Goal: Contribute content: Contribute content

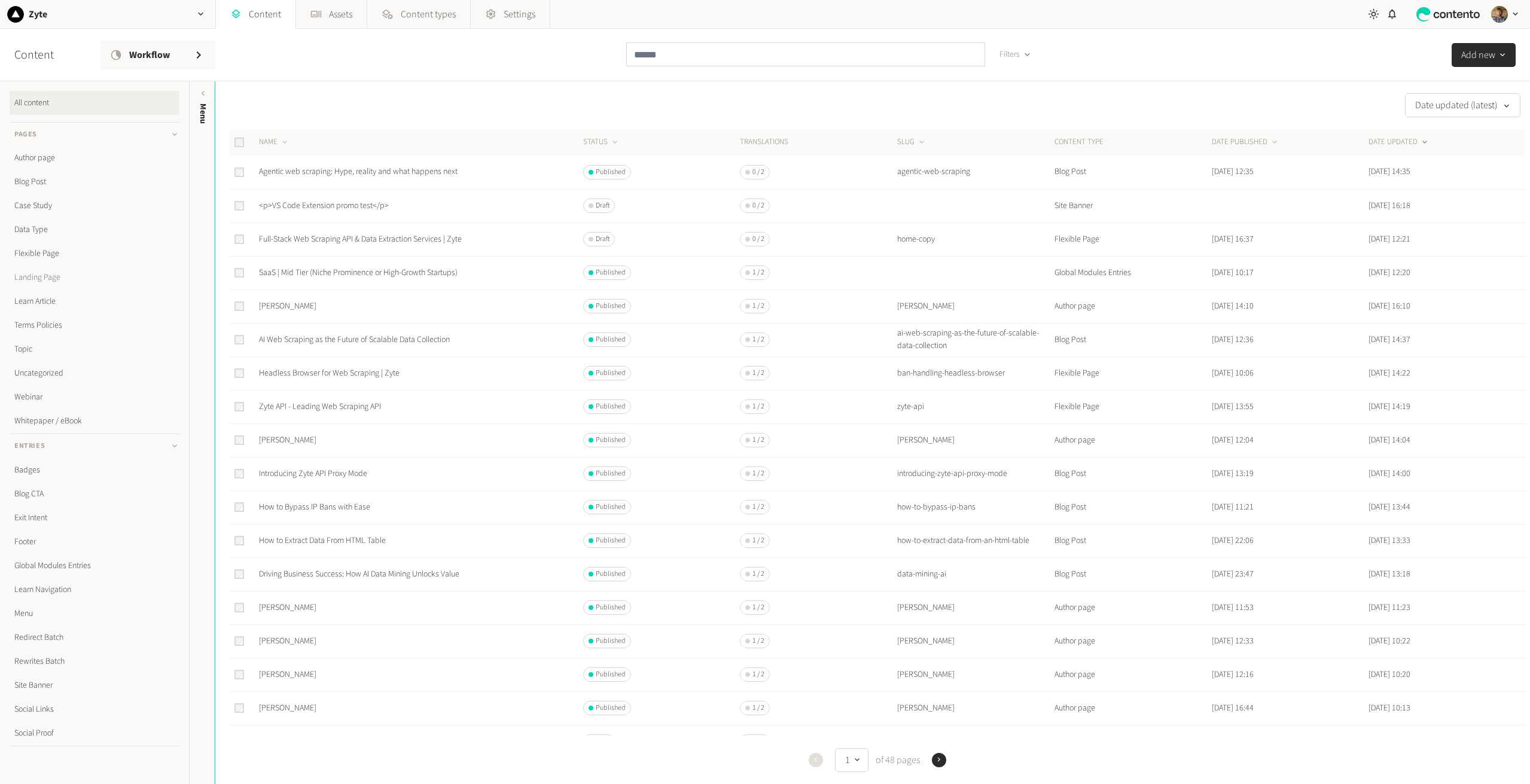
click at [40, 282] on link "Landing Page" at bounding box center [94, 278] width 170 height 24
click at [1408, 143] on button "DATE UPDATED" at bounding box center [1398, 142] width 61 height 12
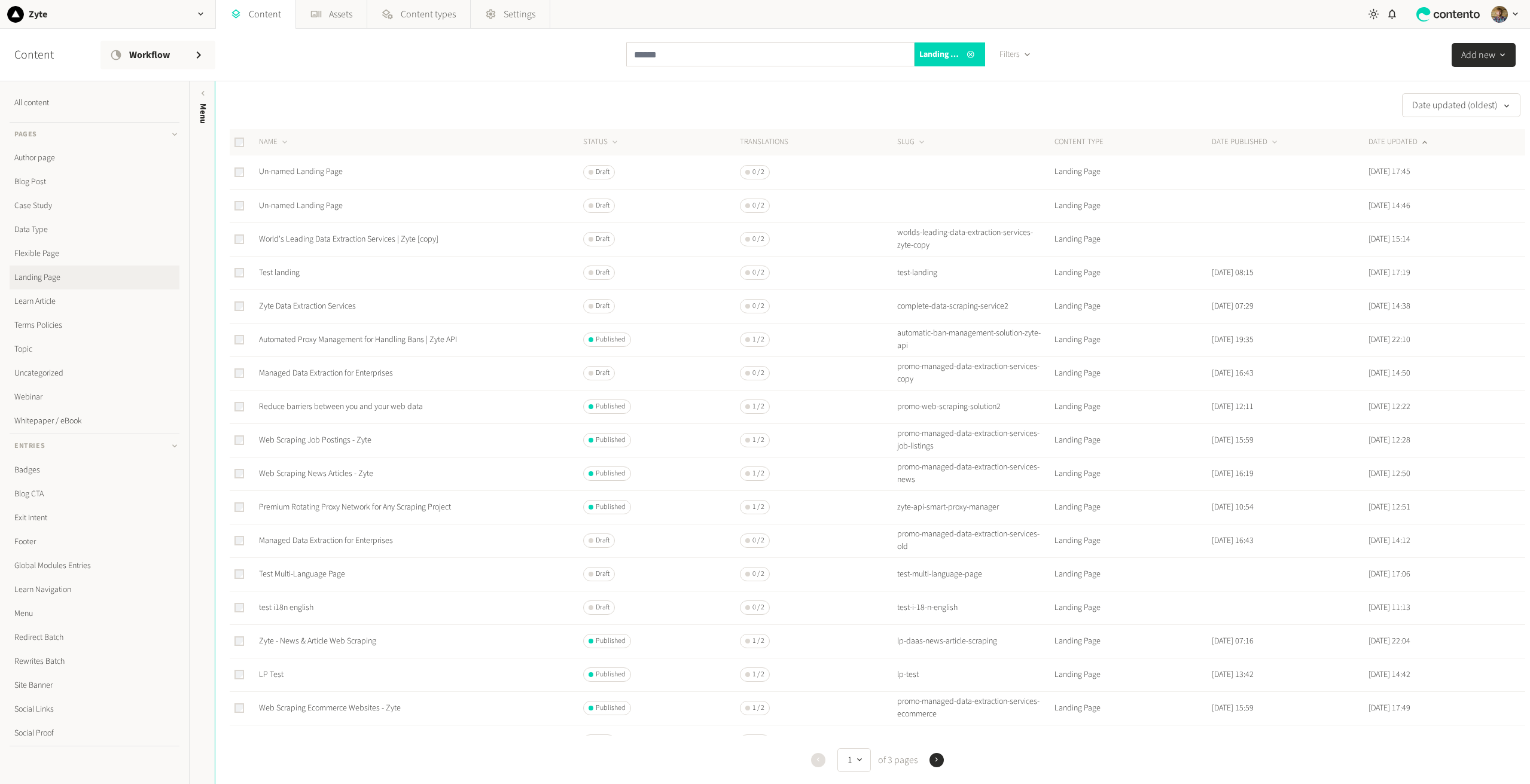
click at [525, 60] on div "Content Workflow Landing Page Filters Add new" at bounding box center [765, 55] width 1530 height 53
click at [1394, 145] on button "DATE UPDATED" at bounding box center [1398, 142] width 61 height 12
click at [452, 90] on div "Date updated (latest) NAME STATUS Translations SLUG CONTENT TYPE DATE PUBLISHED…" at bounding box center [873, 432] width 1314 height 703
click at [296, 174] on link "Zyte - Ecommerce Web Scraping" at bounding box center [313, 171] width 109 height 12
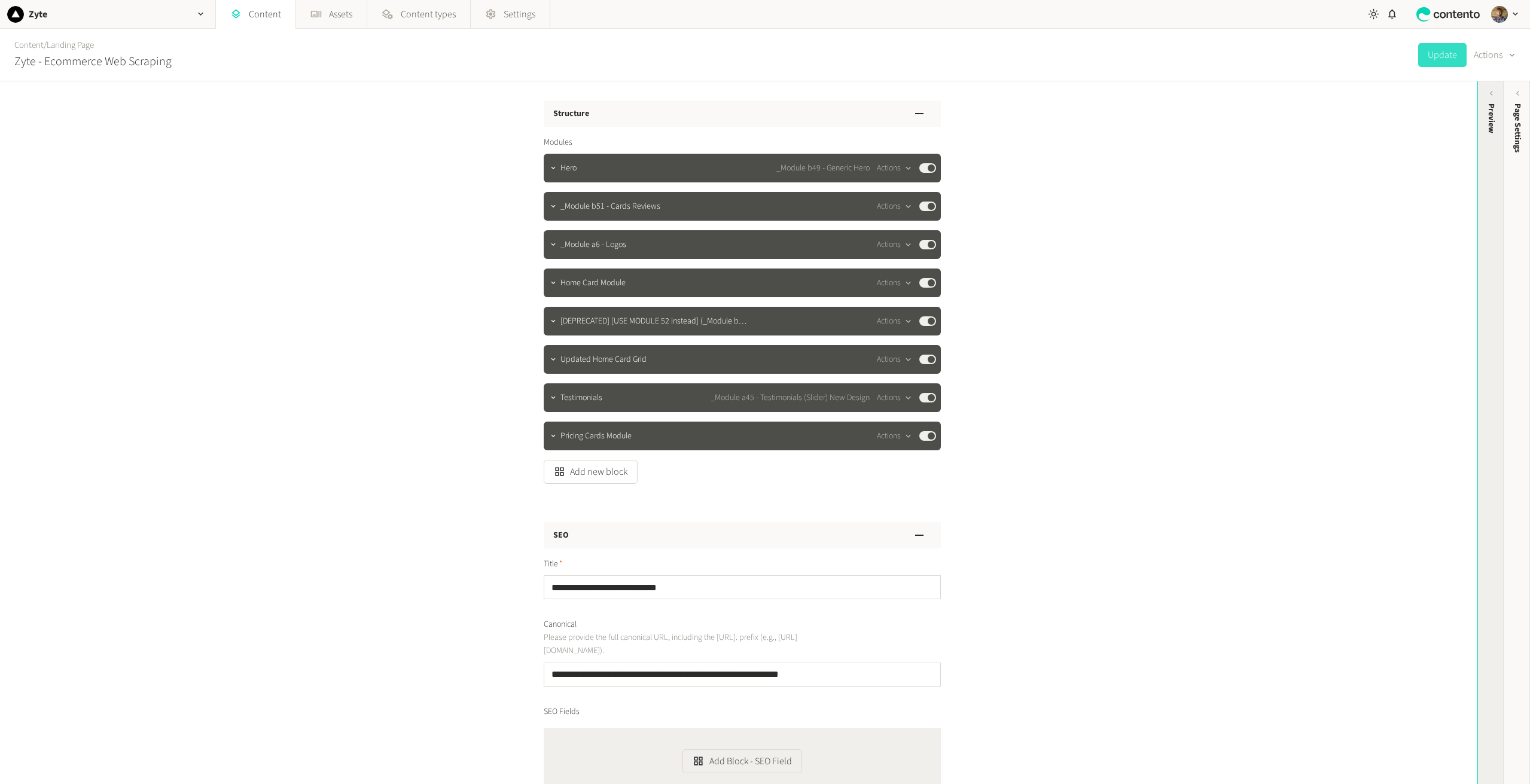
click at [1493, 134] on div "Preview" at bounding box center [1491, 196] width 27 height 216
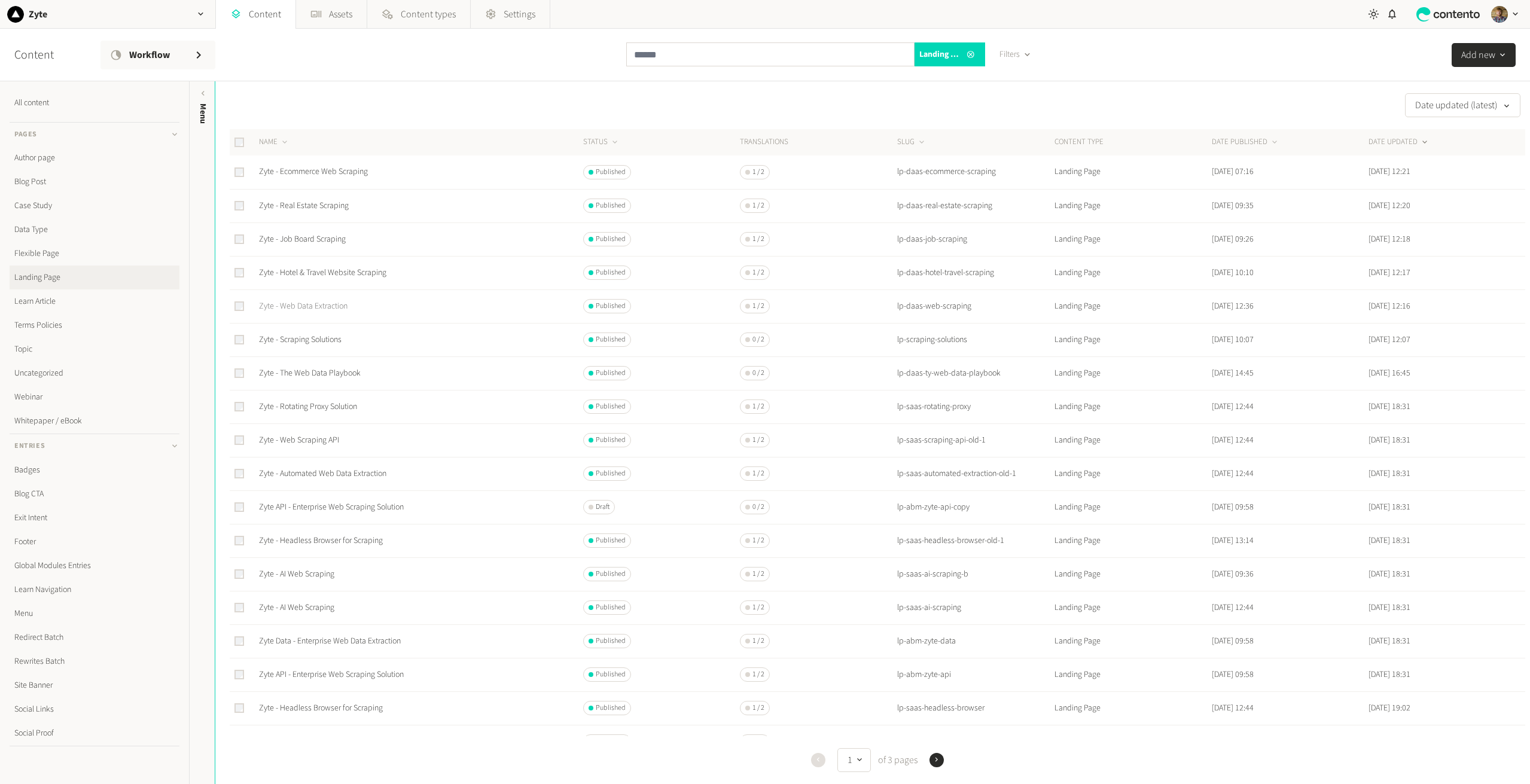
click at [327, 309] on link "Zyte - Web Data Extraction" at bounding box center [303, 306] width 89 height 12
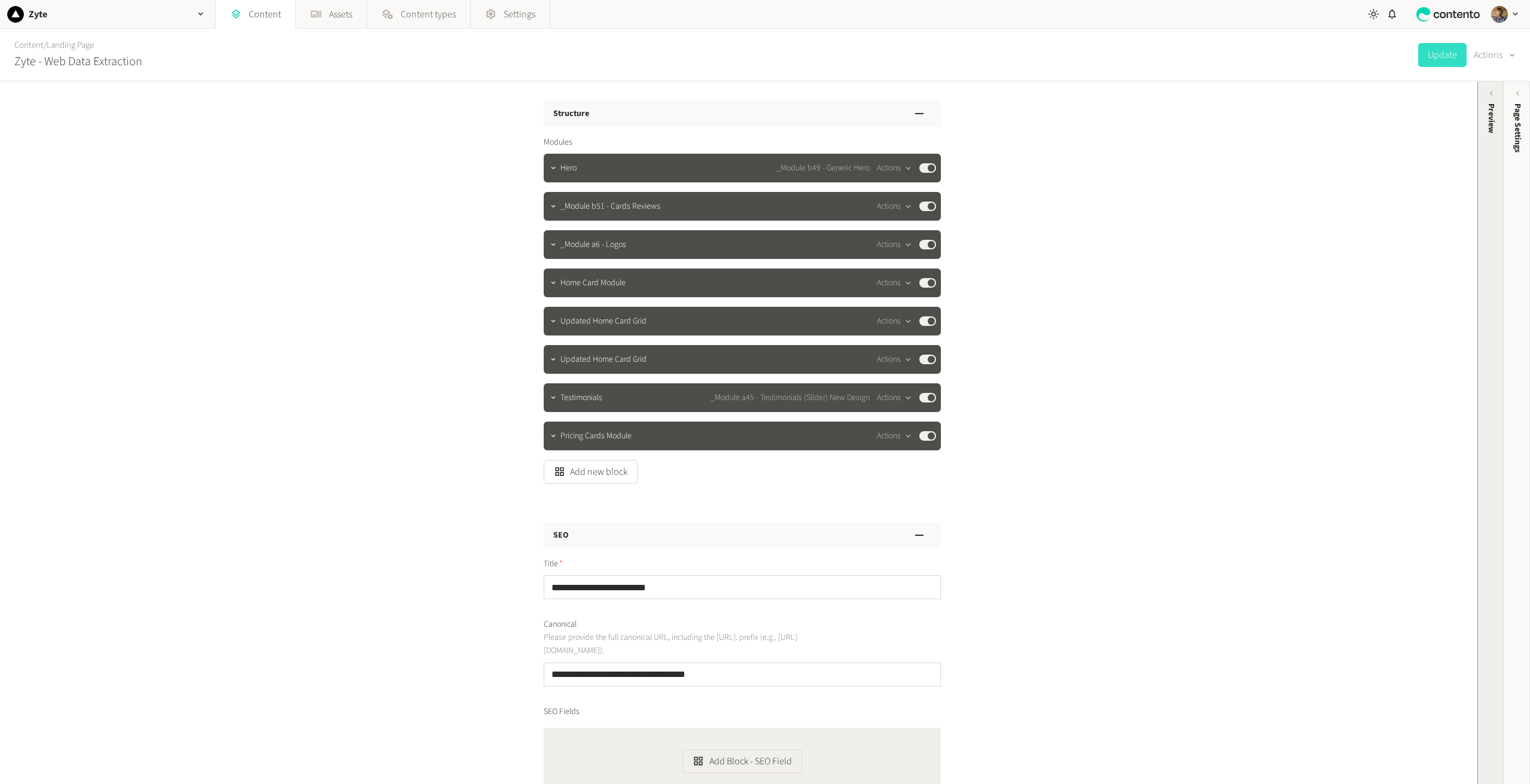
click at [1494, 158] on div "Preview" at bounding box center [1491, 196] width 27 height 216
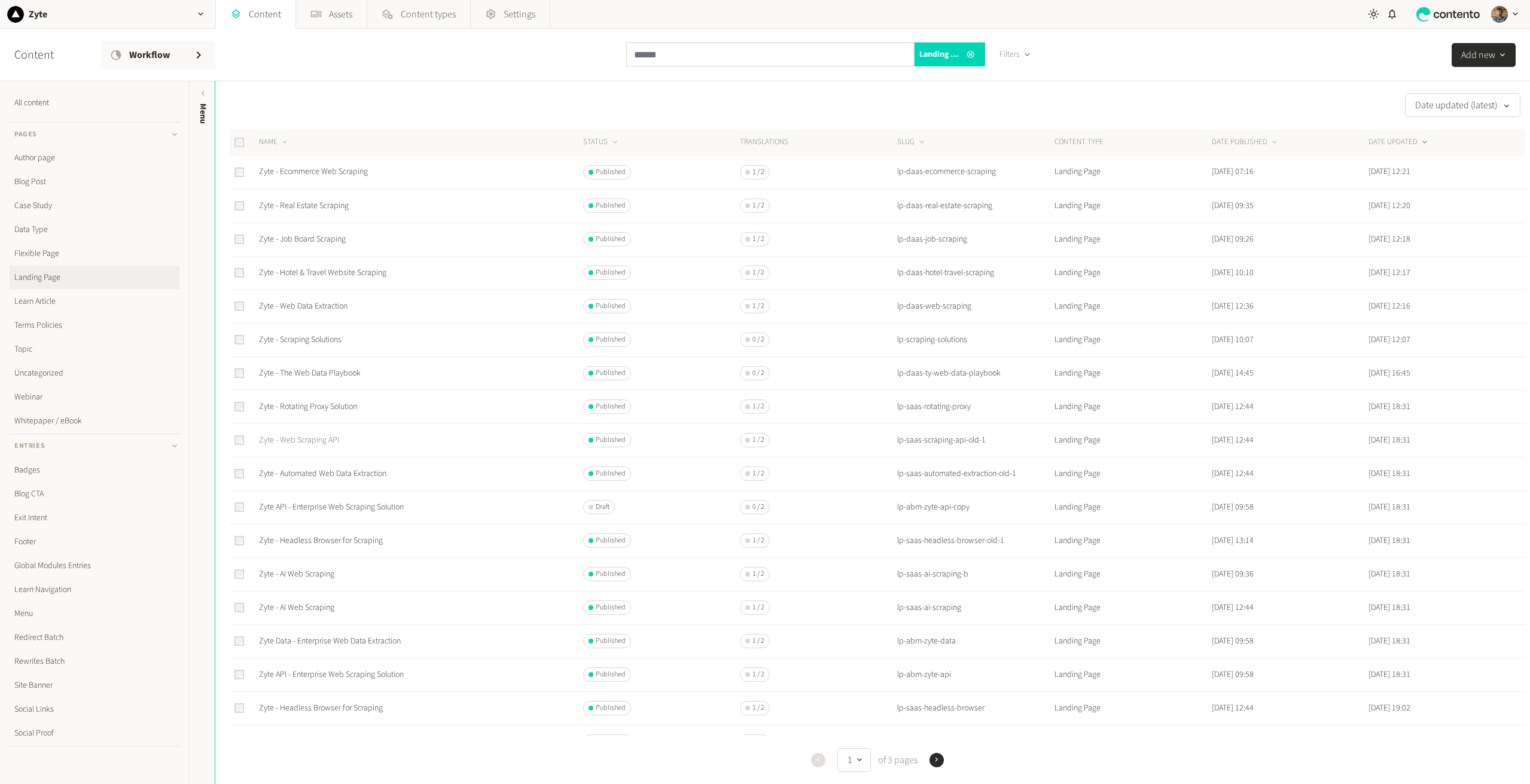
click at [311, 440] on link "Zyte - Web Scraping API" at bounding box center [299, 440] width 80 height 12
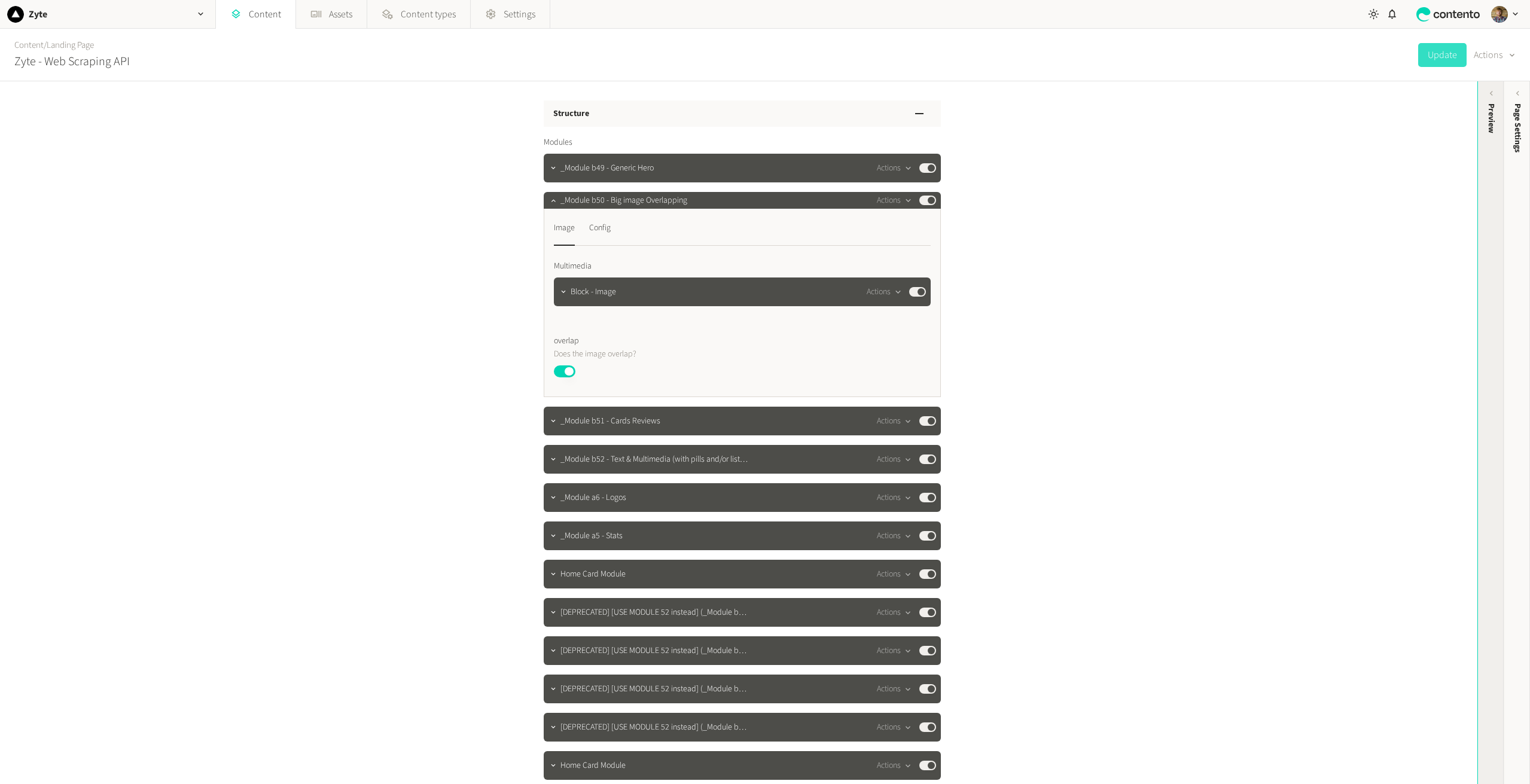
click at [1492, 144] on div "Preview" at bounding box center [1491, 196] width 27 height 216
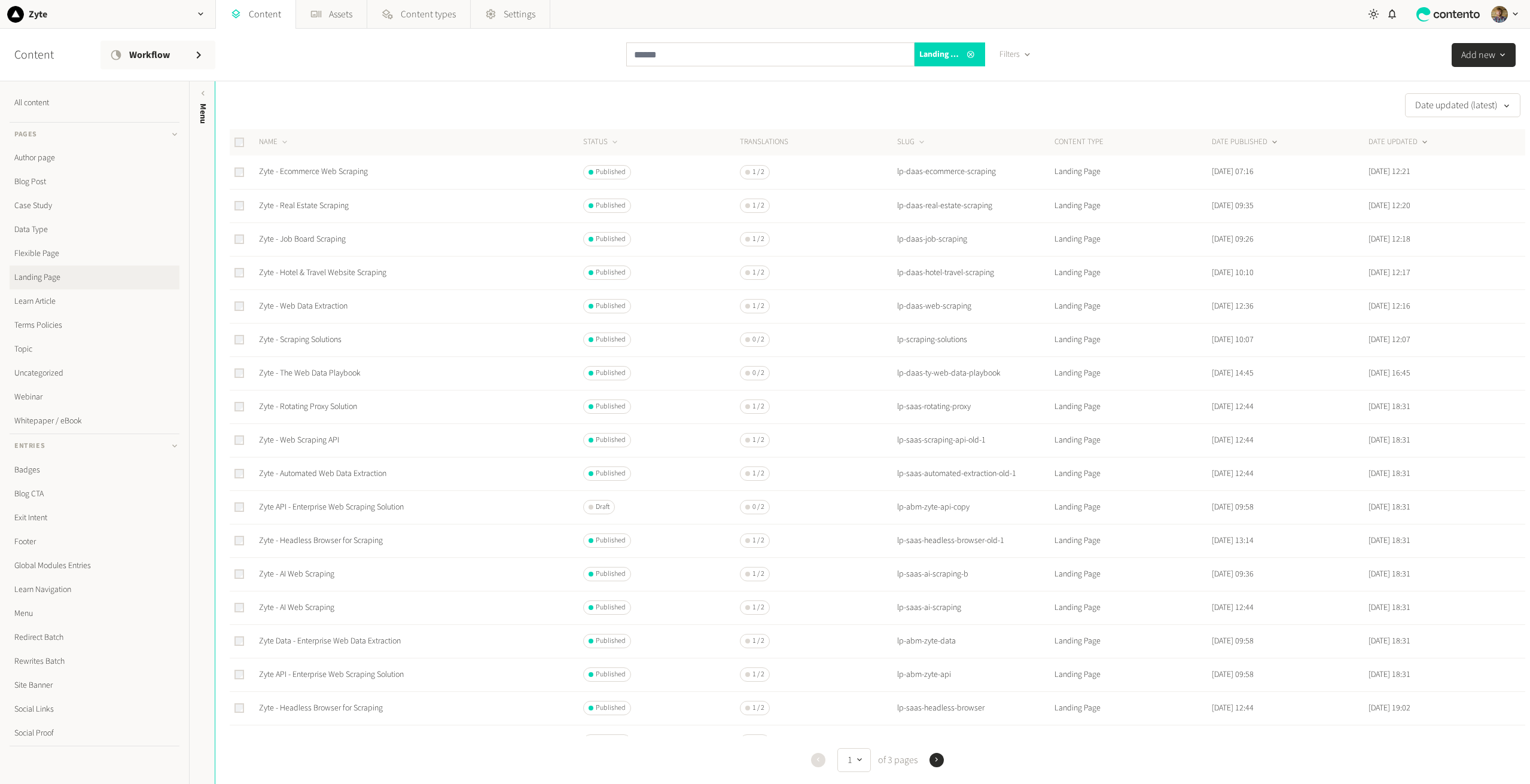
click at [1248, 139] on button "DATE PUBLISHED" at bounding box center [1246, 142] width 68 height 12
click at [309, 172] on link "Zyte - Scraping Solutions" at bounding box center [300, 171] width 82 height 12
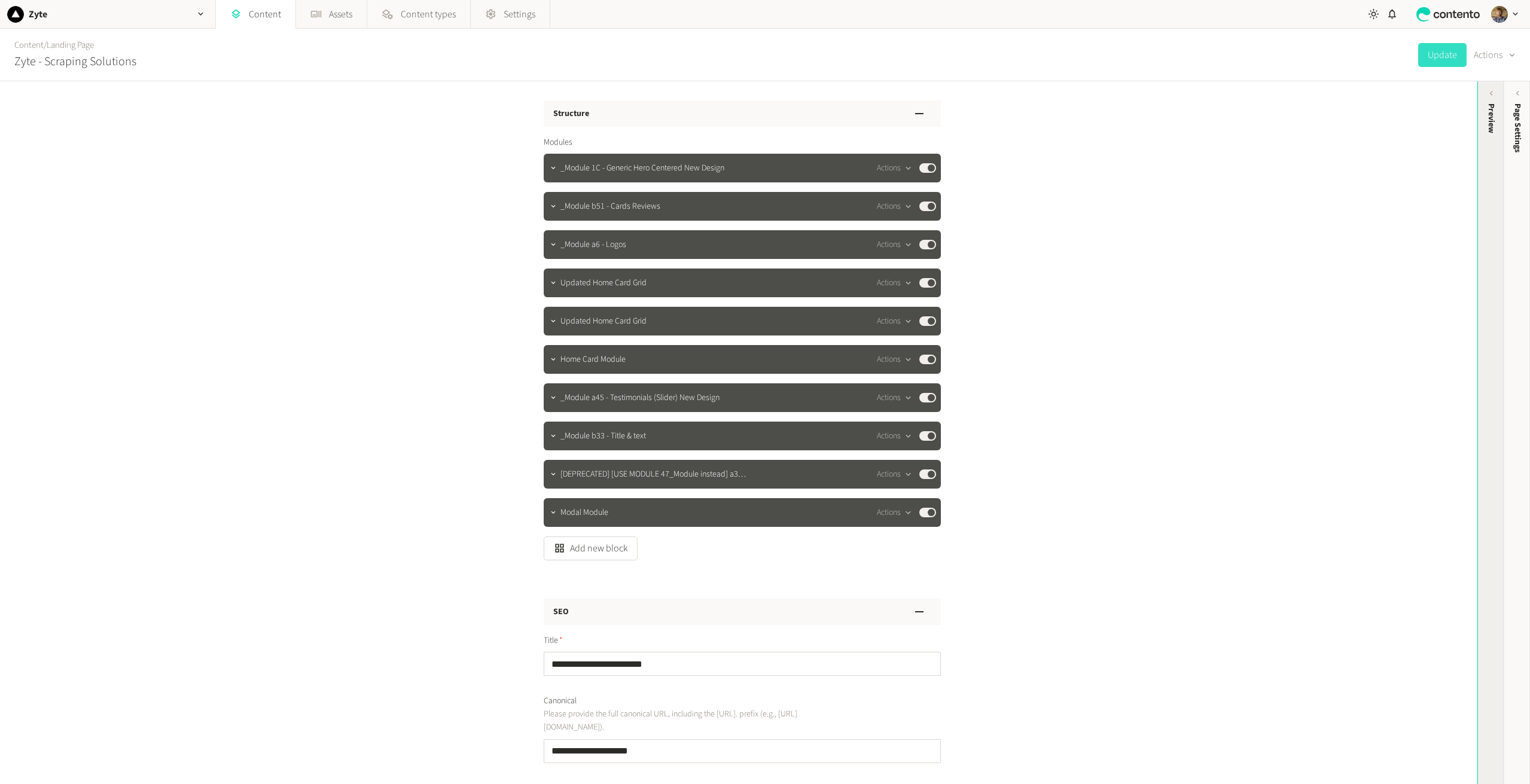
click at [1479, 227] on div "Preview" at bounding box center [1491, 196] width 27 height 216
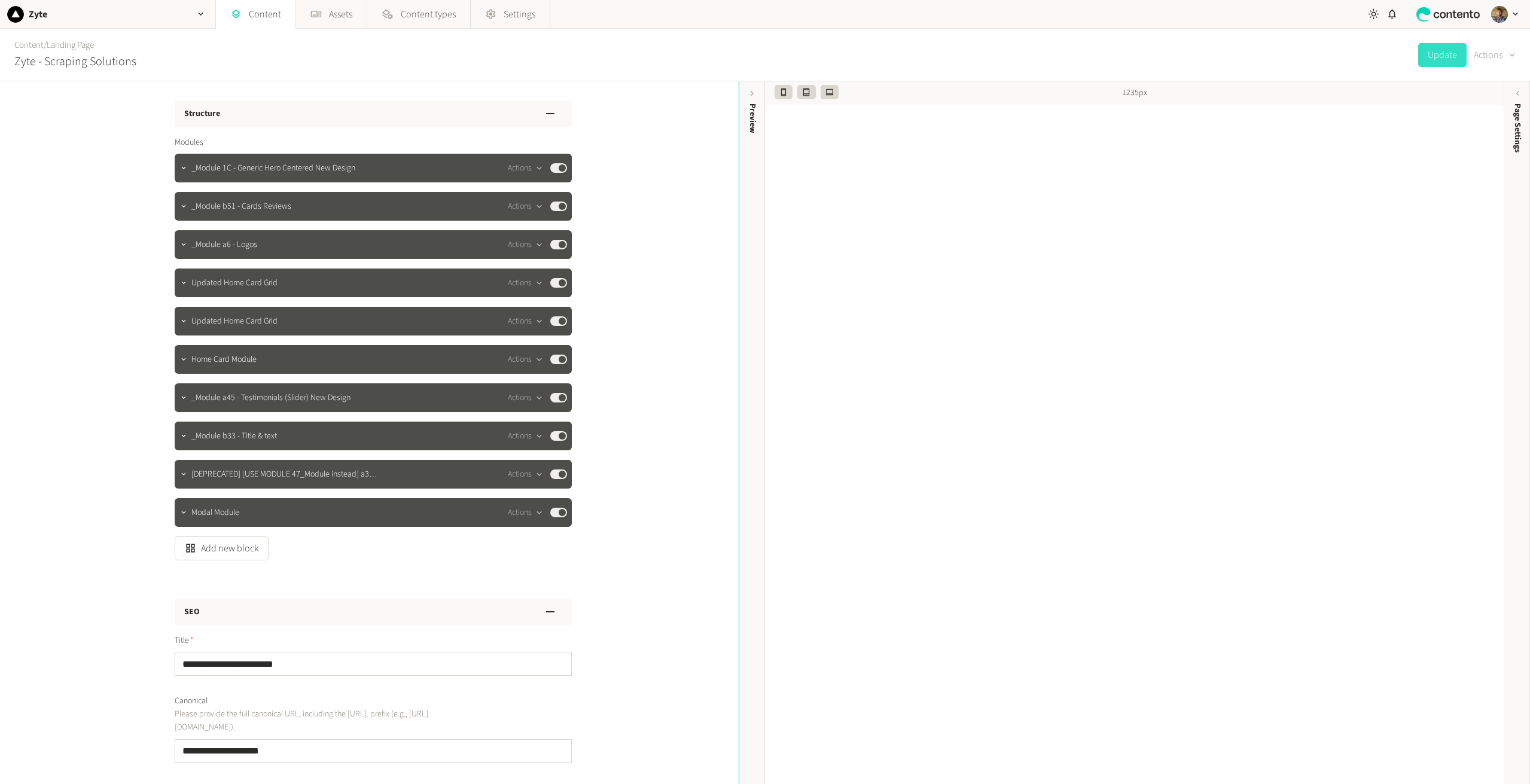
click at [1494, 59] on button "Actions" at bounding box center [1494, 55] width 42 height 24
click at [1483, 88] on button "Duplicate" at bounding box center [1486, 86] width 57 height 22
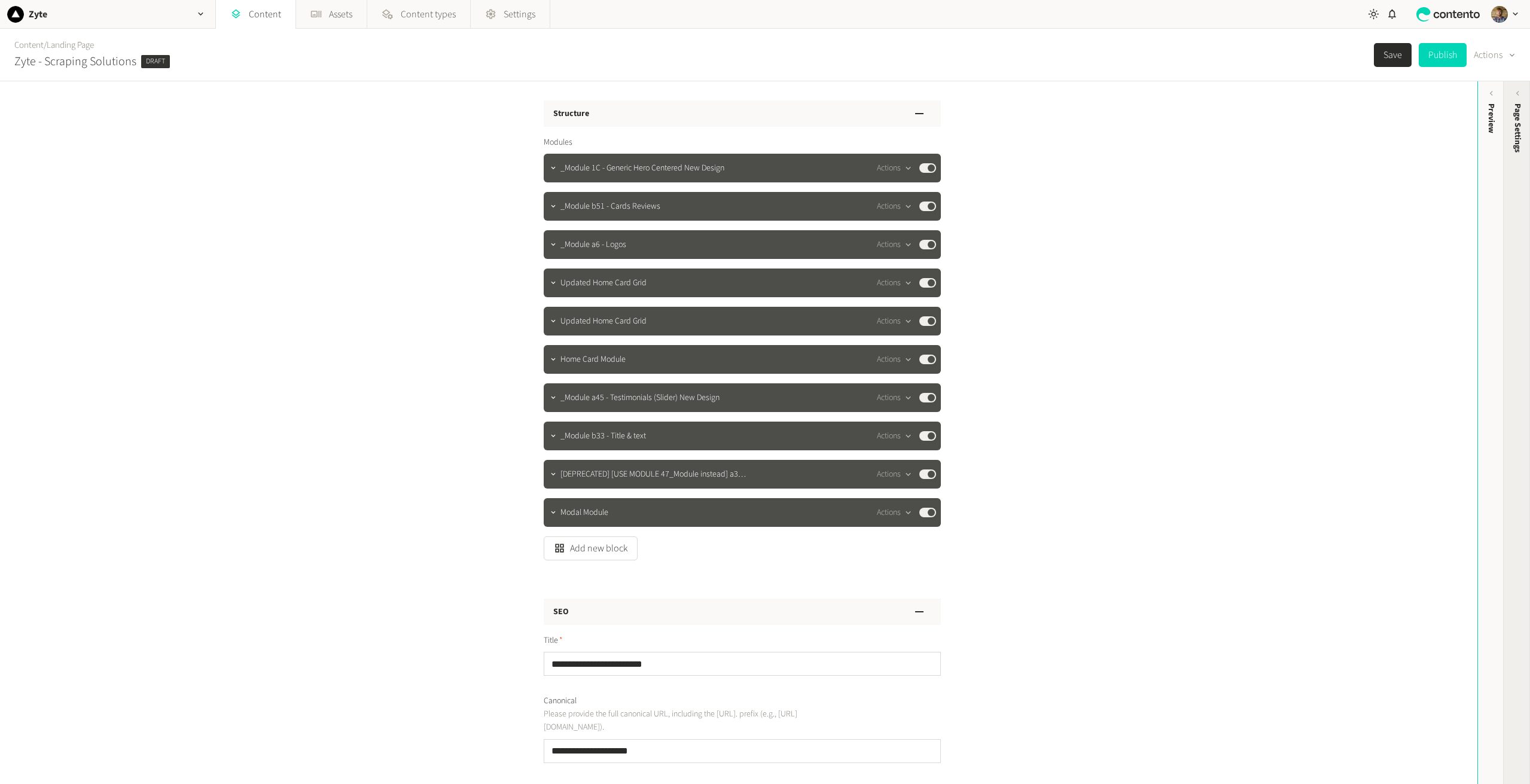
click at [1519, 117] on span "Page Settings" at bounding box center [1518, 128] width 13 height 49
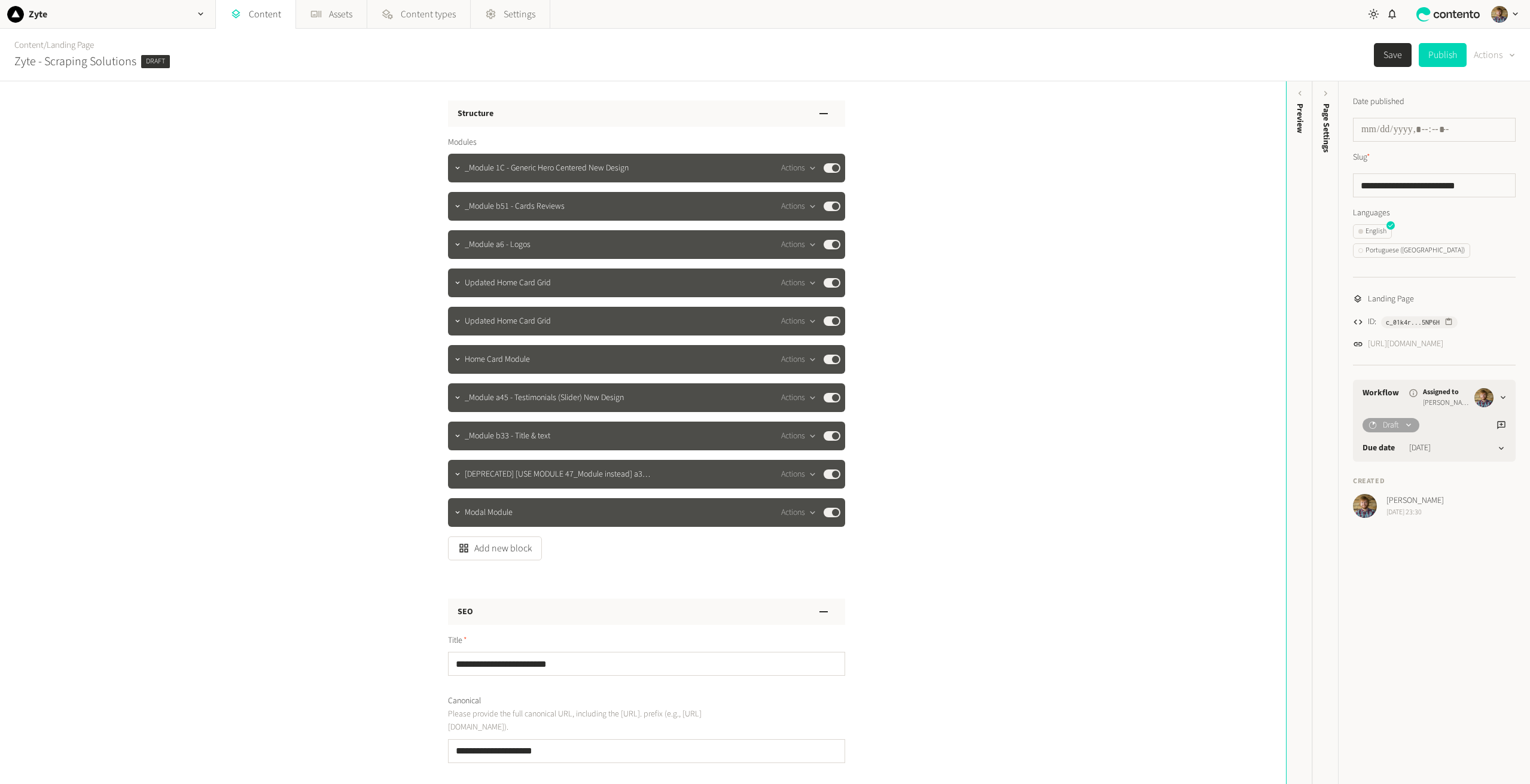
click at [1500, 51] on button "Actions" at bounding box center [1494, 55] width 42 height 24
click at [167, 61] on span "Draft" at bounding box center [154, 61] width 28 height 13
click at [1414, 420] on icon at bounding box center [1408, 425] width 10 height 10
click at [1450, 644] on div "**********" at bounding box center [1434, 432] width 191 height 703
click at [1499, 393] on icon at bounding box center [1503, 397] width 9 height 9
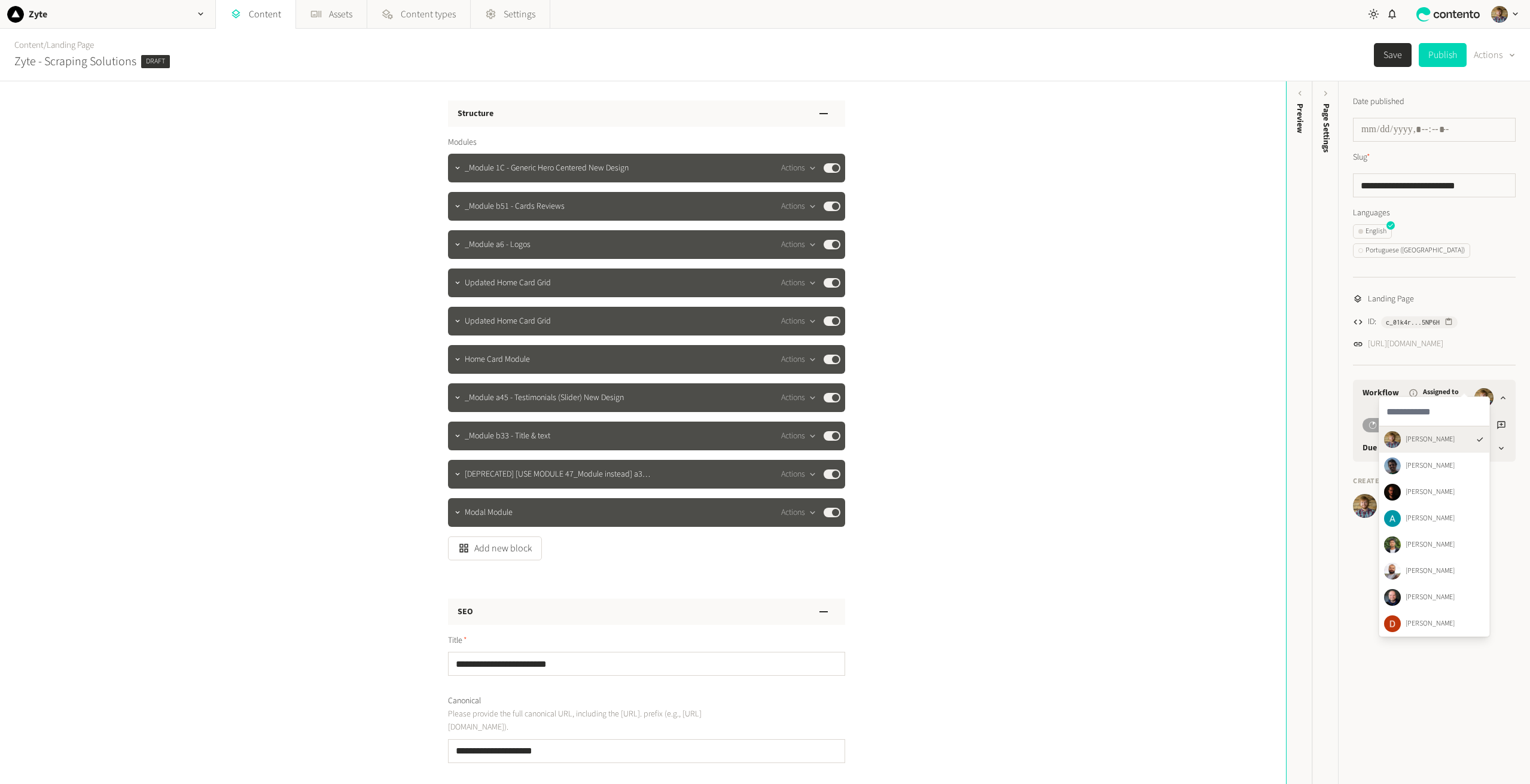
drag, startPoint x: 1408, startPoint y: 690, endPoint x: 1450, endPoint y: 657, distance: 53.4
click at [1408, 689] on div "**********" at bounding box center [1434, 432] width 191 height 703
click at [1450, 317] on icon "button" at bounding box center [1448, 321] width 8 height 8
click at [510, 551] on button "Add new block" at bounding box center [494, 548] width 94 height 24
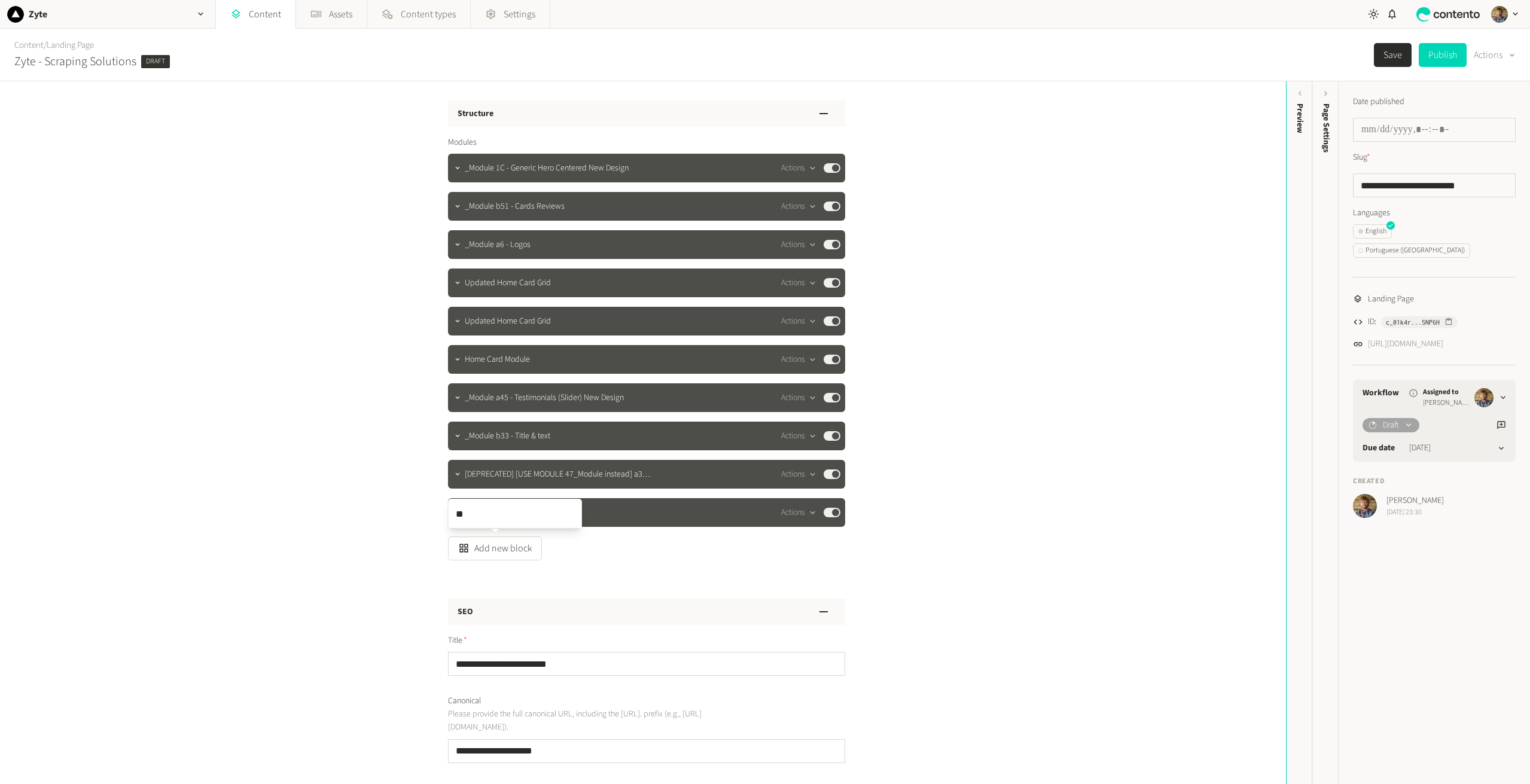
type input "*"
type input "*******"
click at [326, 577] on div "**********" at bounding box center [643, 432] width 1286 height 703
drag, startPoint x: 591, startPoint y: 547, endPoint x: 828, endPoint y: 560, distance: 237.4
click at [822, 560] on div "Modules _Module 1C - Generic Hero Centered New Design Actions Published _Module…" at bounding box center [646, 358] width 398 height 462
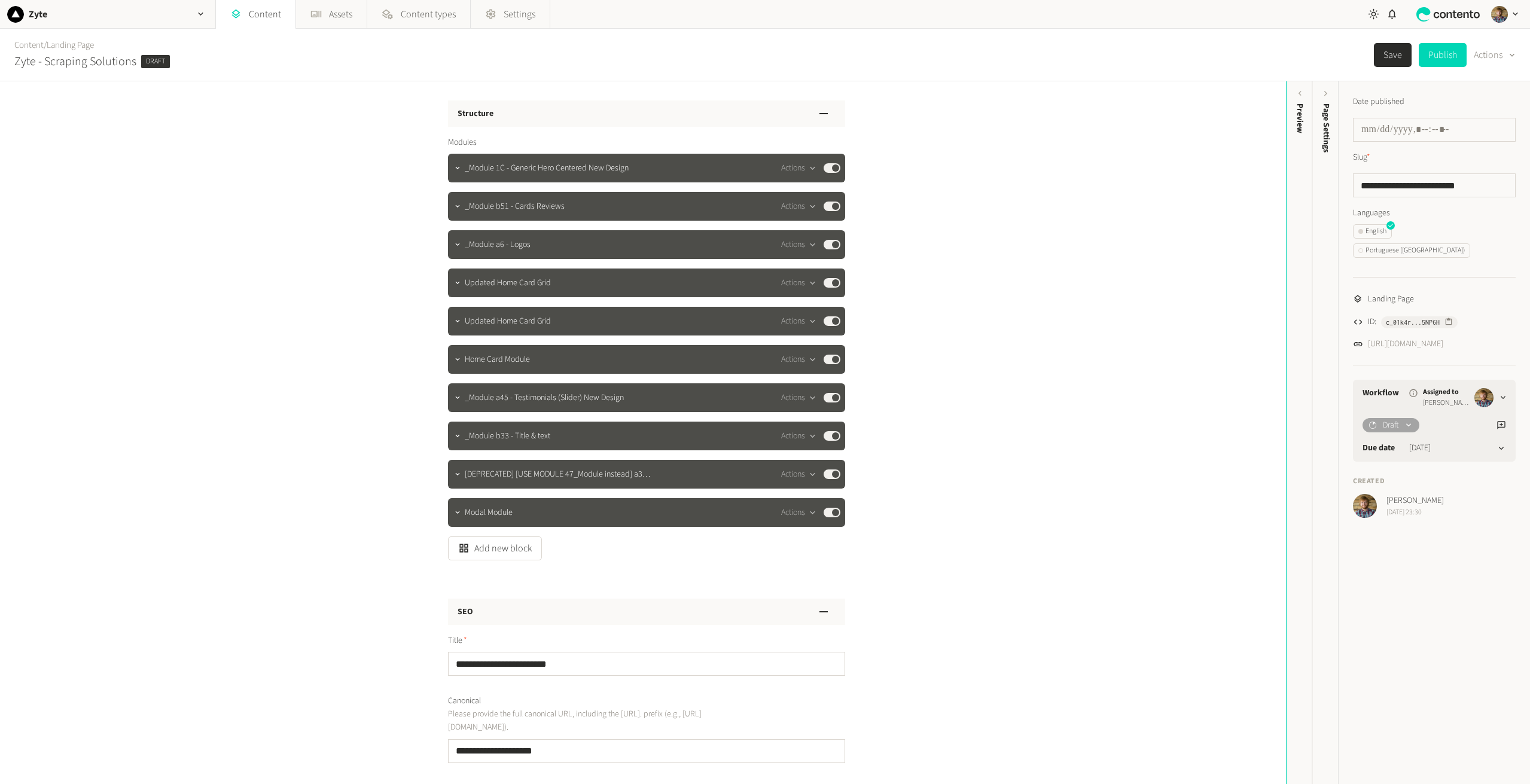
click at [833, 560] on div "Add new block" at bounding box center [646, 548] width 398 height 24
click at [813, 513] on icon "button" at bounding box center [812, 513] width 10 height 10
click at [811, 514] on icon "button" at bounding box center [812, 513] width 5 height 3
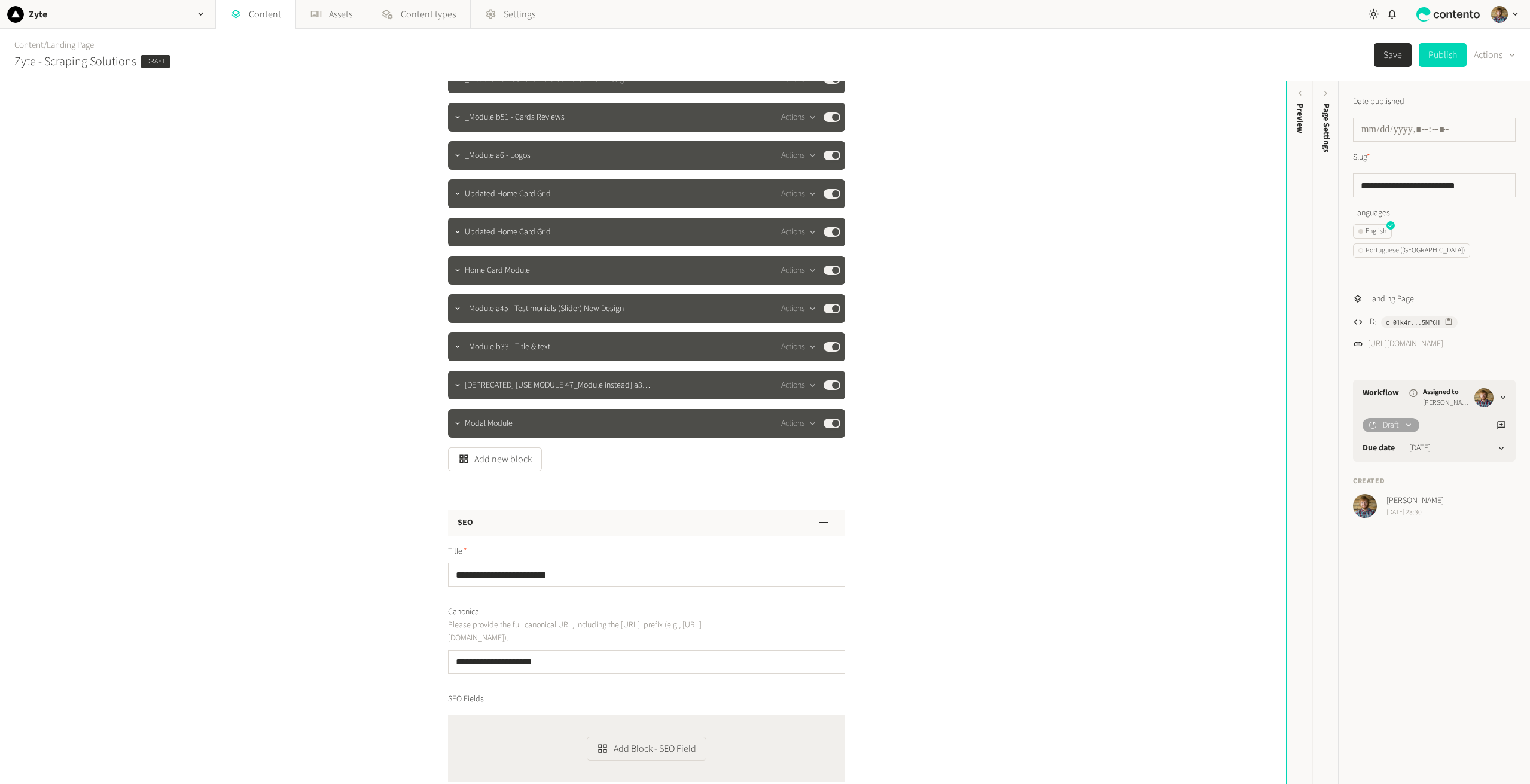
scroll to position [299, 0]
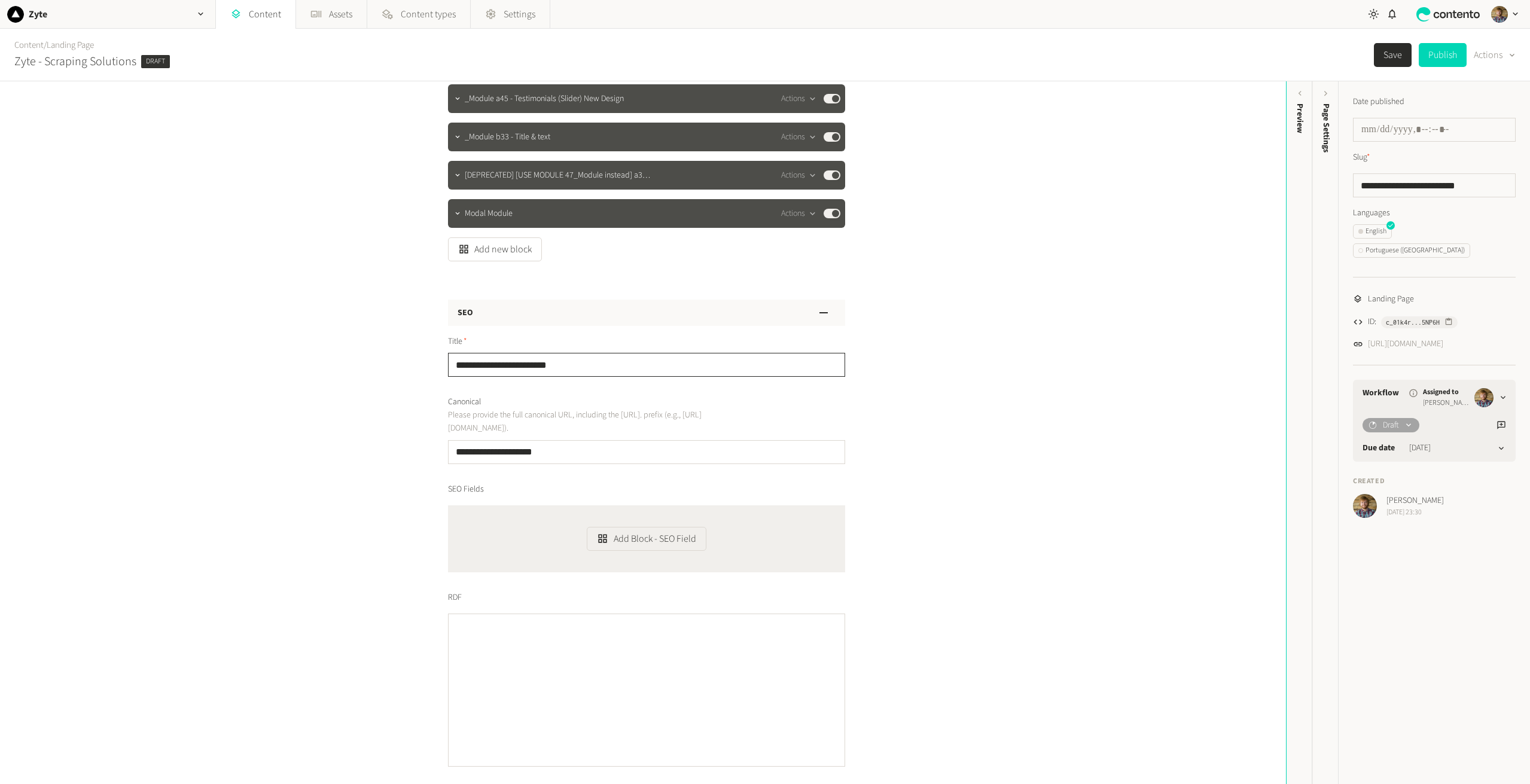
drag, startPoint x: 568, startPoint y: 364, endPoint x: 353, endPoint y: 360, distance: 215.0
click at [353, 360] on div "**********" at bounding box center [643, 432] width 1286 height 703
type input "**********"
click at [1387, 57] on button "Save" at bounding box center [1392, 55] width 37 height 24
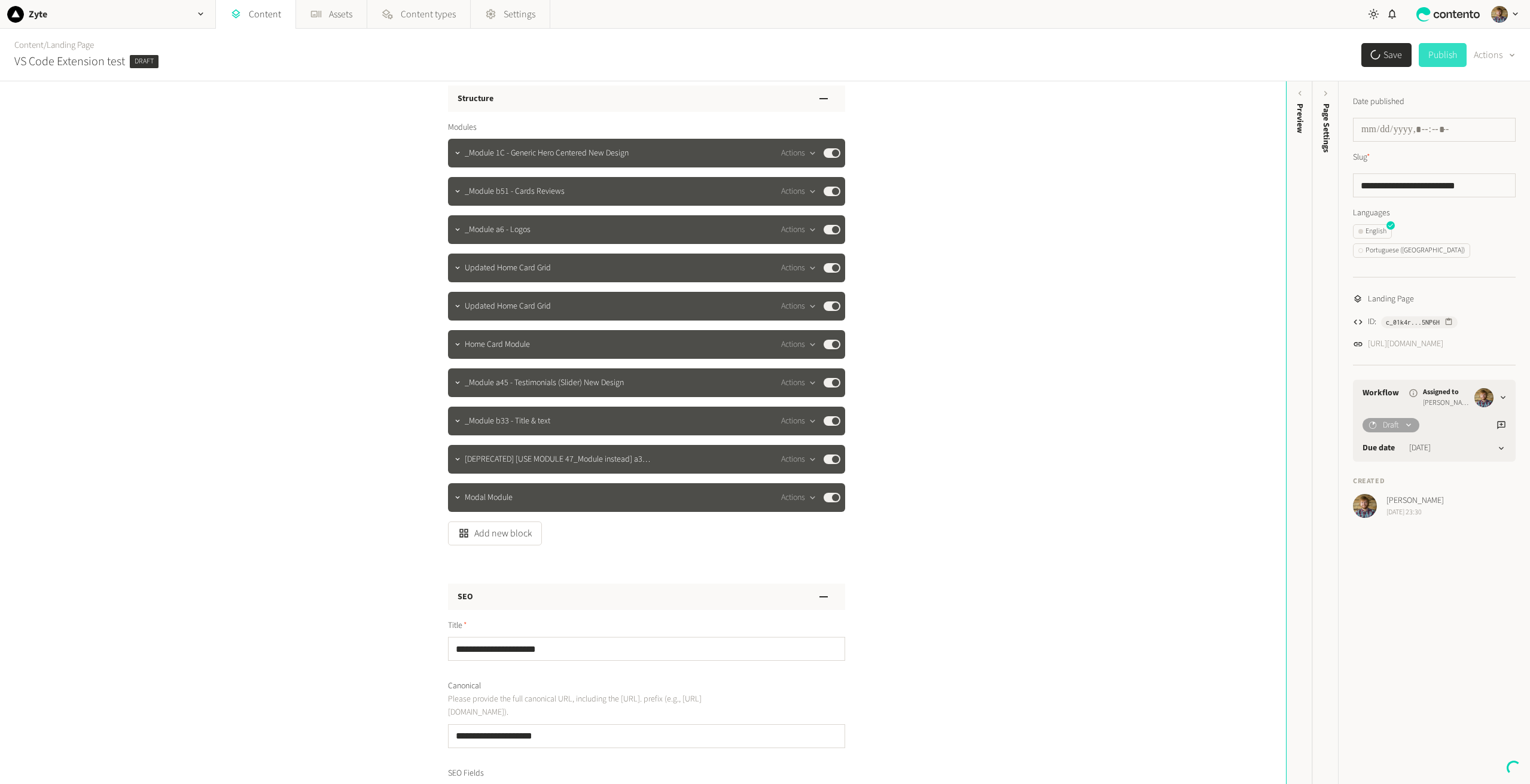
scroll to position [0, 0]
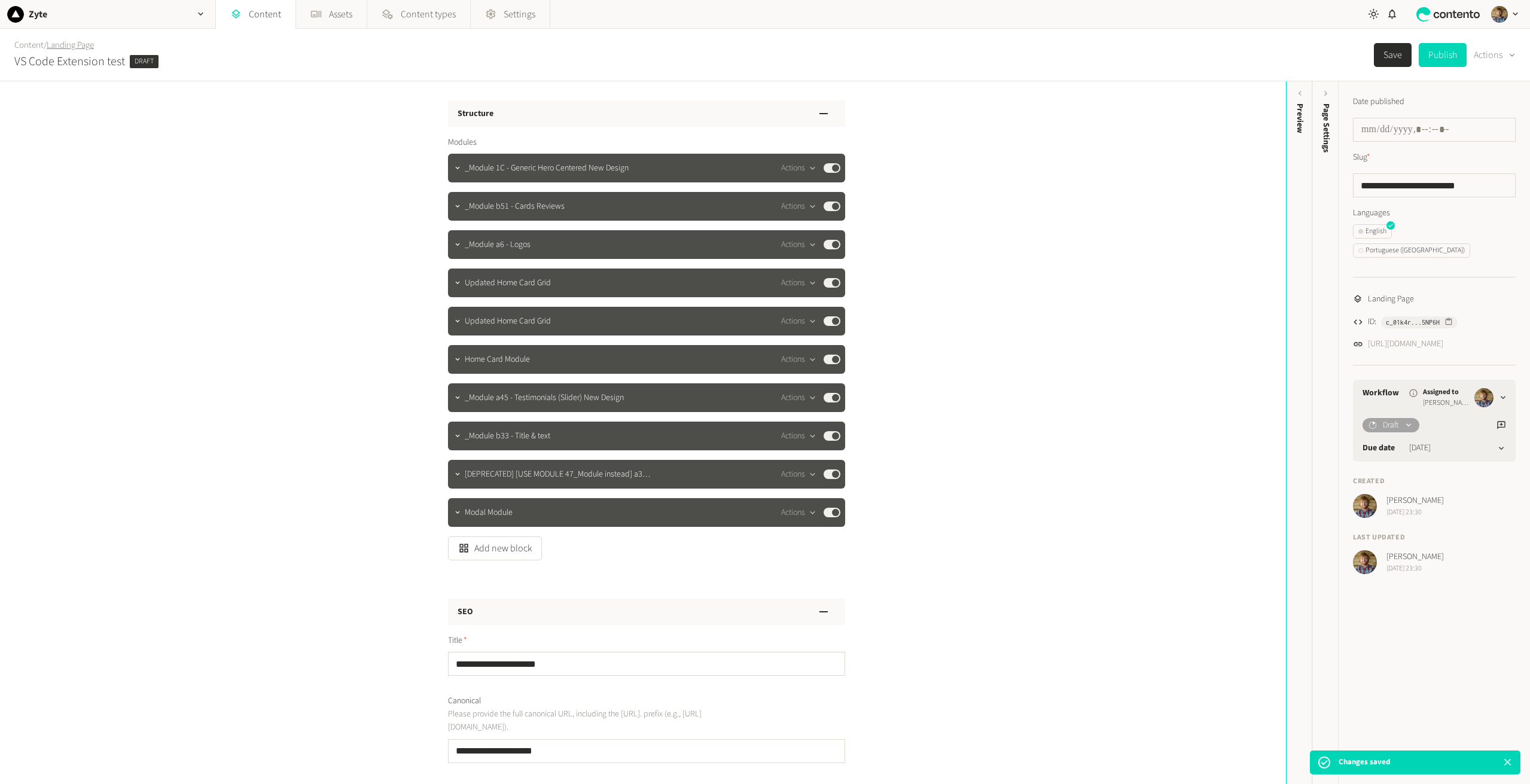
click at [76, 48] on link "Landing Page" at bounding box center [70, 46] width 48 height 13
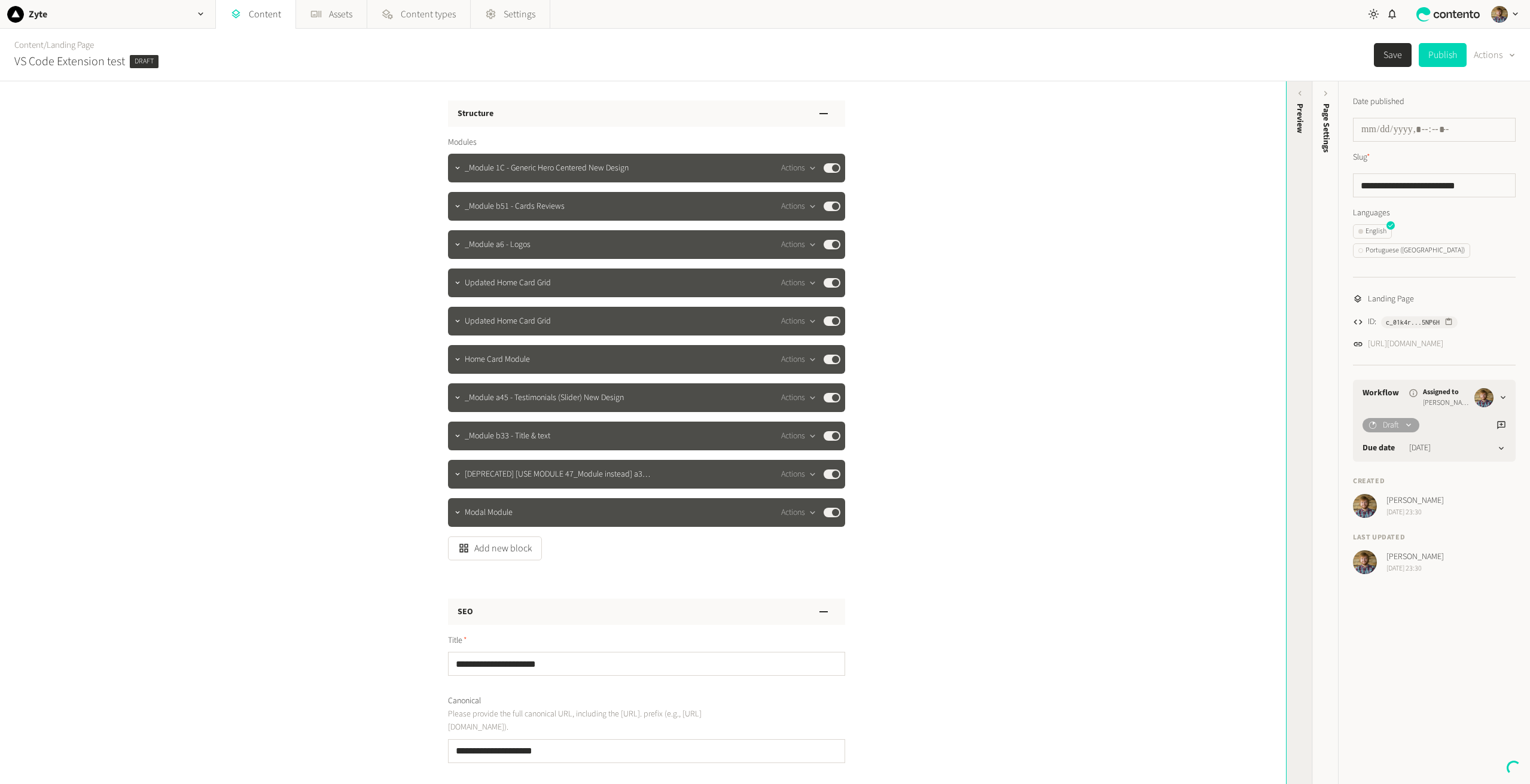
click at [1309, 109] on div "Preview" at bounding box center [1300, 196] width 27 height 216
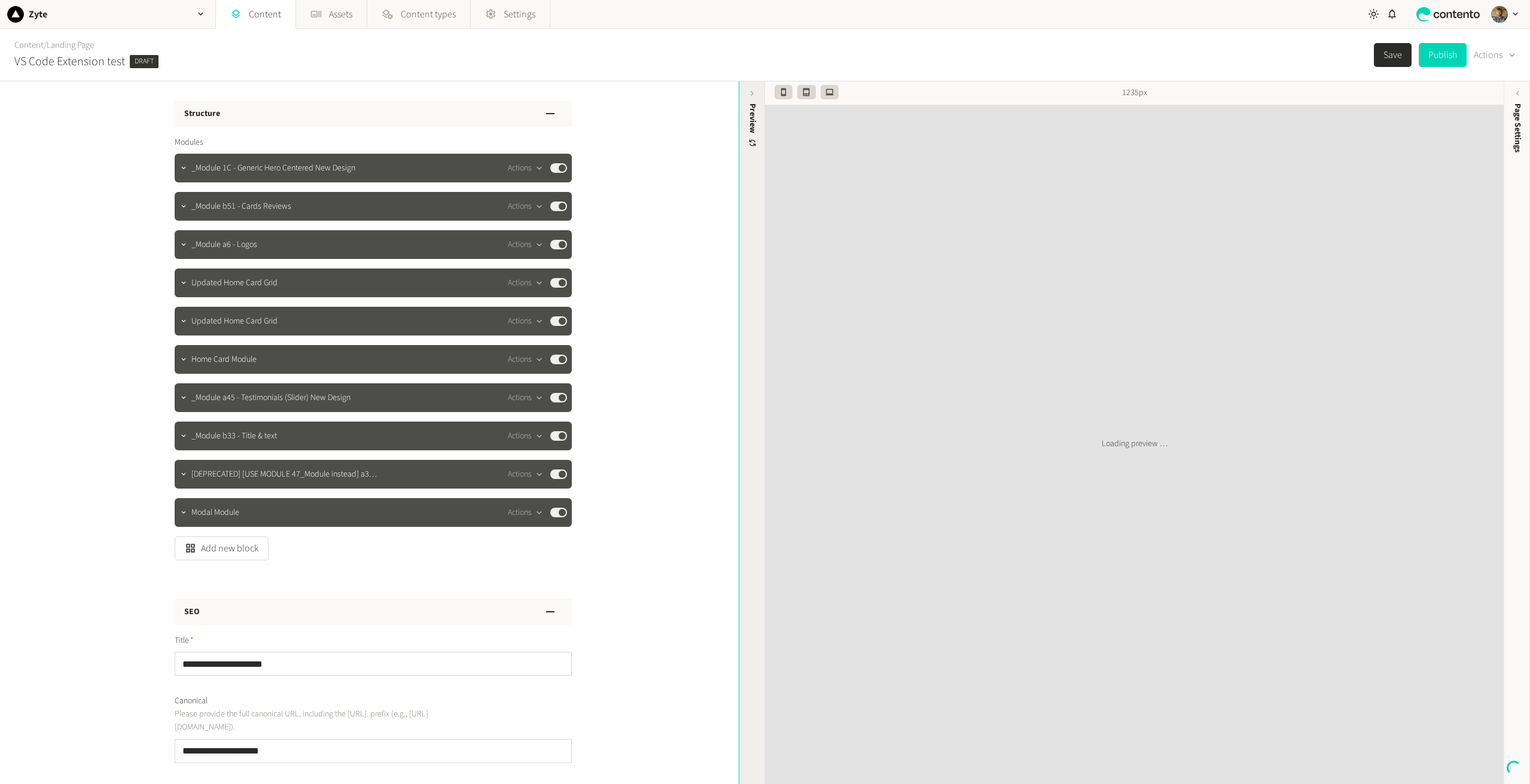
click at [750, 153] on div "Preview" at bounding box center [752, 196] width 27 height 216
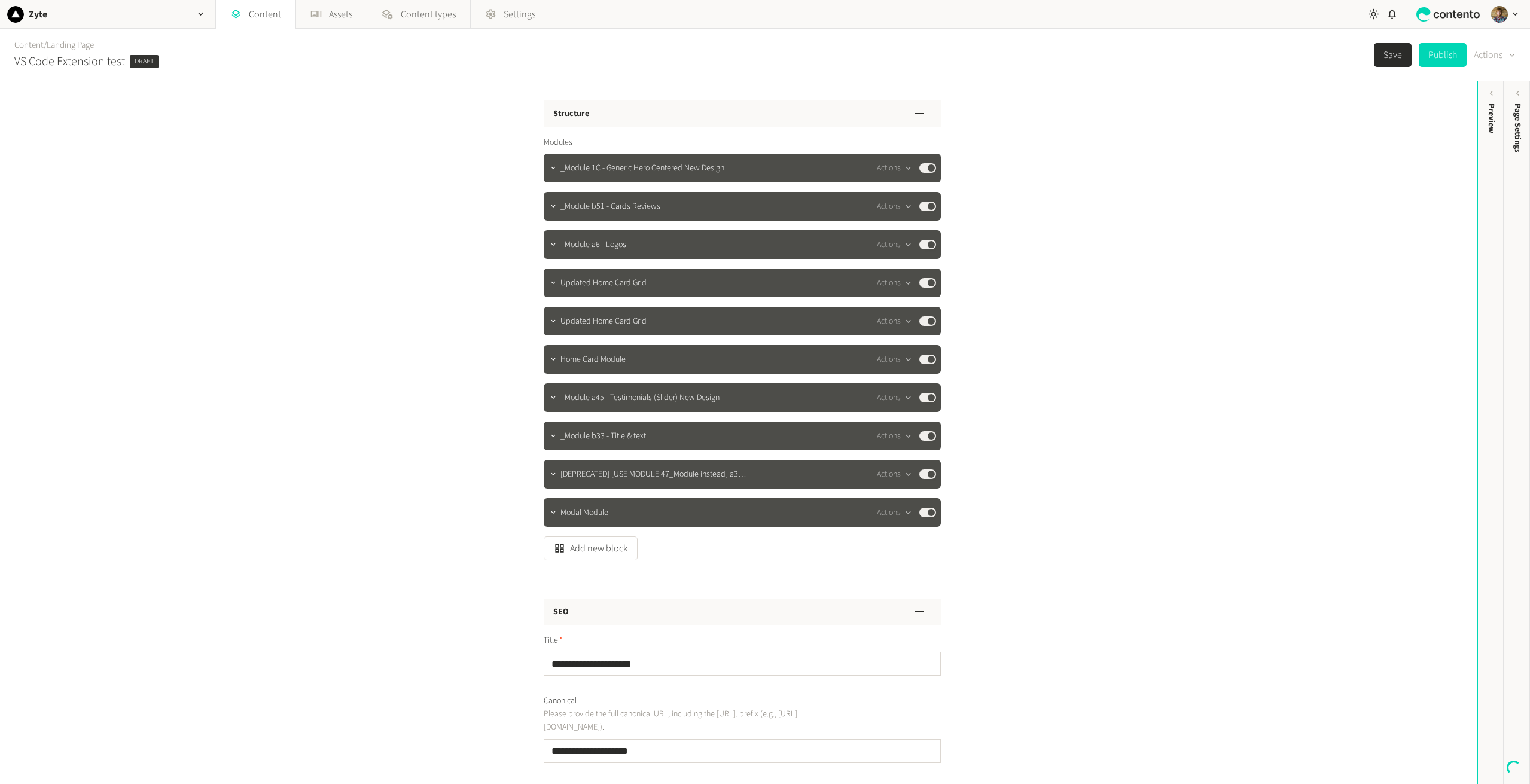
click at [1512, 60] on icon "button" at bounding box center [1512, 55] width 9 height 11
click at [1110, 41] on div "Content / Landing Page VS Code Extension test Draft Save Publish Actions" at bounding box center [765, 55] width 1530 height 53
click at [202, 13] on icon "button" at bounding box center [200, 14] width 10 height 10
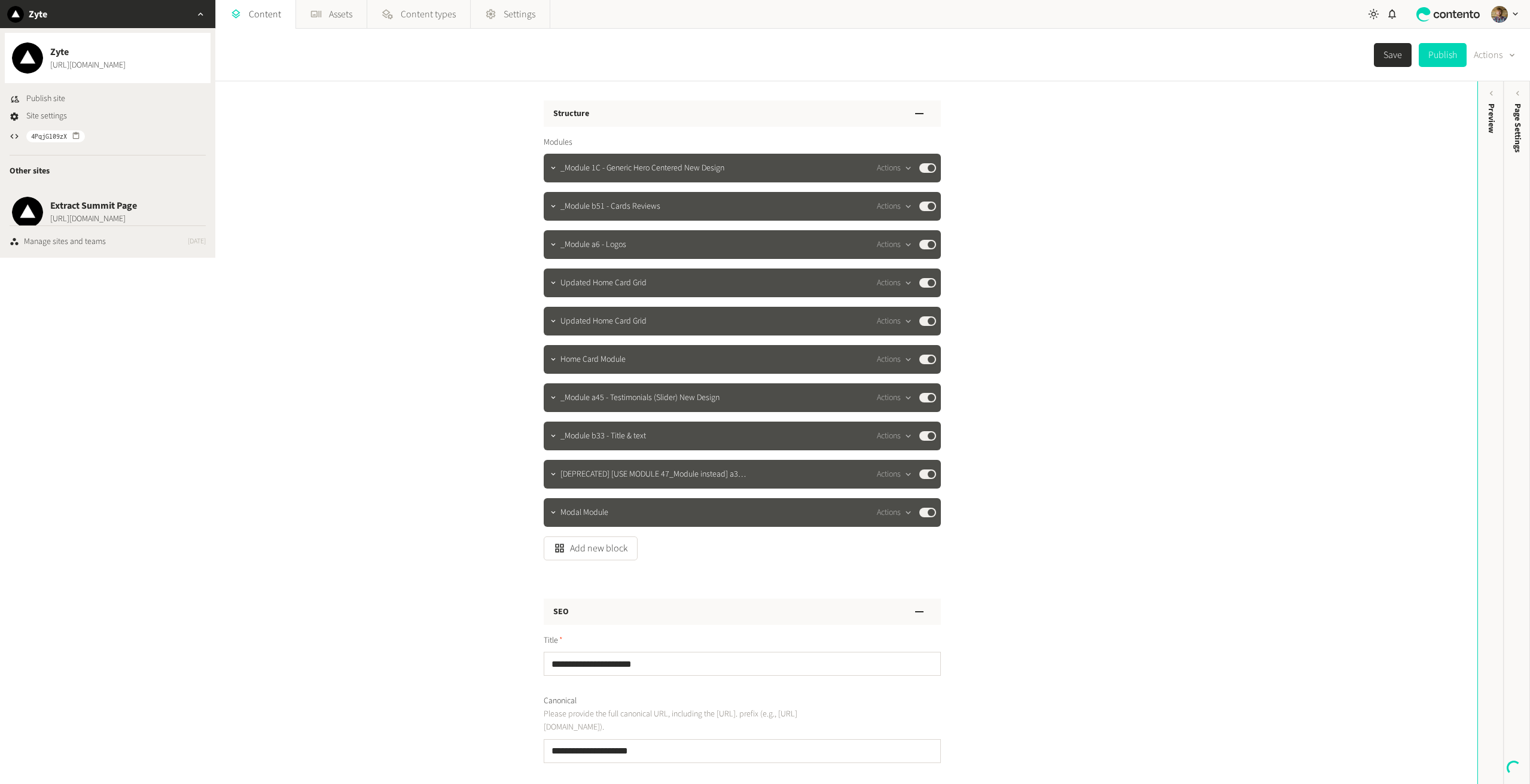
click at [202, 13] on icon "button" at bounding box center [200, 14] width 10 height 10
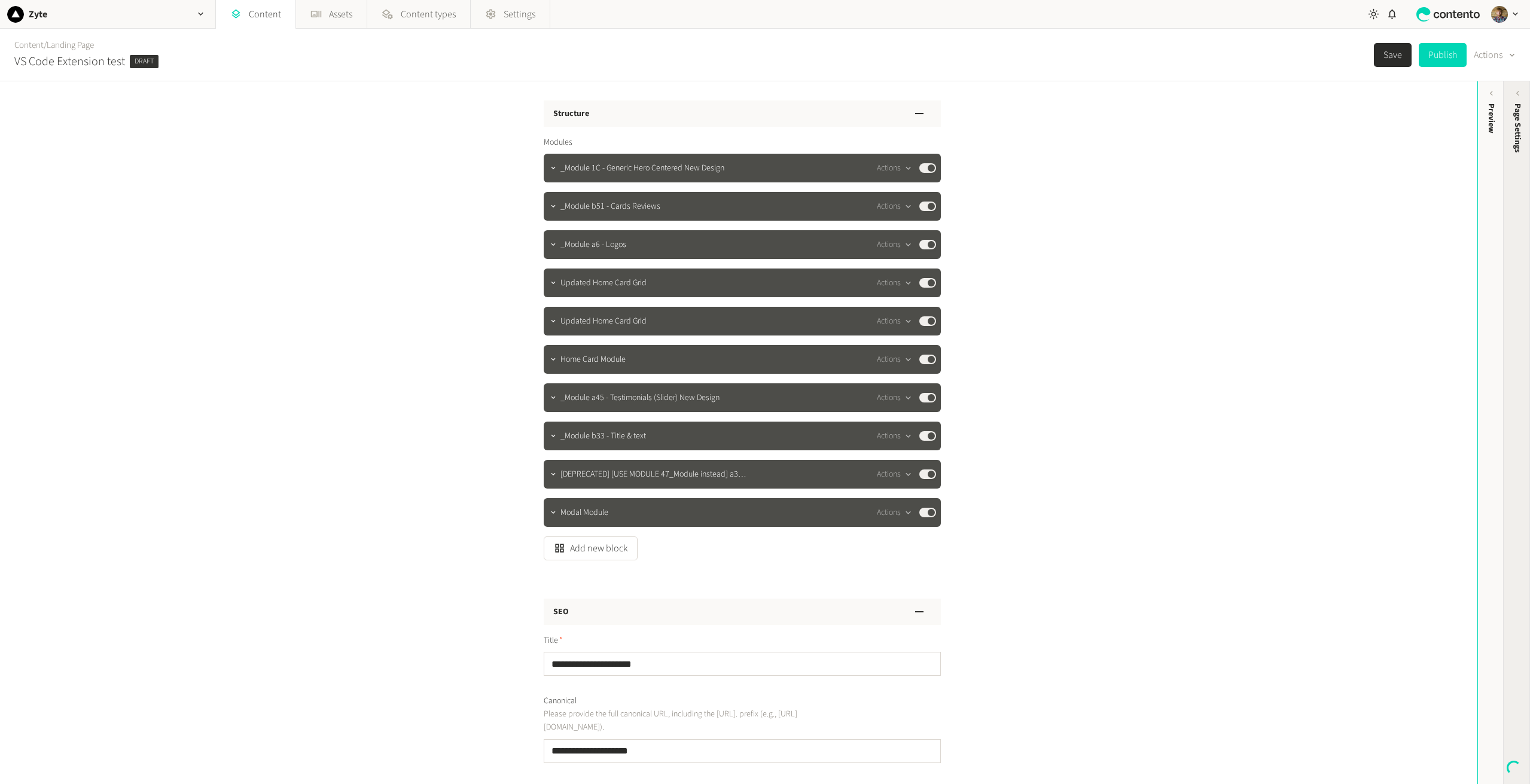
click at [1517, 109] on span "Page Settings" at bounding box center [1518, 128] width 13 height 49
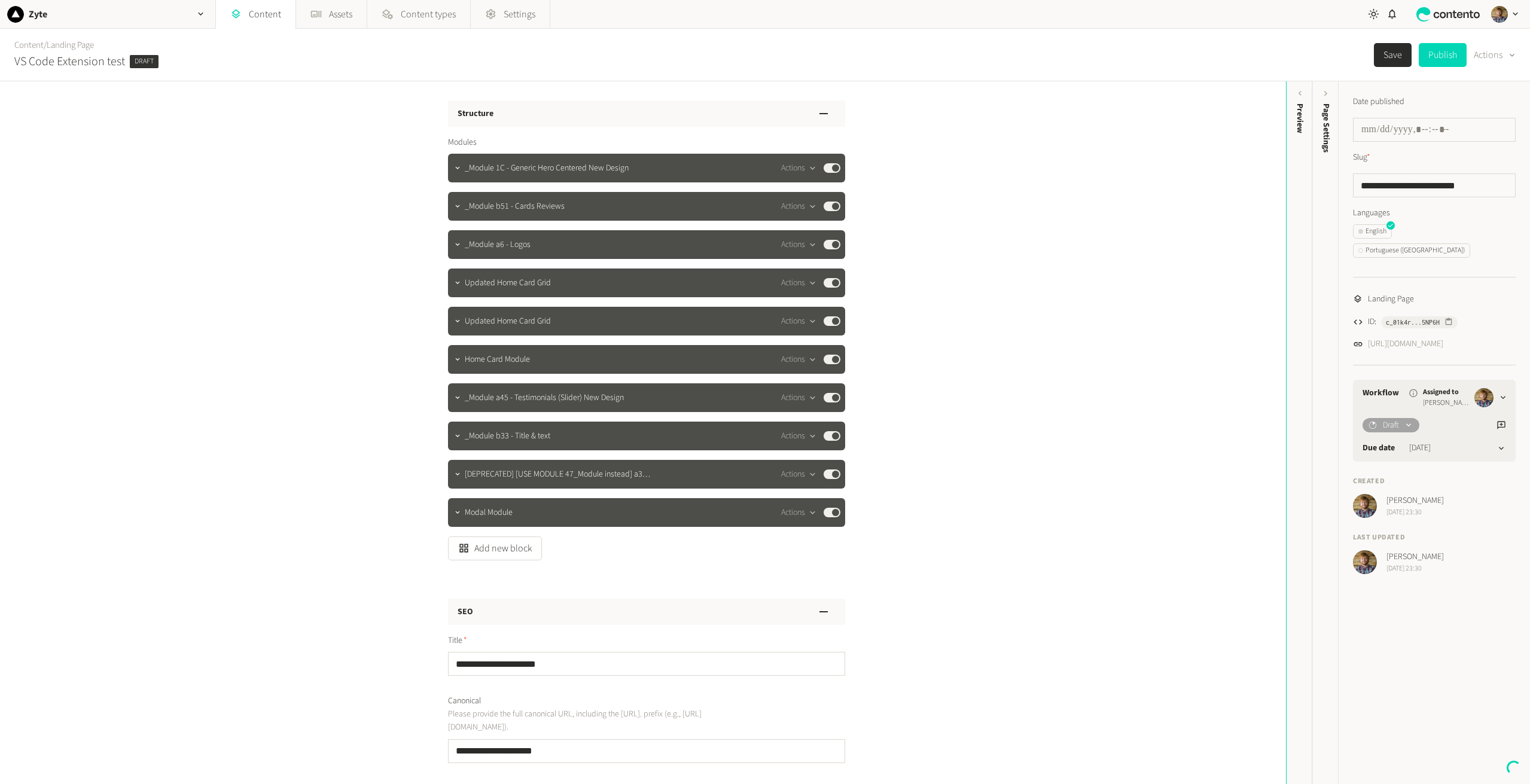
click at [1500, 444] on icon at bounding box center [1501, 449] width 9 height 9
click at [1504, 388] on div at bounding box center [1490, 397] width 32 height 19
click at [183, 215] on div "**********" at bounding box center [643, 432] width 1286 height 703
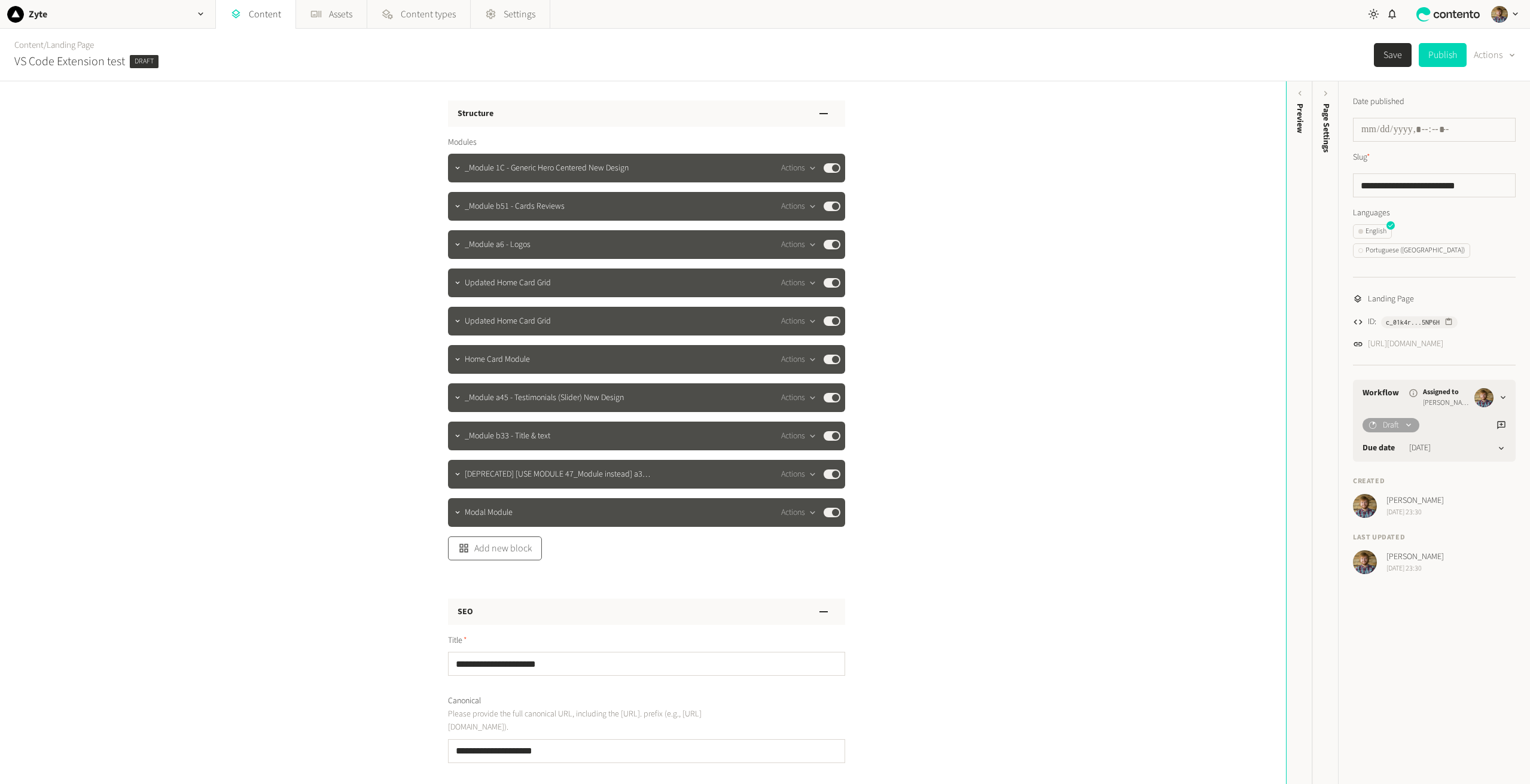
click at [467, 552] on button "Add new block" at bounding box center [494, 548] width 94 height 24
type input "**********"
click at [184, 302] on div "**********" at bounding box center [643, 432] width 1286 height 703
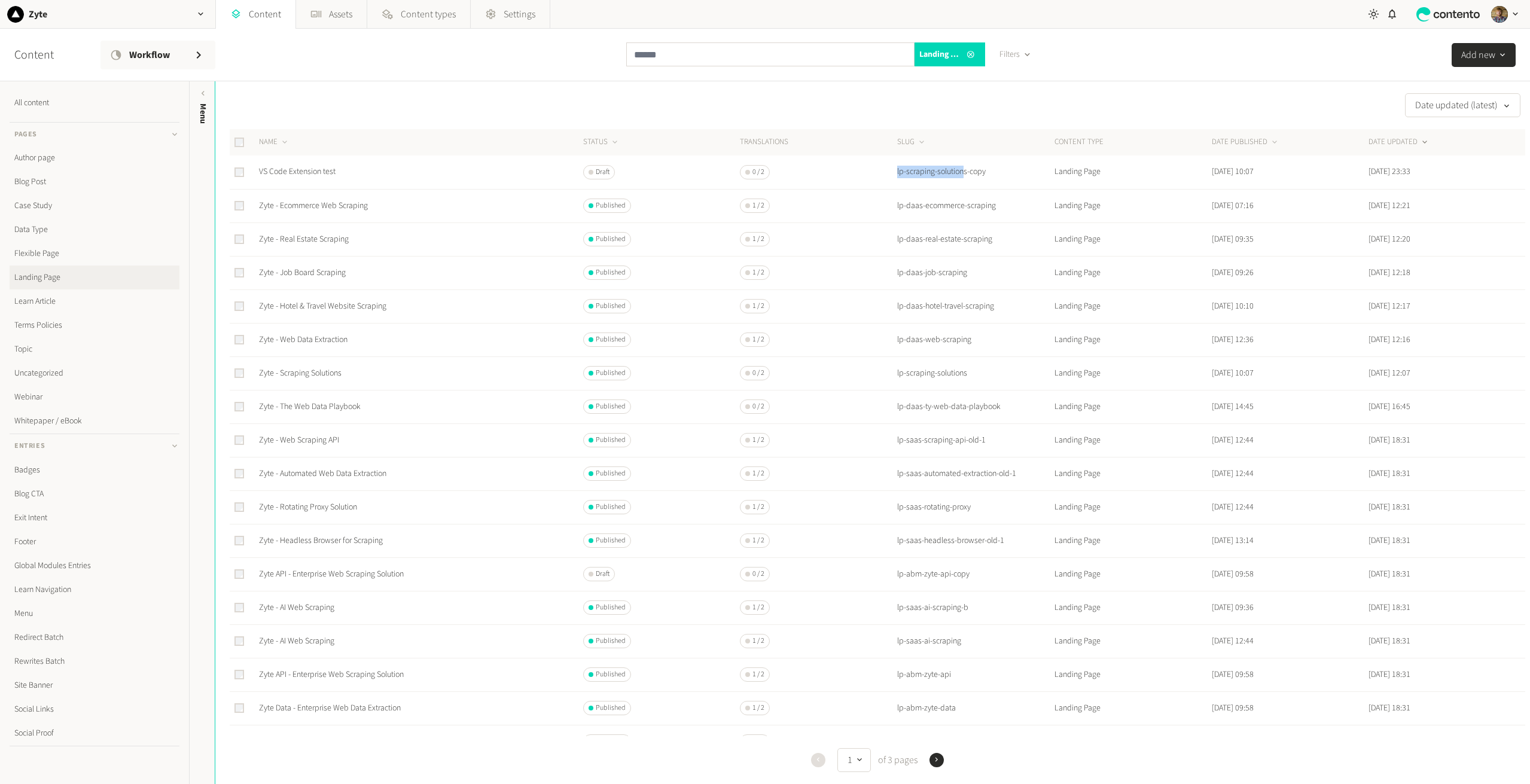
drag, startPoint x: 965, startPoint y: 172, endPoint x: 891, endPoint y: 170, distance: 74.0
click at [891, 170] on tr "VS Code Extension test Draft 0 / 2 lp-scraping-solutions-copy Landing Page [DAT…" at bounding box center [877, 172] width 1295 height 34
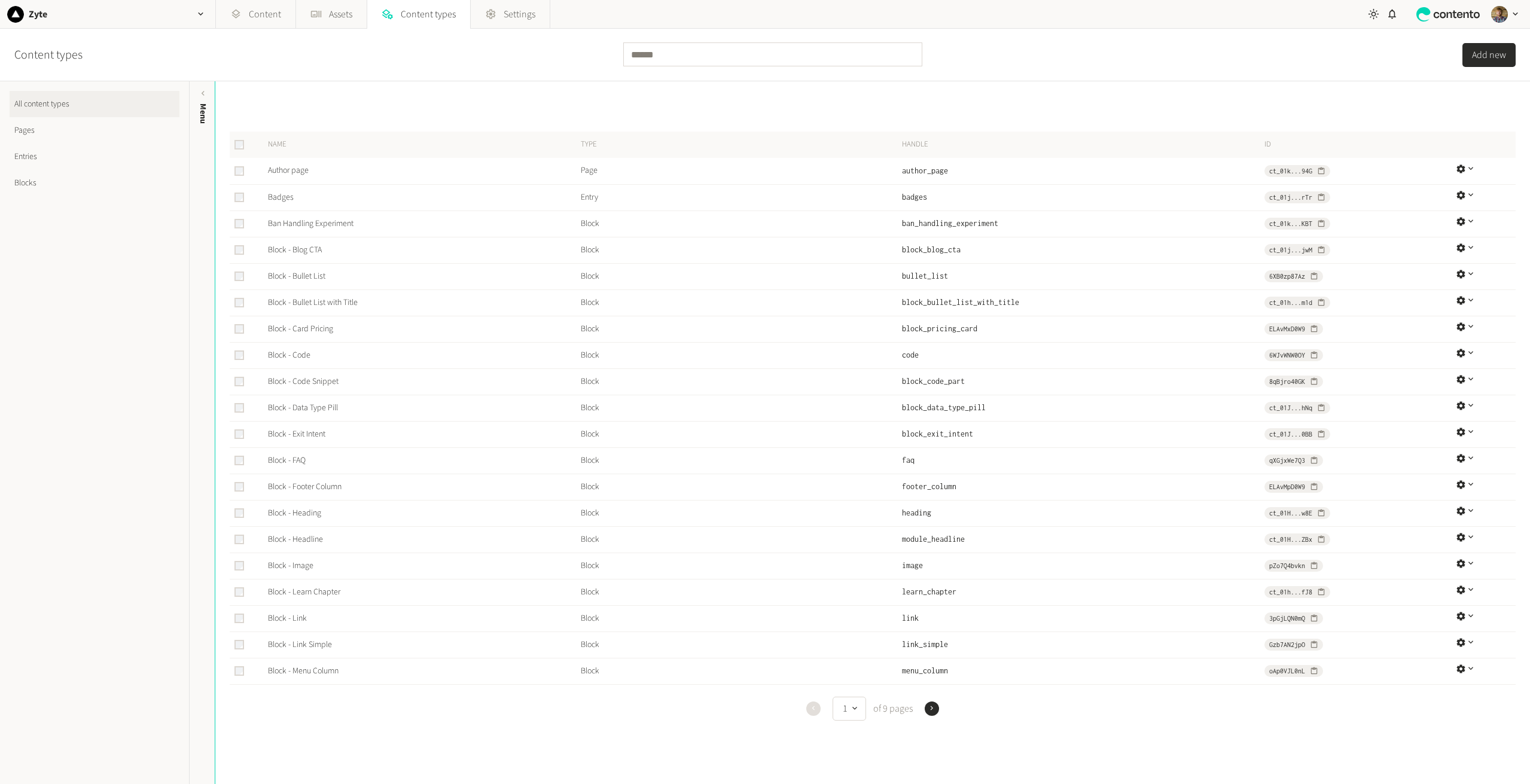
click at [928, 707] on icon "button" at bounding box center [931, 707] width 8 height 8
click at [930, 706] on icon "button" at bounding box center [931, 708] width 3 height 5
click at [1173, 457] on icon "button" at bounding box center [1471, 458] width 10 height 10
click at [1173, 433] on icon "button" at bounding box center [1471, 431] width 10 height 10
click at [1173, 433] on icon "button" at bounding box center [1471, 431] width 5 height 3
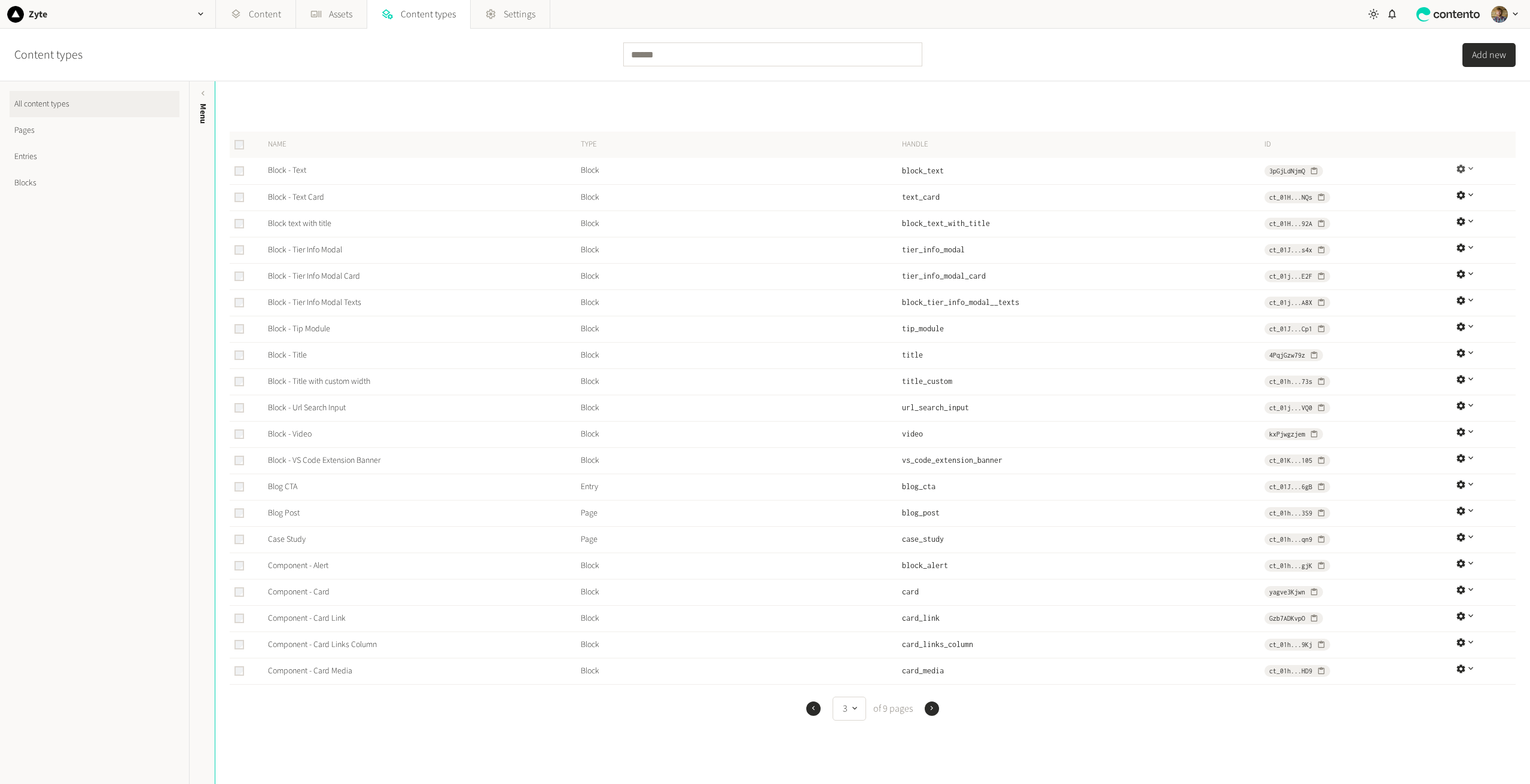
click at [1173, 167] on icon "button" at bounding box center [1460, 168] width 8 height 8
click at [1173, 77] on div "Content types Add new" at bounding box center [765, 55] width 1530 height 53
click at [61, 132] on link "Pages" at bounding box center [94, 130] width 170 height 26
click at [36, 129] on link "Pages" at bounding box center [94, 130] width 170 height 26
click at [34, 132] on link "Pages" at bounding box center [94, 130] width 170 height 26
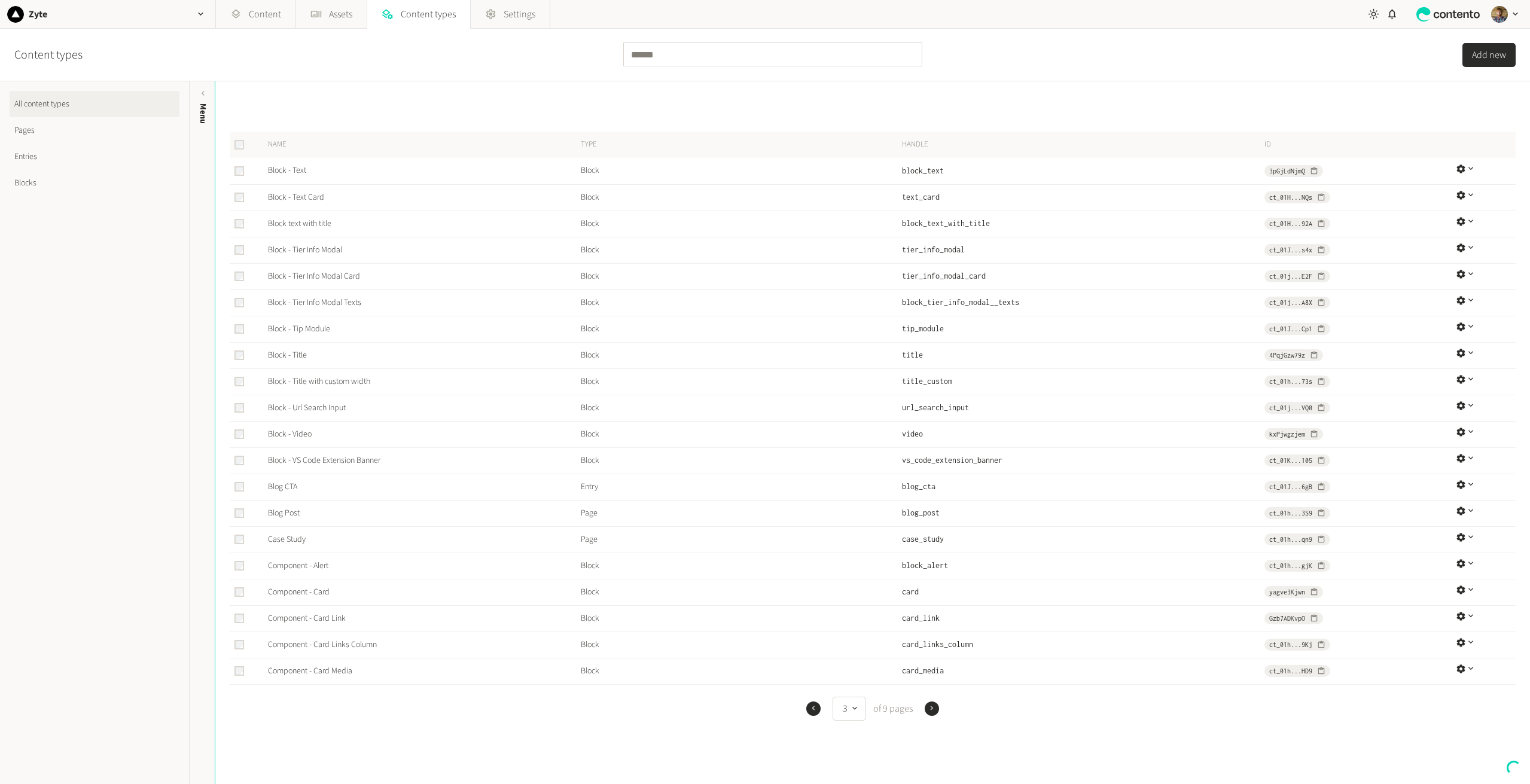
click at [34, 132] on link "Pages" at bounding box center [94, 130] width 170 height 26
click at [20, 131] on link "Pages" at bounding box center [94, 130] width 170 height 26
drag, startPoint x: 20, startPoint y: 131, endPoint x: 27, endPoint y: 159, distance: 28.9
click at [21, 131] on link "Pages" at bounding box center [94, 130] width 170 height 26
click at [27, 160] on link "Entries" at bounding box center [94, 156] width 170 height 26
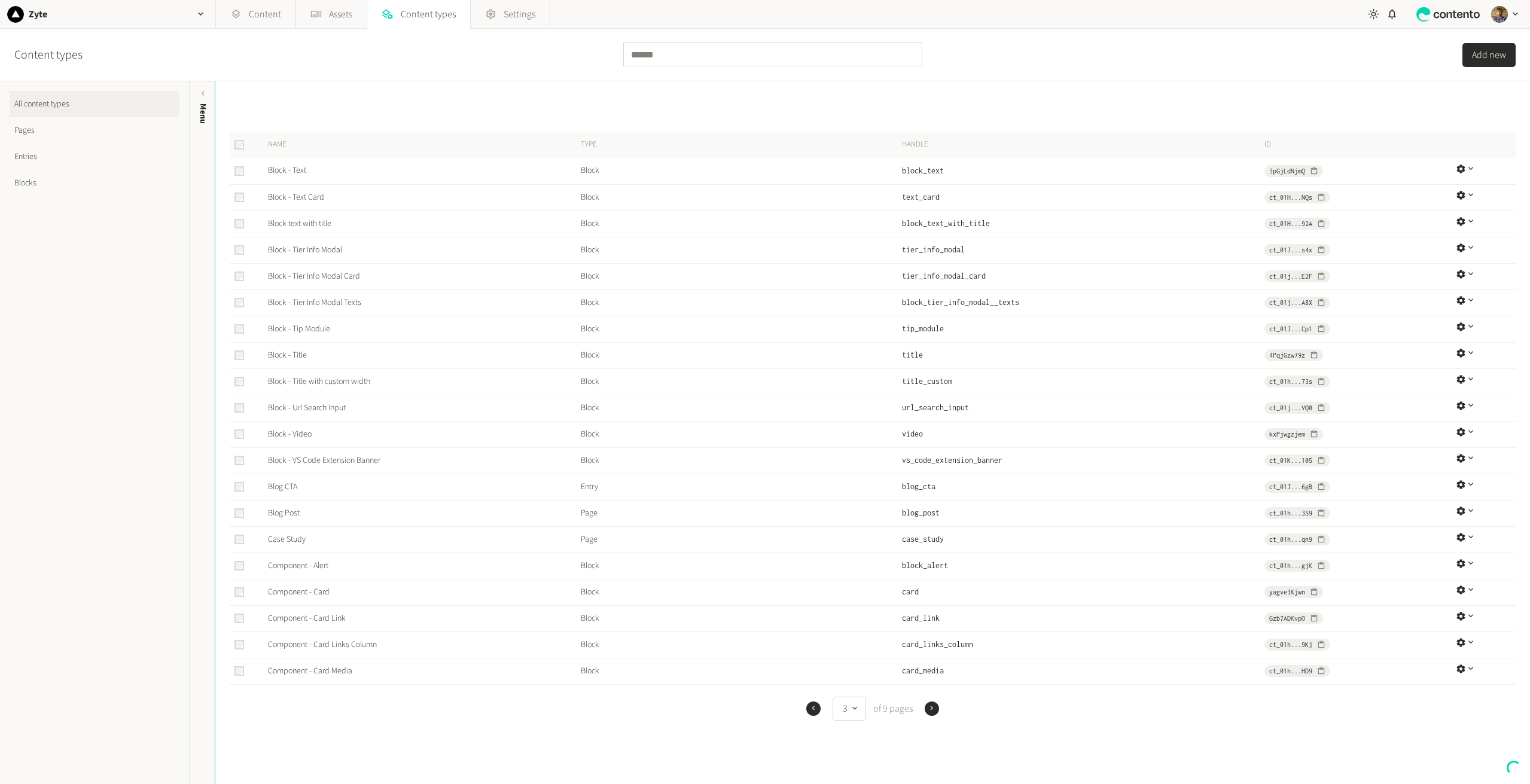
click at [27, 160] on link "Entries" at bounding box center [94, 156] width 170 height 26
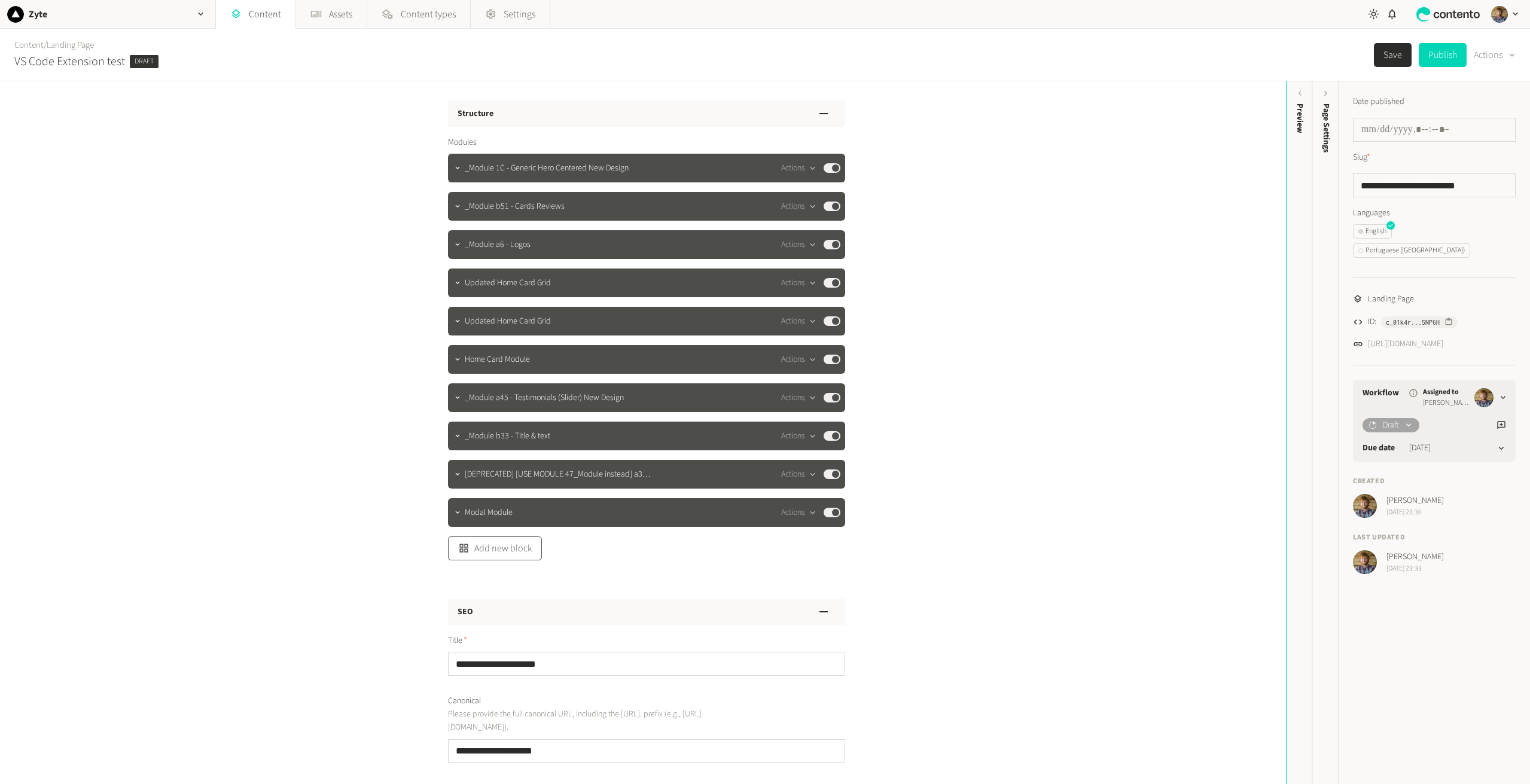
click at [494, 548] on button "Add new block" at bounding box center [494, 548] width 94 height 24
type input "*"
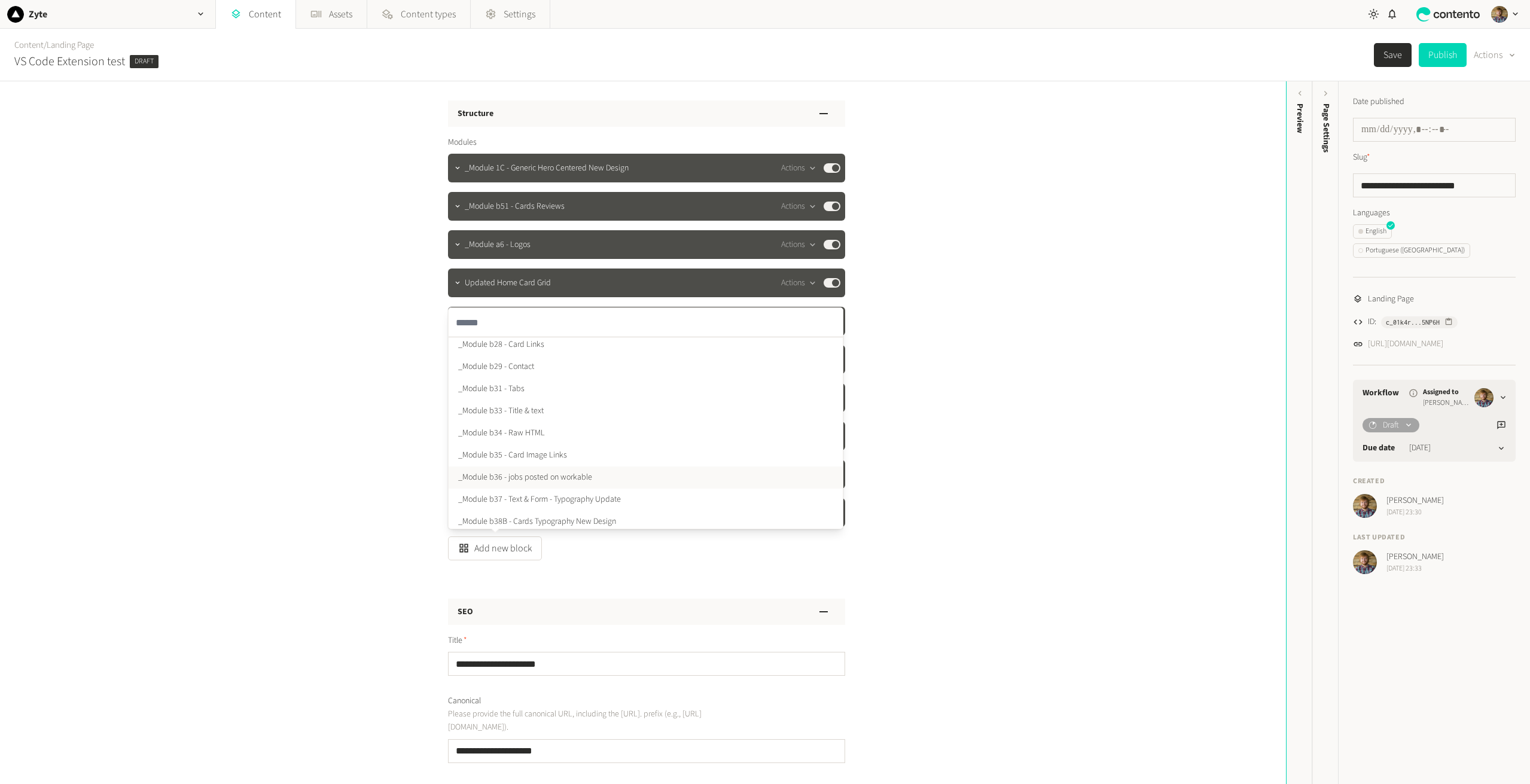
scroll to position [888, 0]
click at [1186, 353] on div "Structure Modules _Module 1C - Generic Hero Centered New Design Actions Publish…" at bounding box center [643, 432] width 1286 height 703
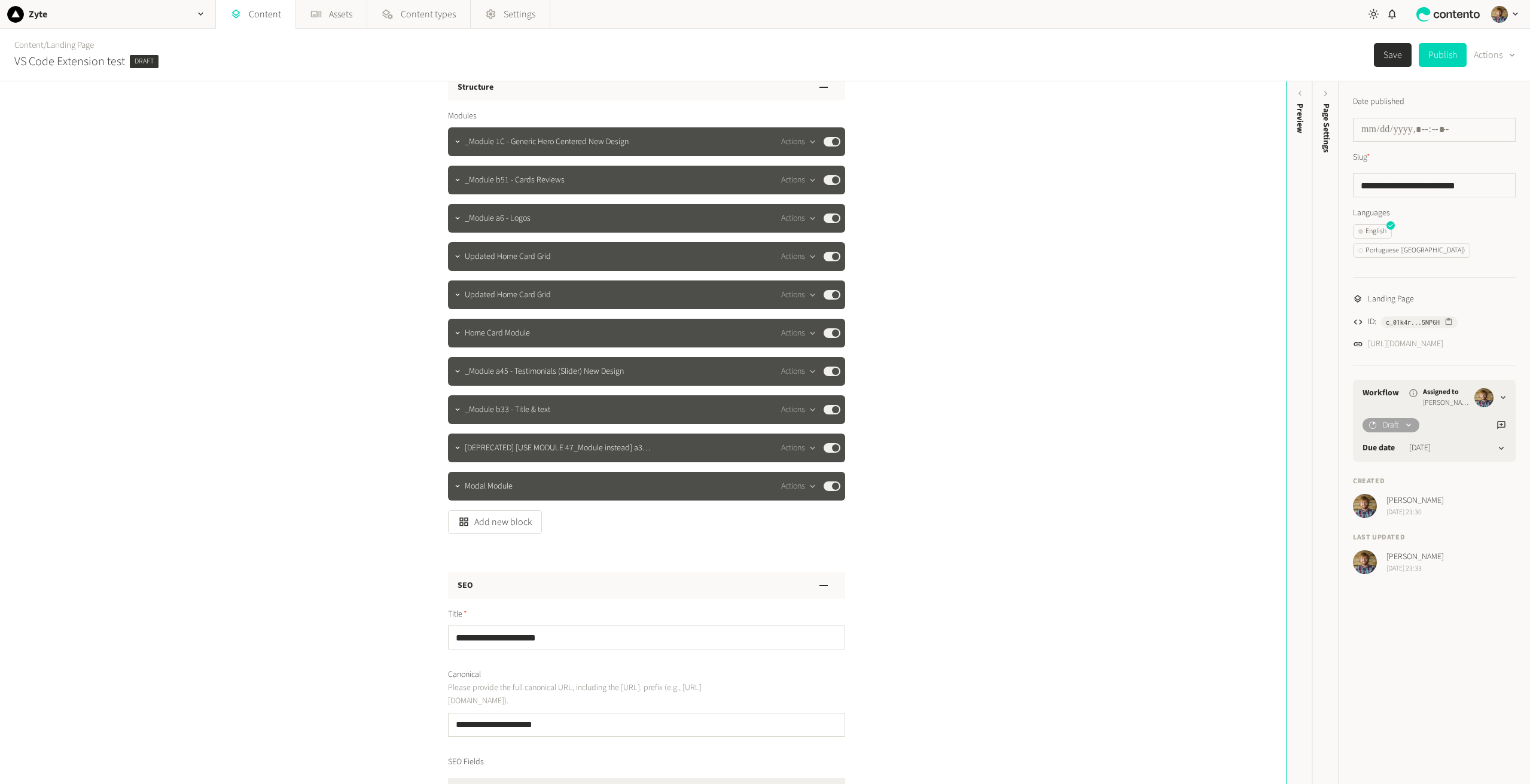
scroll to position [0, 0]
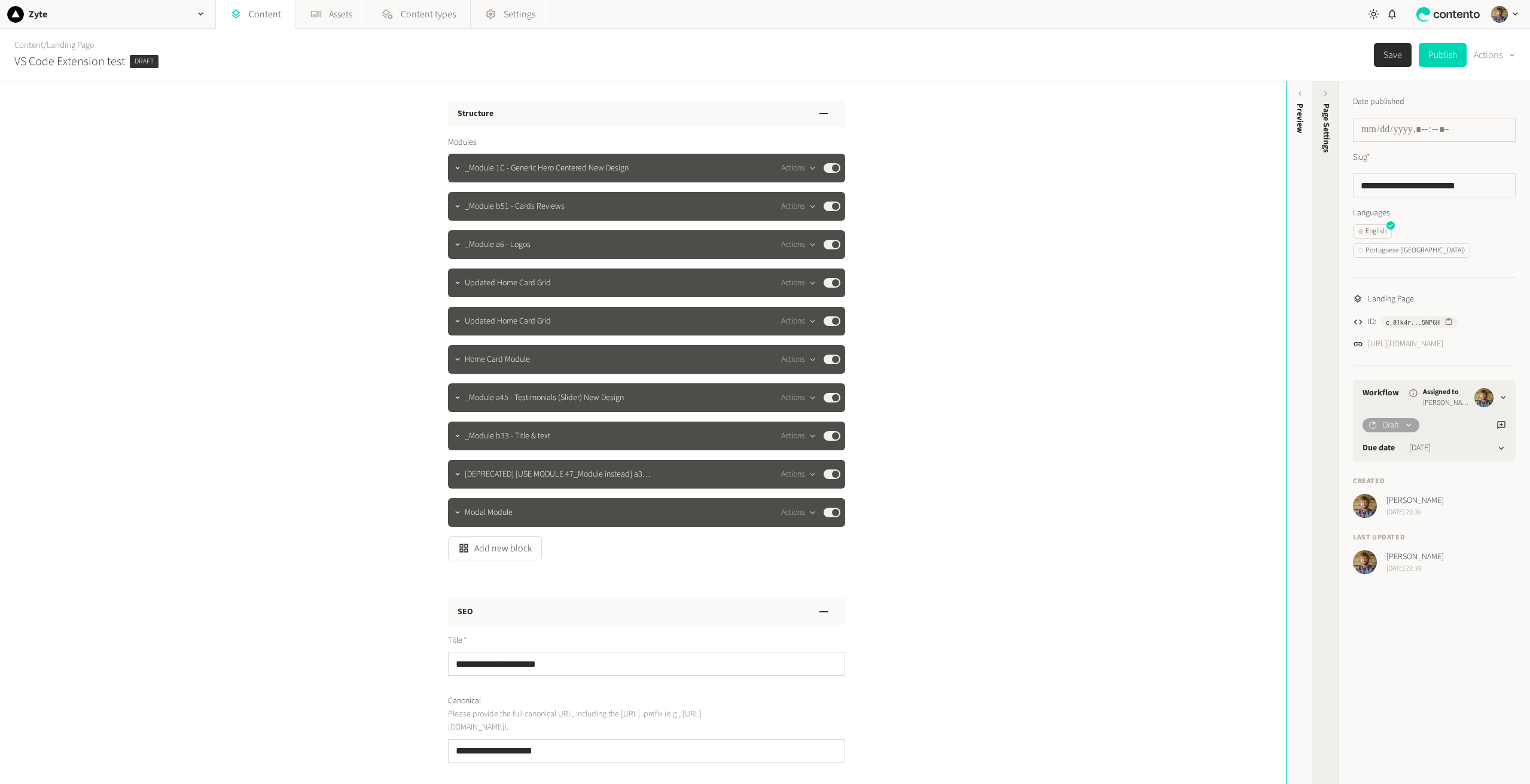
click at [1326, 144] on span "Page Settings" at bounding box center [1326, 128] width 13 height 49
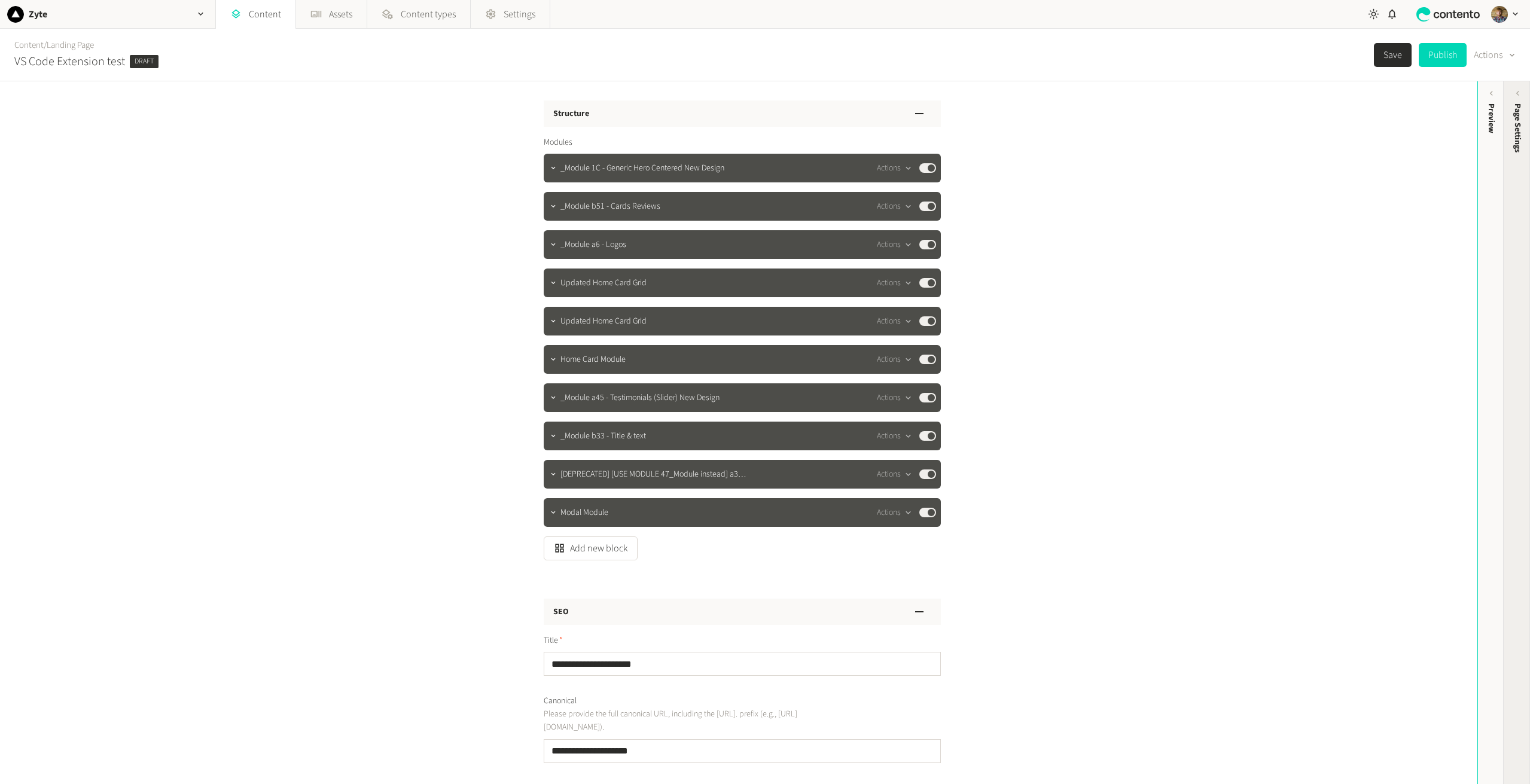
click at [1504, 170] on div "Page Settings" at bounding box center [1517, 196] width 27 height 216
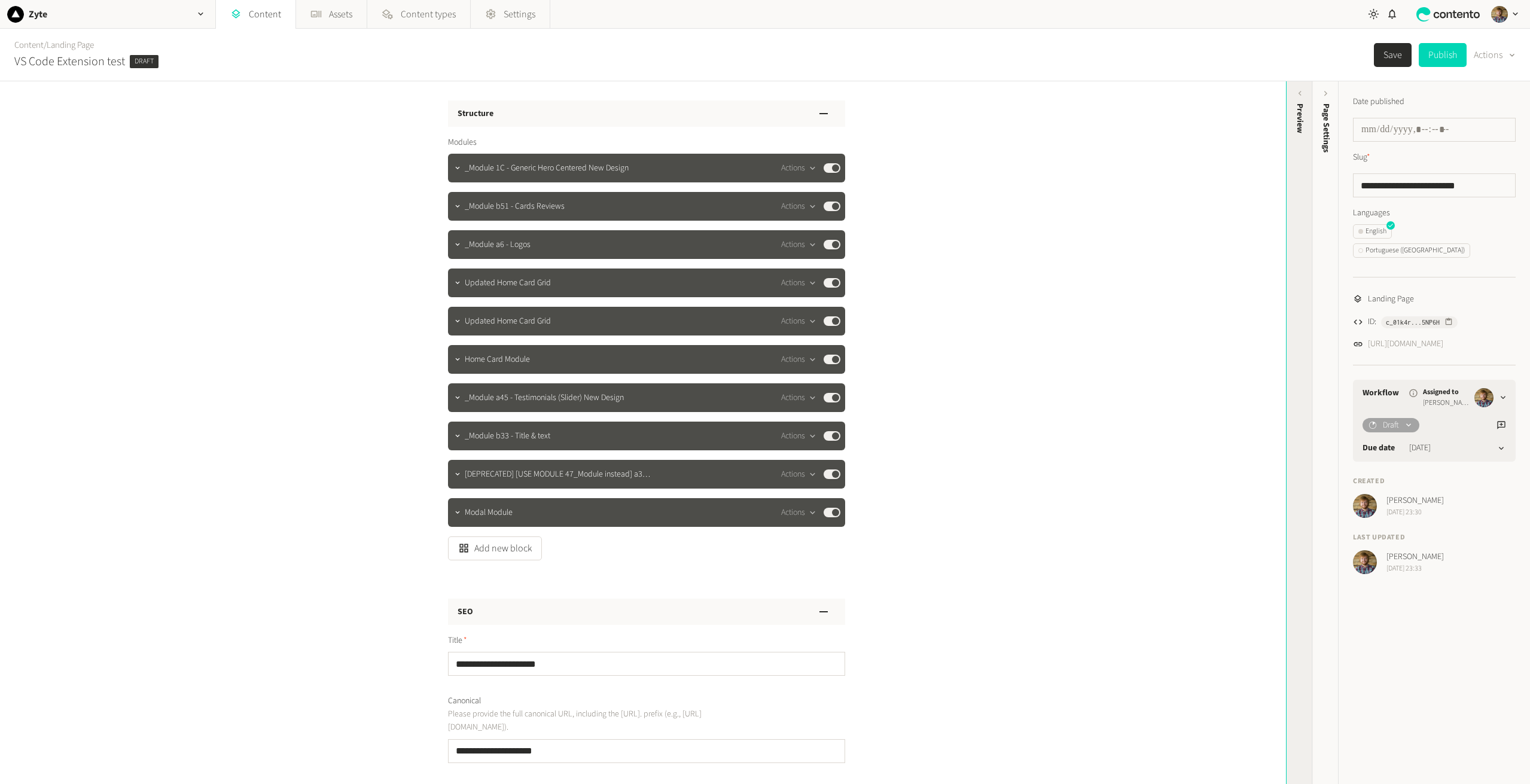
click at [1299, 158] on div "Preview" at bounding box center [1300, 196] width 27 height 216
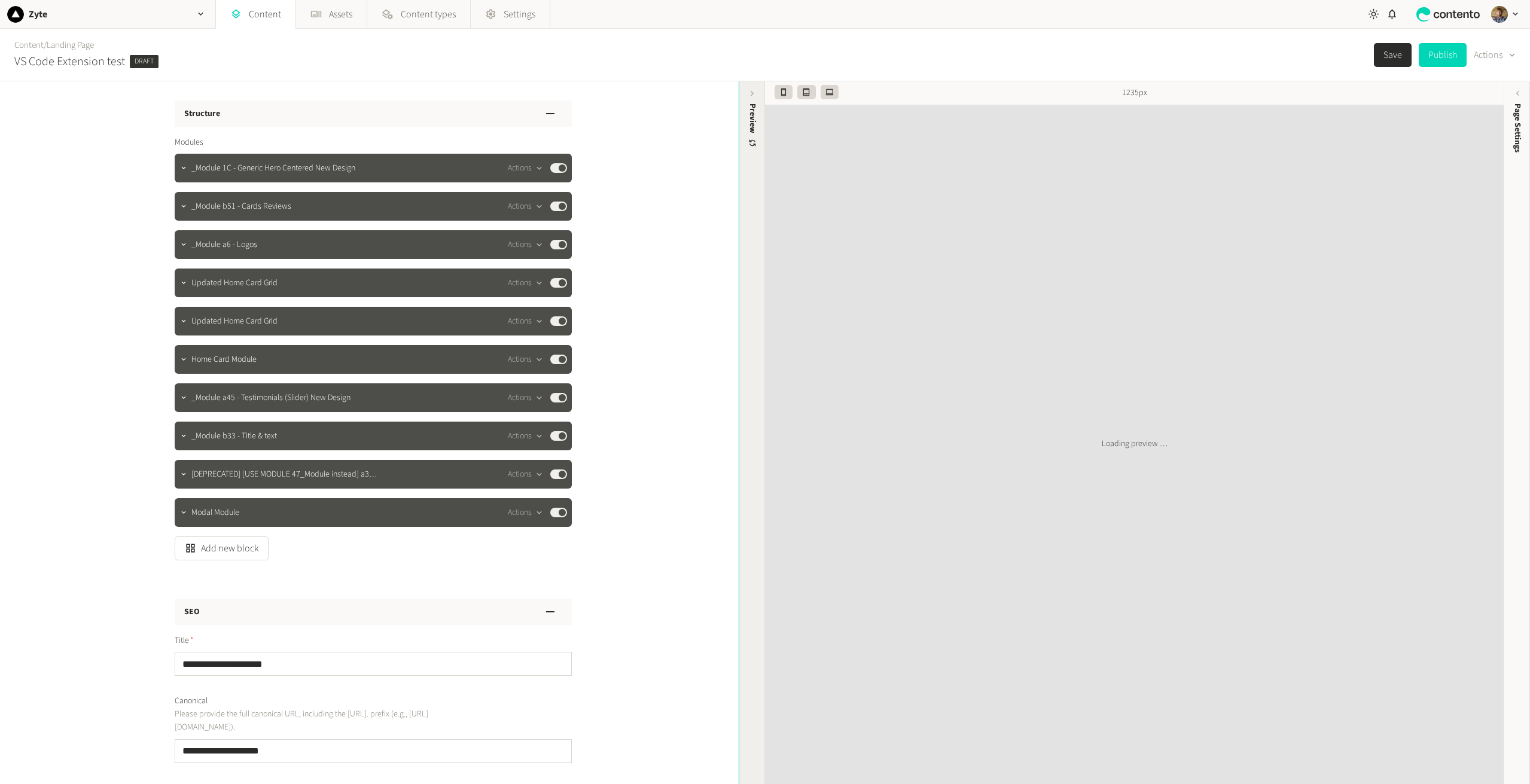
click at [749, 216] on div "Preview" at bounding box center [752, 196] width 27 height 216
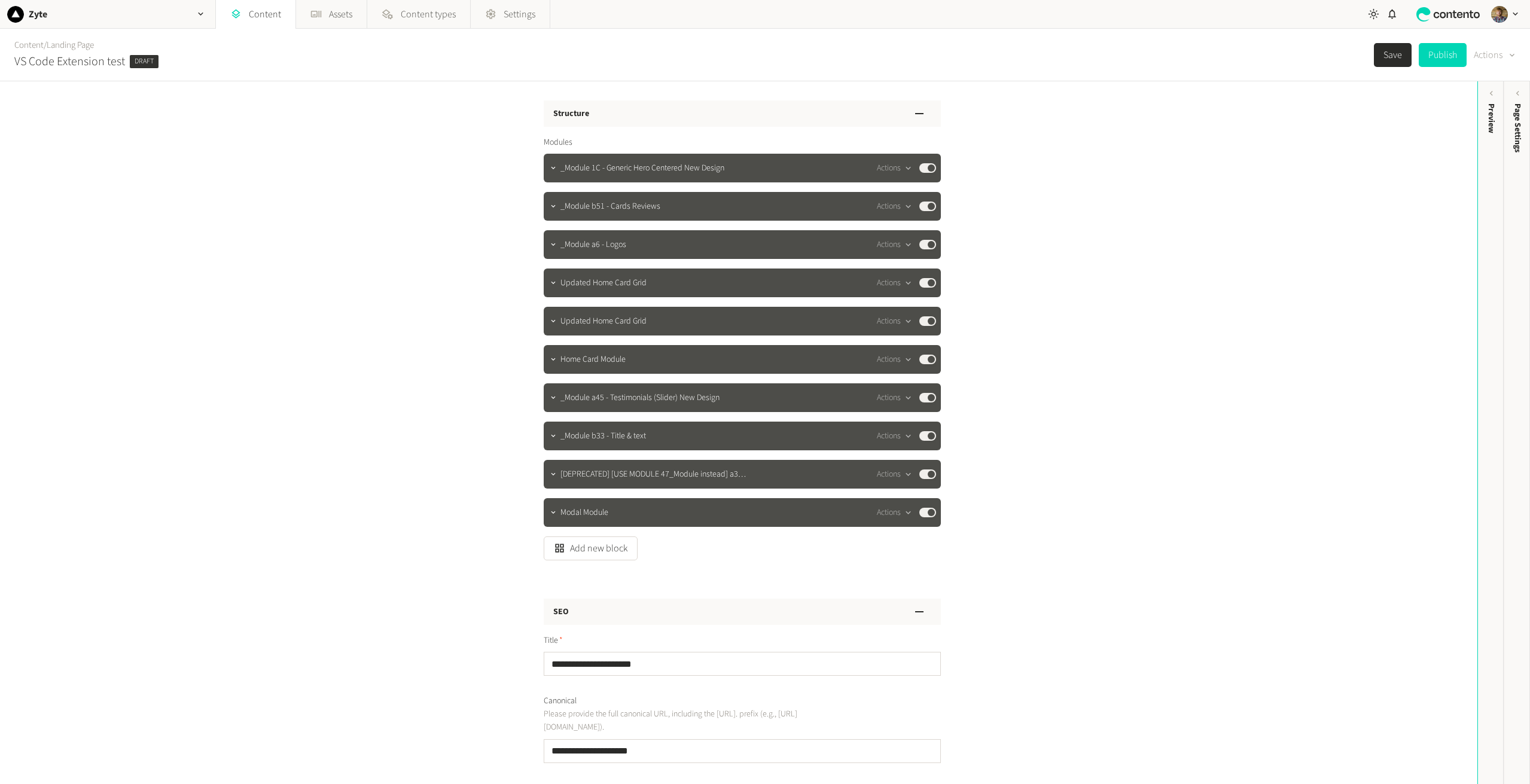
click at [1498, 54] on button "Actions" at bounding box center [1494, 55] width 42 height 24
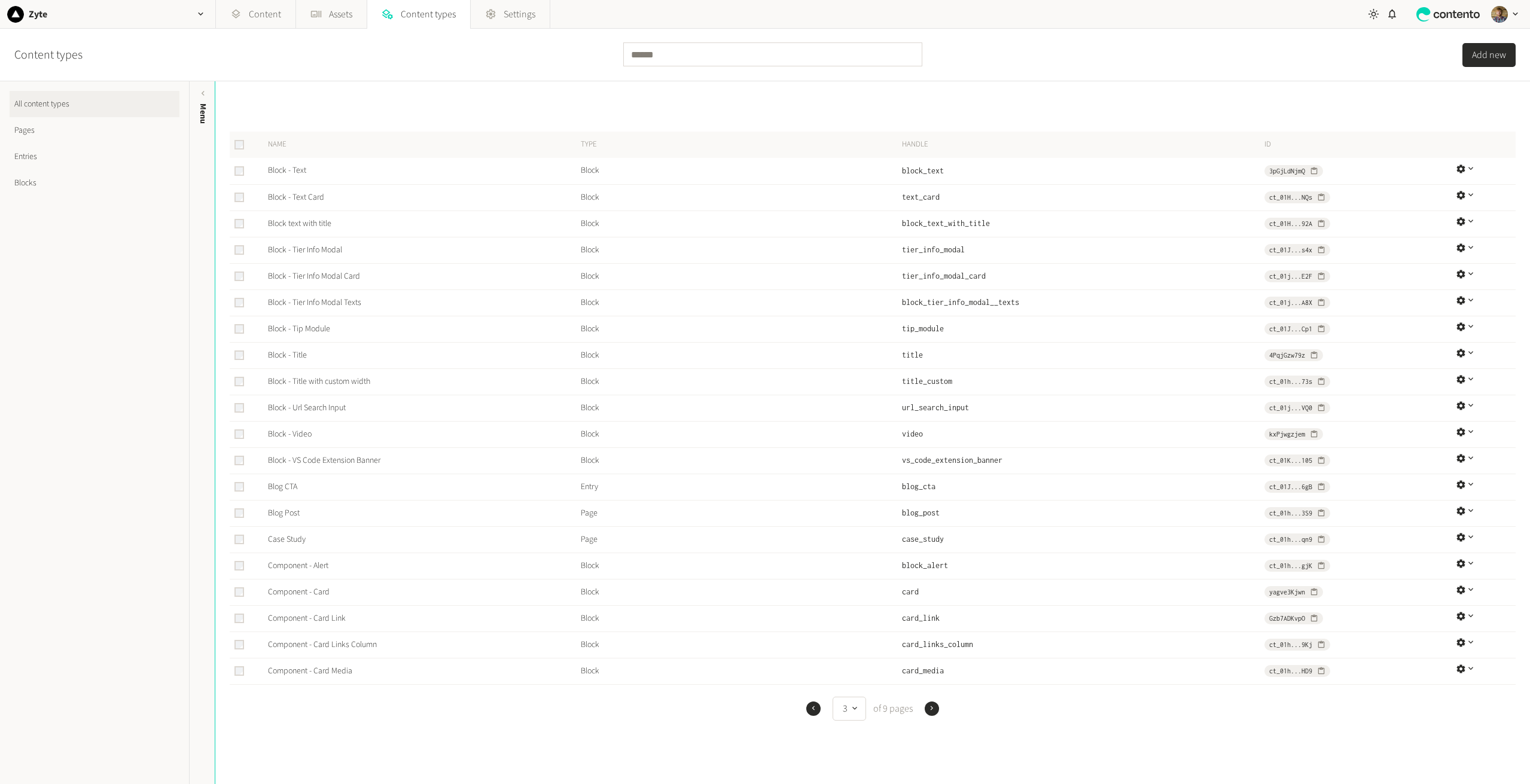
click at [36, 131] on link "Pages" at bounding box center [94, 130] width 170 height 26
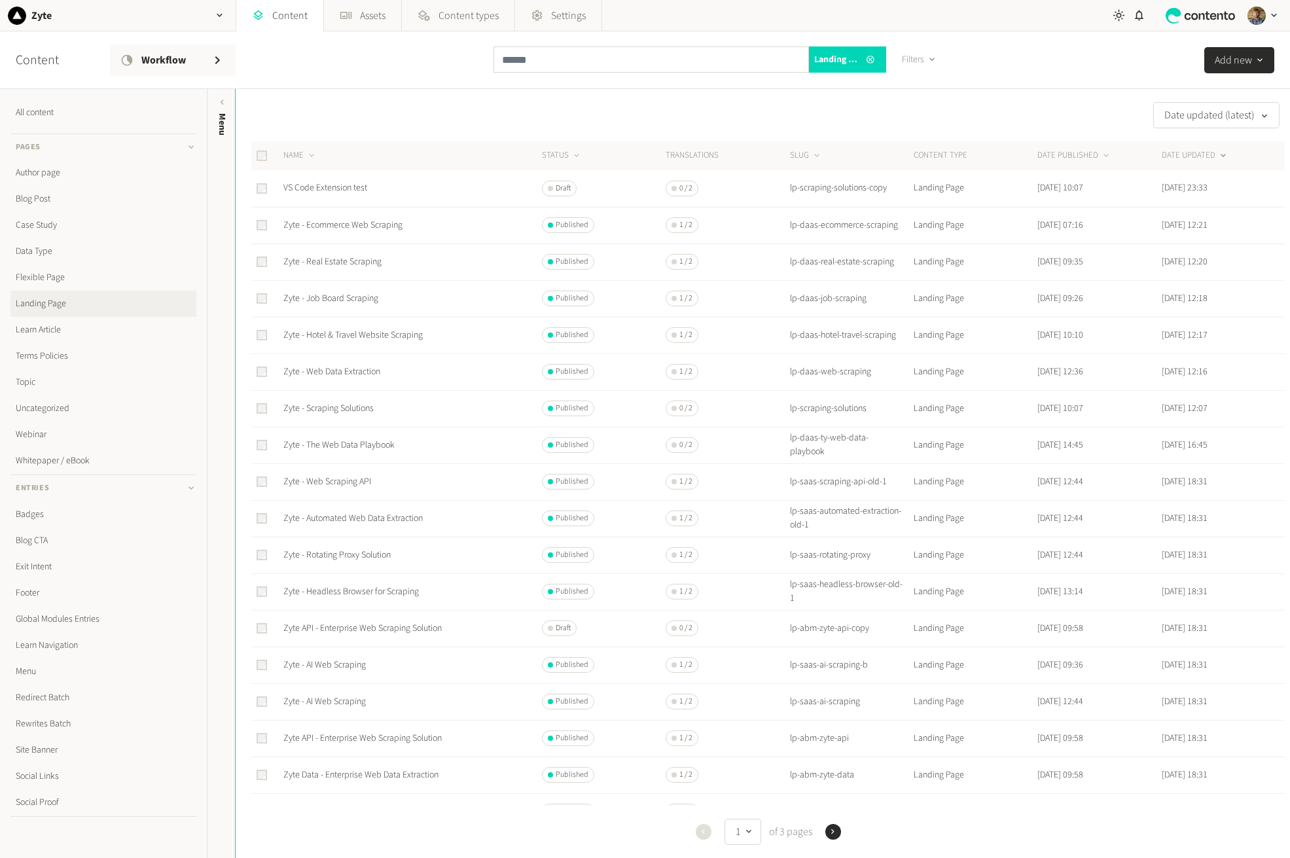
click at [439, 112] on div "Date updated (latest)" at bounding box center [760, 115] width 1049 height 26
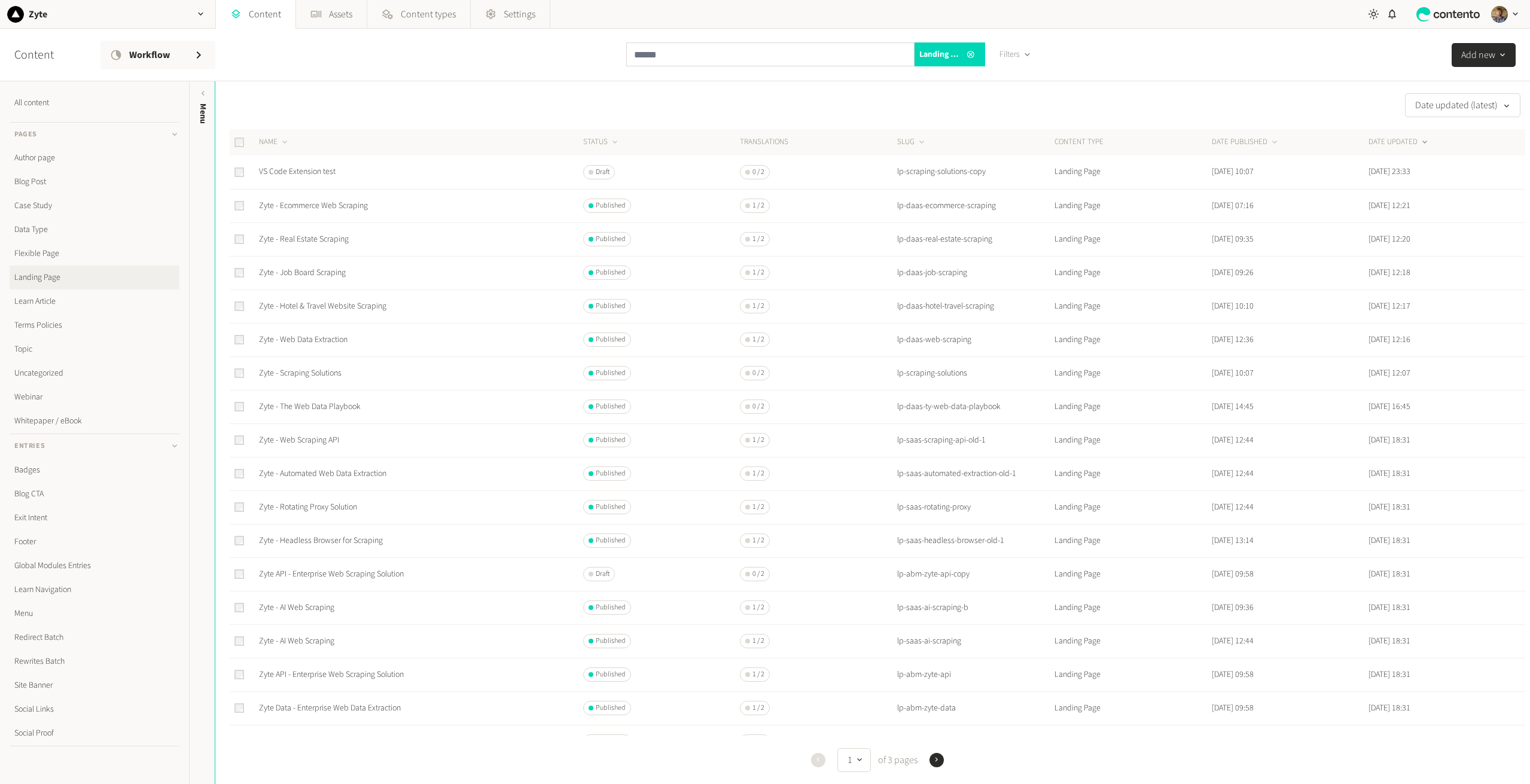
drag, startPoint x: 399, startPoint y: 169, endPoint x: 361, endPoint y: 167, distance: 38.1
click at [361, 167] on td "VS Code Extension test" at bounding box center [420, 172] width 324 height 34
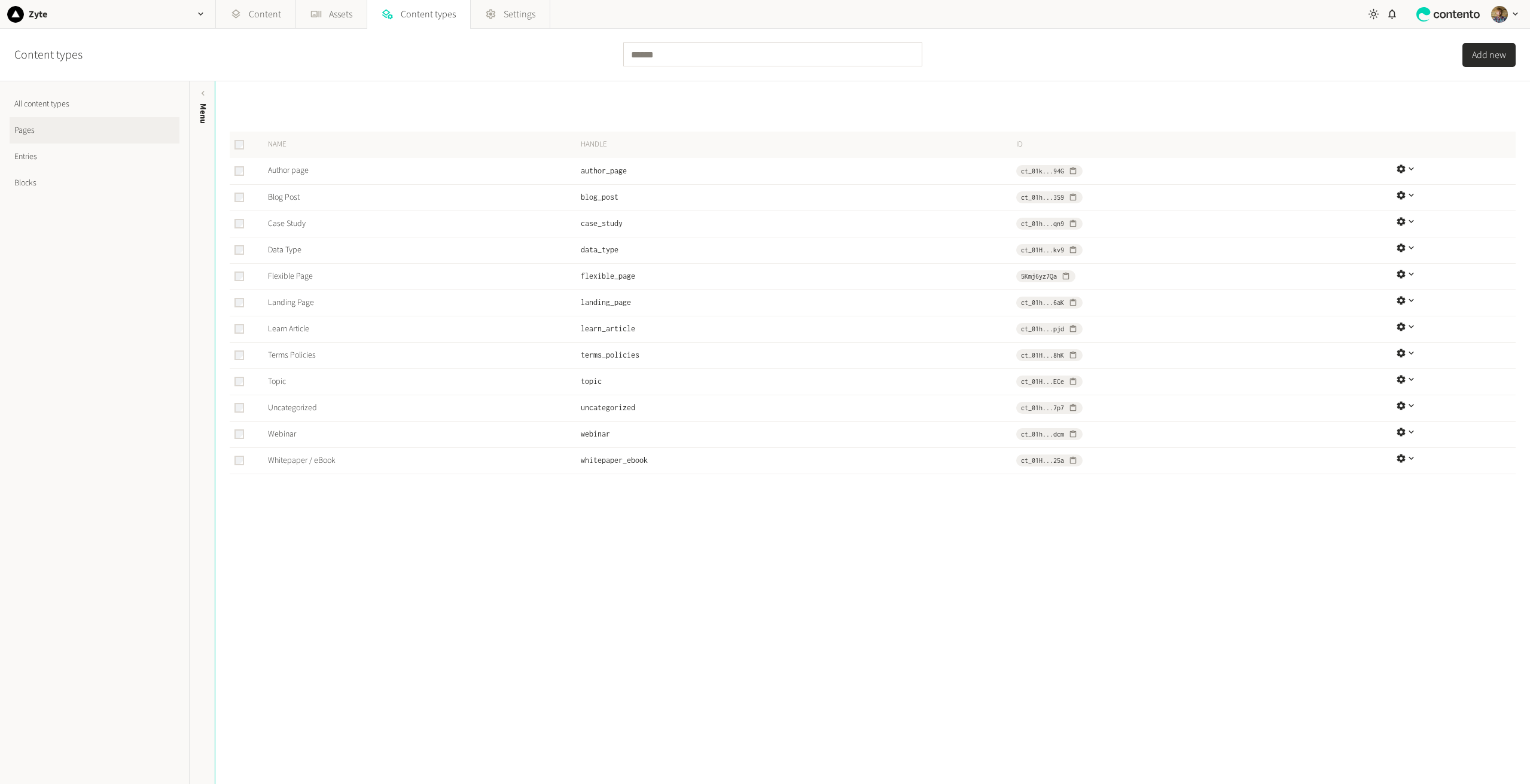
click at [32, 132] on link "Pages" at bounding box center [94, 130] width 170 height 26
click at [295, 305] on link "Landing Page" at bounding box center [291, 302] width 46 height 12
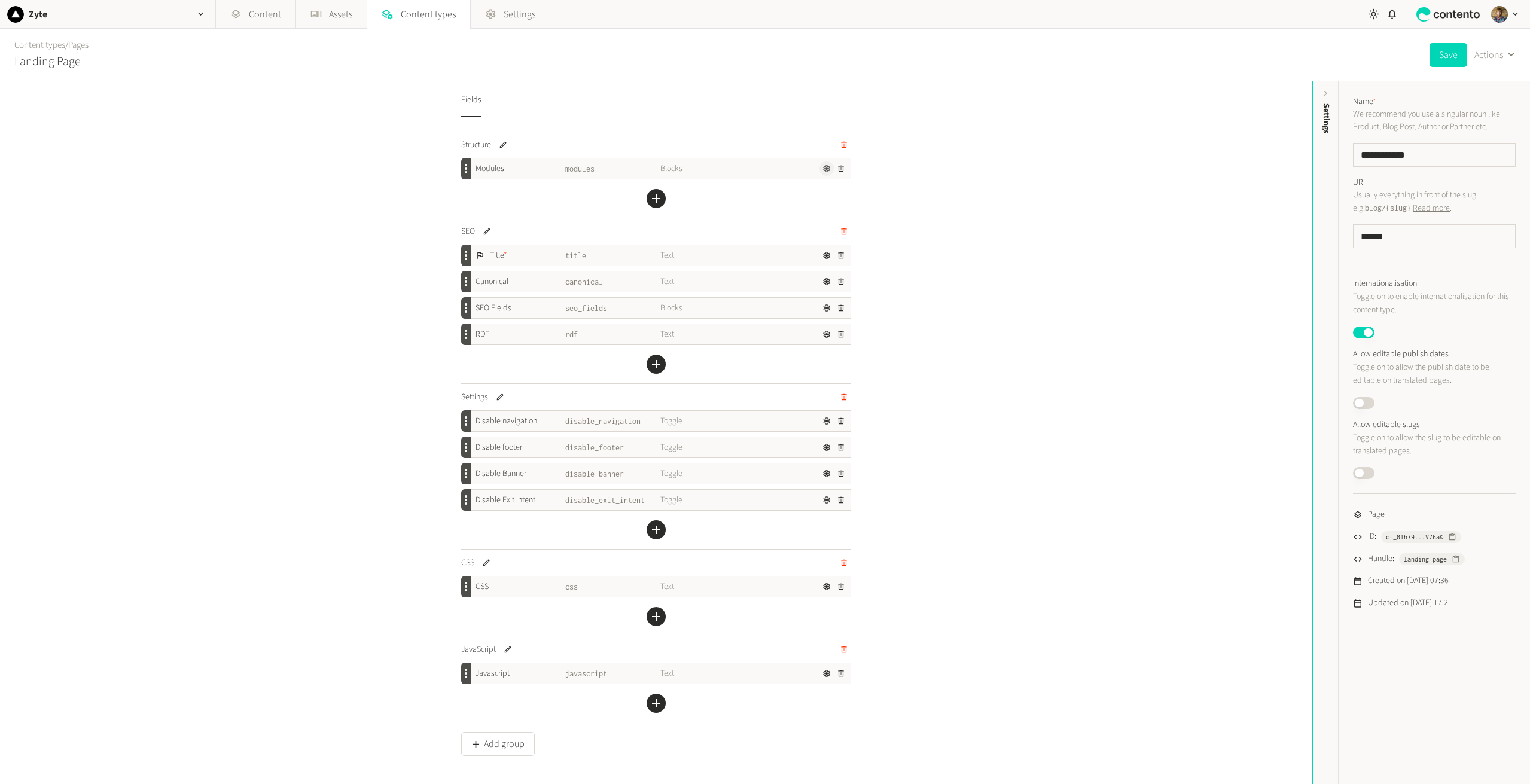
click at [824, 172] on icon "button" at bounding box center [826, 168] width 8 height 8
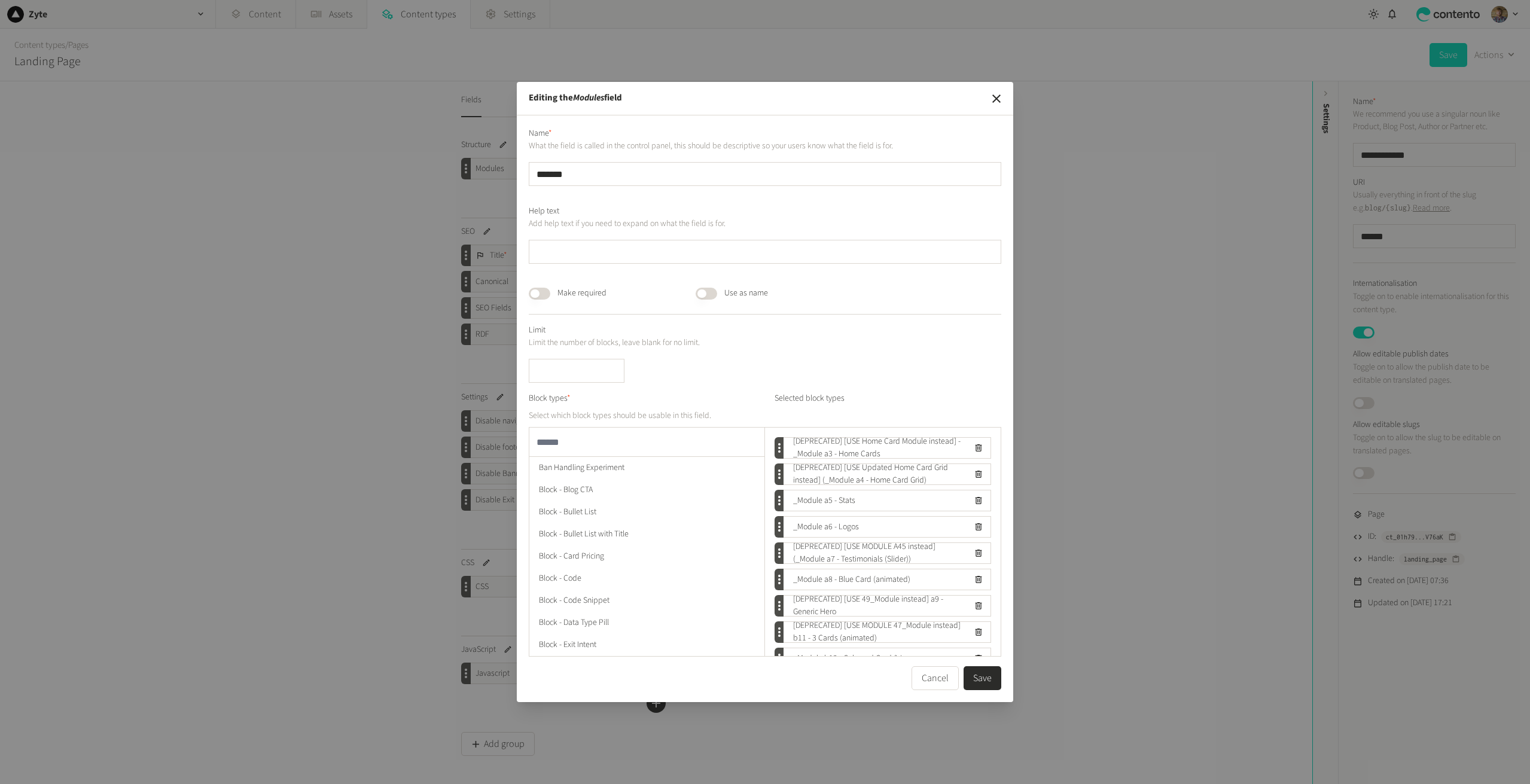
click at [555, 447] on input "text" at bounding box center [646, 441] width 235 height 28
type input "**********"
drag, startPoint x: 983, startPoint y: 589, endPoint x: 1005, endPoint y: 617, distance: 35.6
click at [1005, 617] on div "Name * What the field is called in the control panel, this should be descriptiv…" at bounding box center [764, 408] width 496 height 587
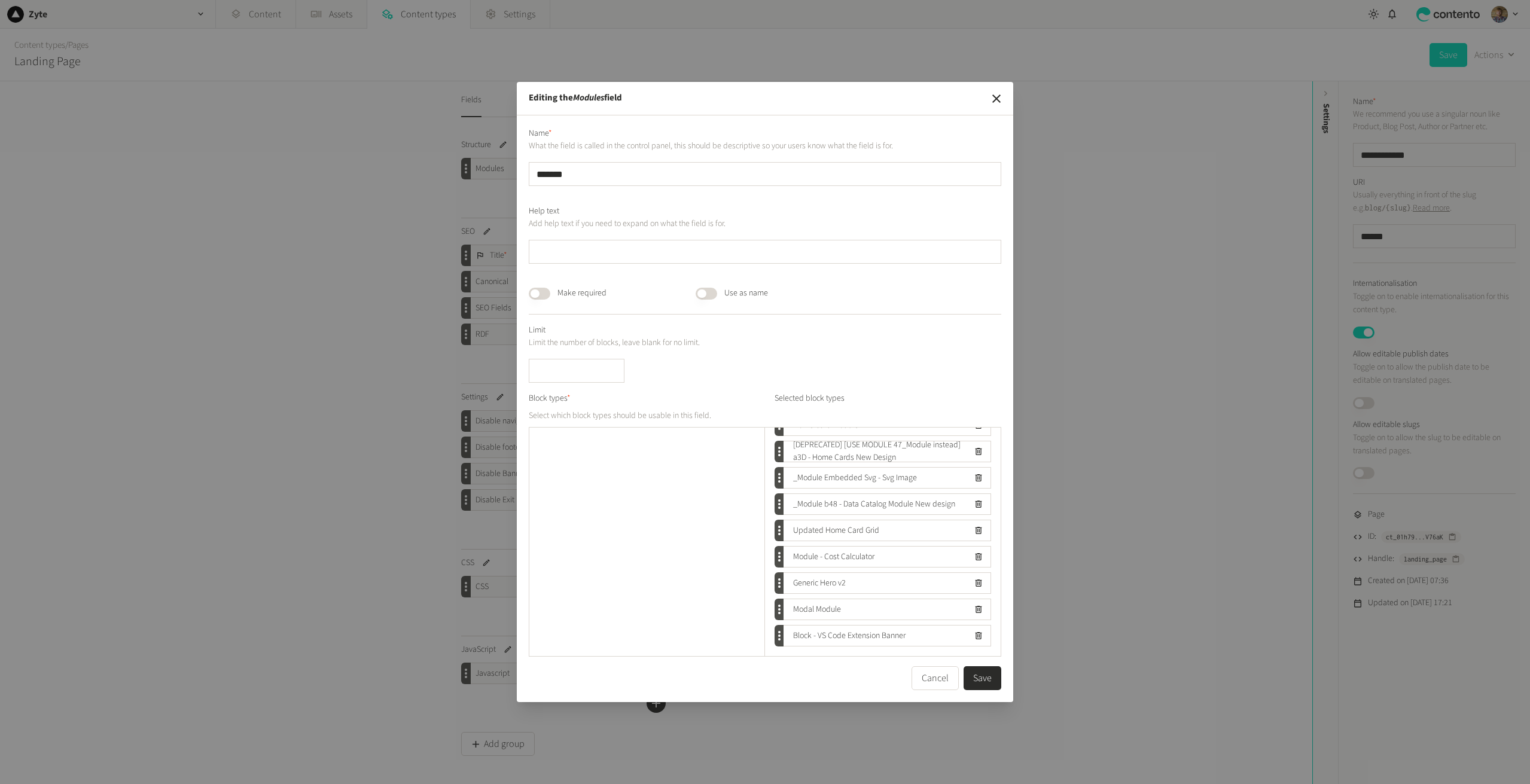
click at [988, 677] on button "Save" at bounding box center [982, 678] width 37 height 24
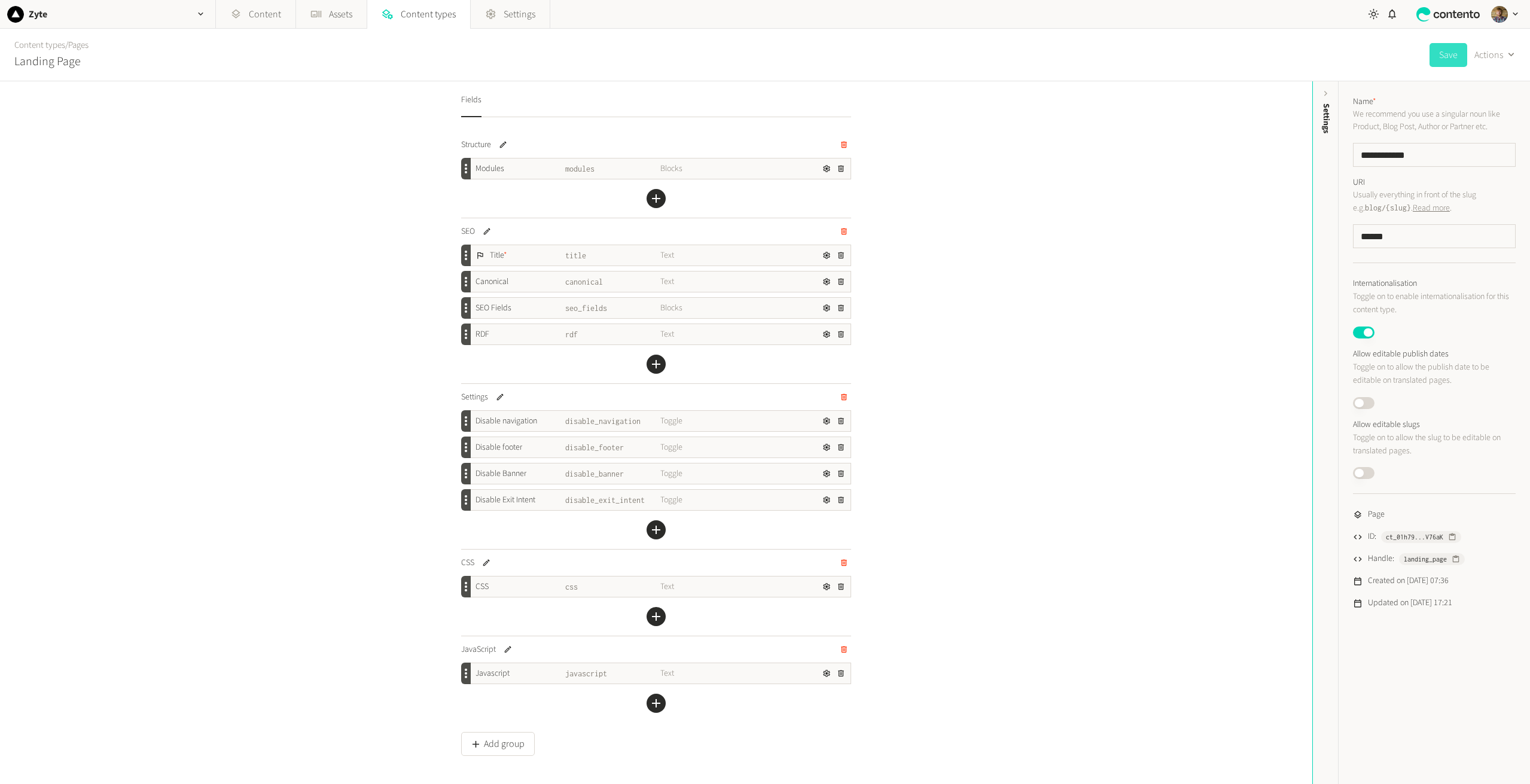
click at [1446, 55] on button "Save" at bounding box center [1448, 55] width 37 height 24
click at [1229, 207] on div "Fields Structure Modules modules Blocks Add a field SEO Title * title Text Cano…" at bounding box center [656, 432] width 1312 height 703
click at [1450, 60] on button "Save" at bounding box center [1448, 55] width 37 height 24
click at [75, 43] on link "Pages" at bounding box center [79, 46] width 20 height 13
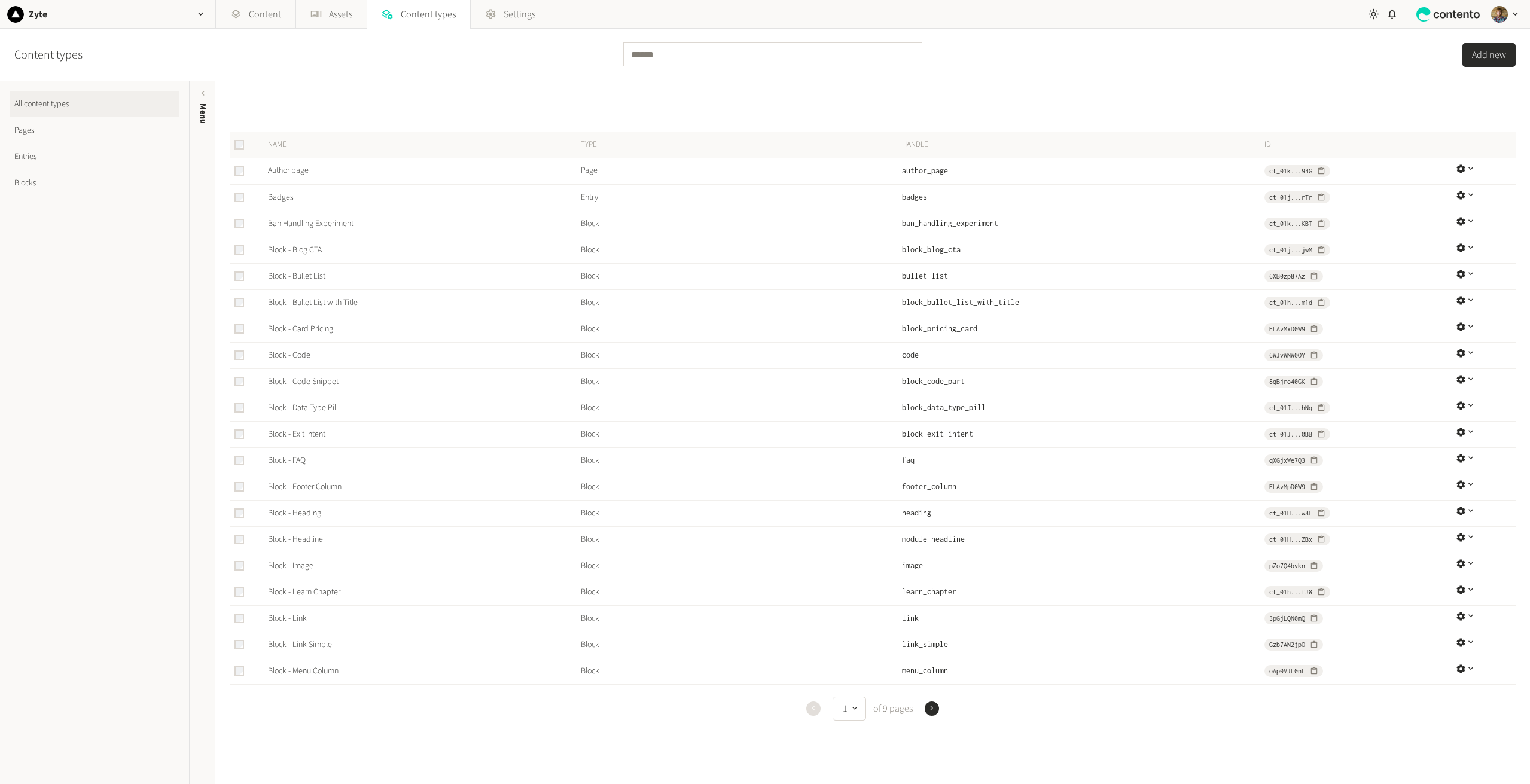
click at [37, 129] on link "Pages" at bounding box center [94, 130] width 170 height 26
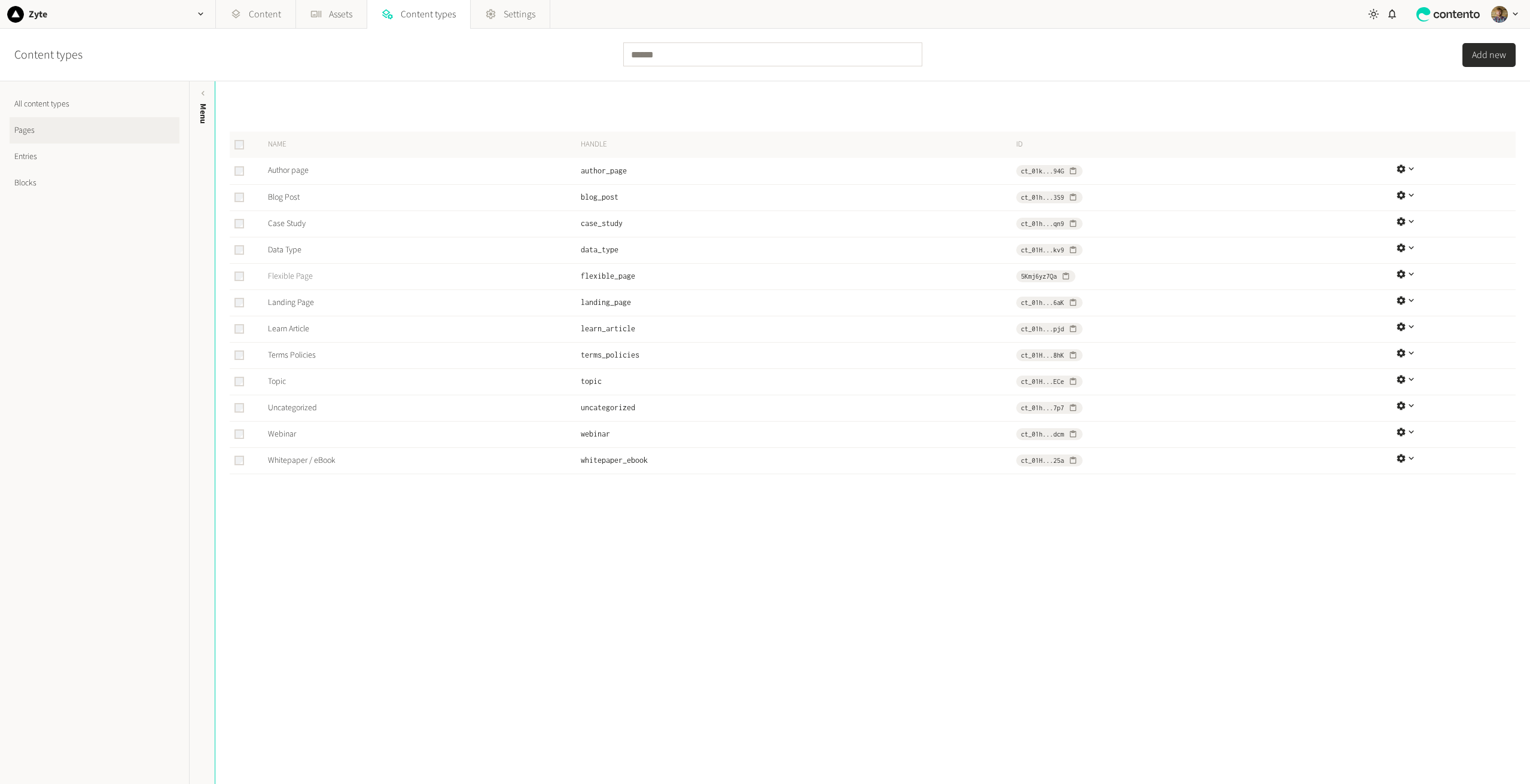
click at [293, 281] on link "Flexible Page" at bounding box center [290, 276] width 45 height 12
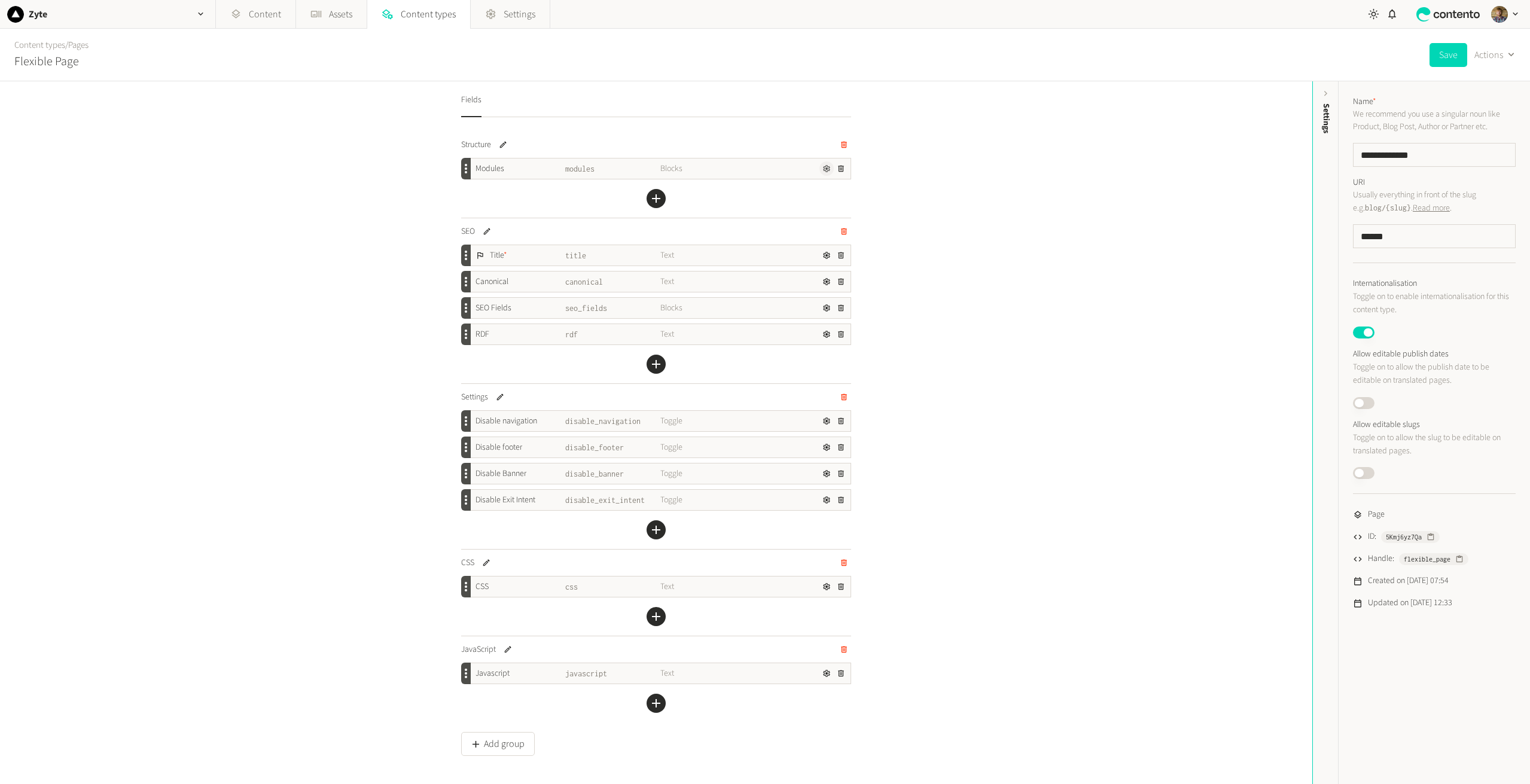
click at [823, 170] on icon "button" at bounding box center [826, 168] width 8 height 8
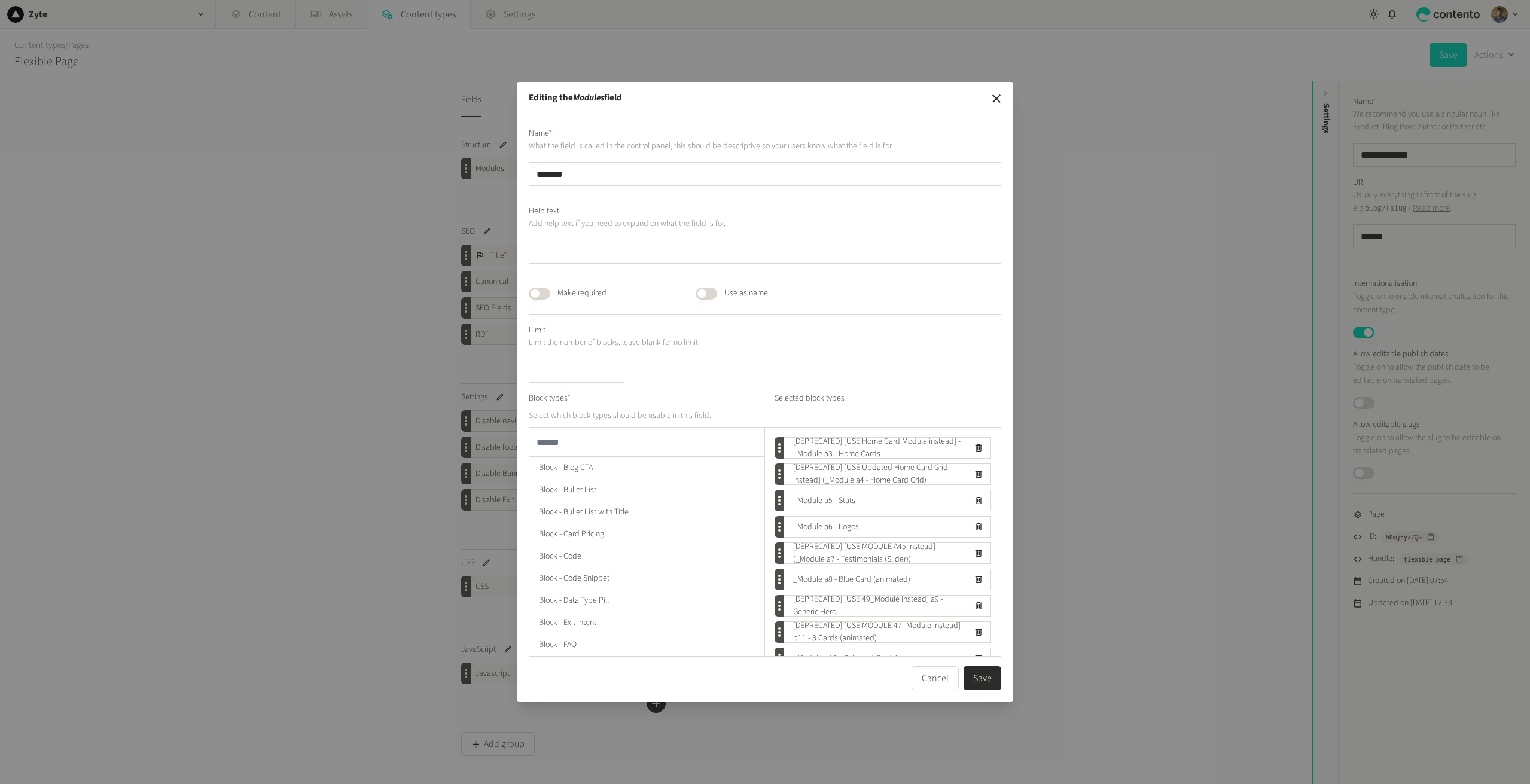
click at [581, 439] on input "text" at bounding box center [646, 441] width 235 height 28
type input "**"
click at [983, 683] on button "Save" at bounding box center [982, 678] width 37 height 24
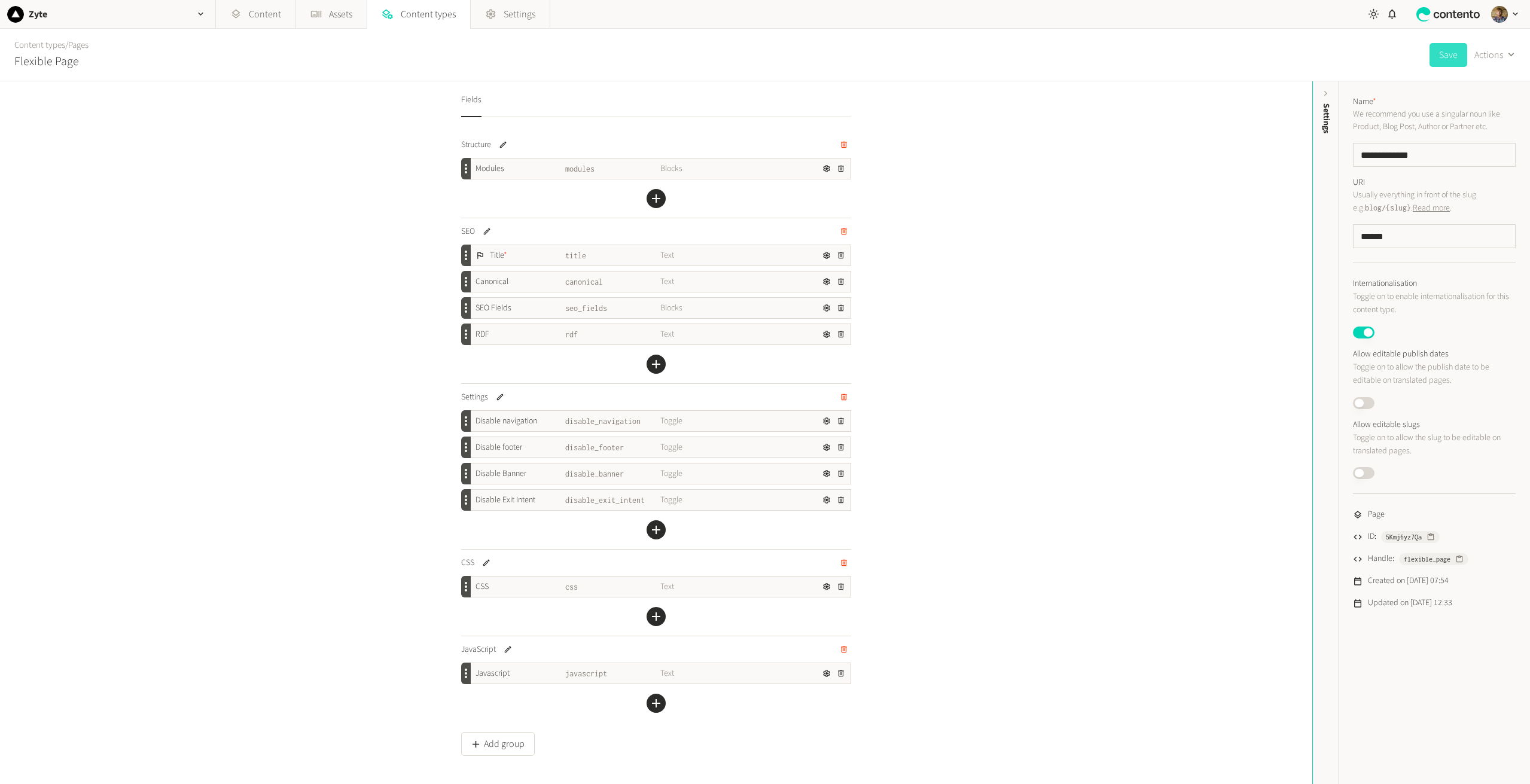
click at [1440, 53] on button "Save" at bounding box center [1448, 55] width 37 height 24
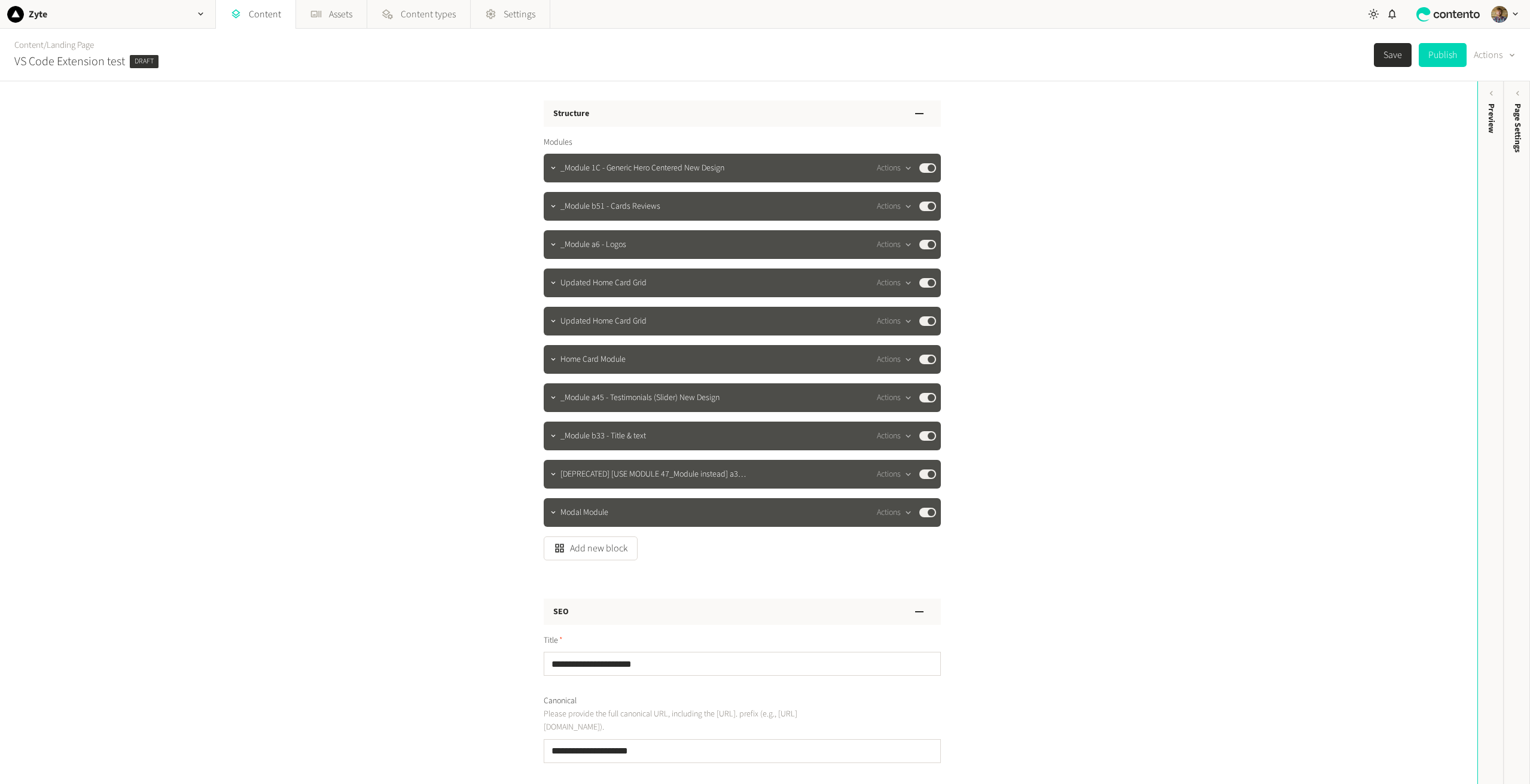
click at [427, 485] on div "**********" at bounding box center [738, 432] width 1477 height 703
click at [582, 555] on button "Add new block" at bounding box center [590, 548] width 94 height 24
type input "**"
click at [609, 553] on button "Add new block" at bounding box center [590, 548] width 94 height 24
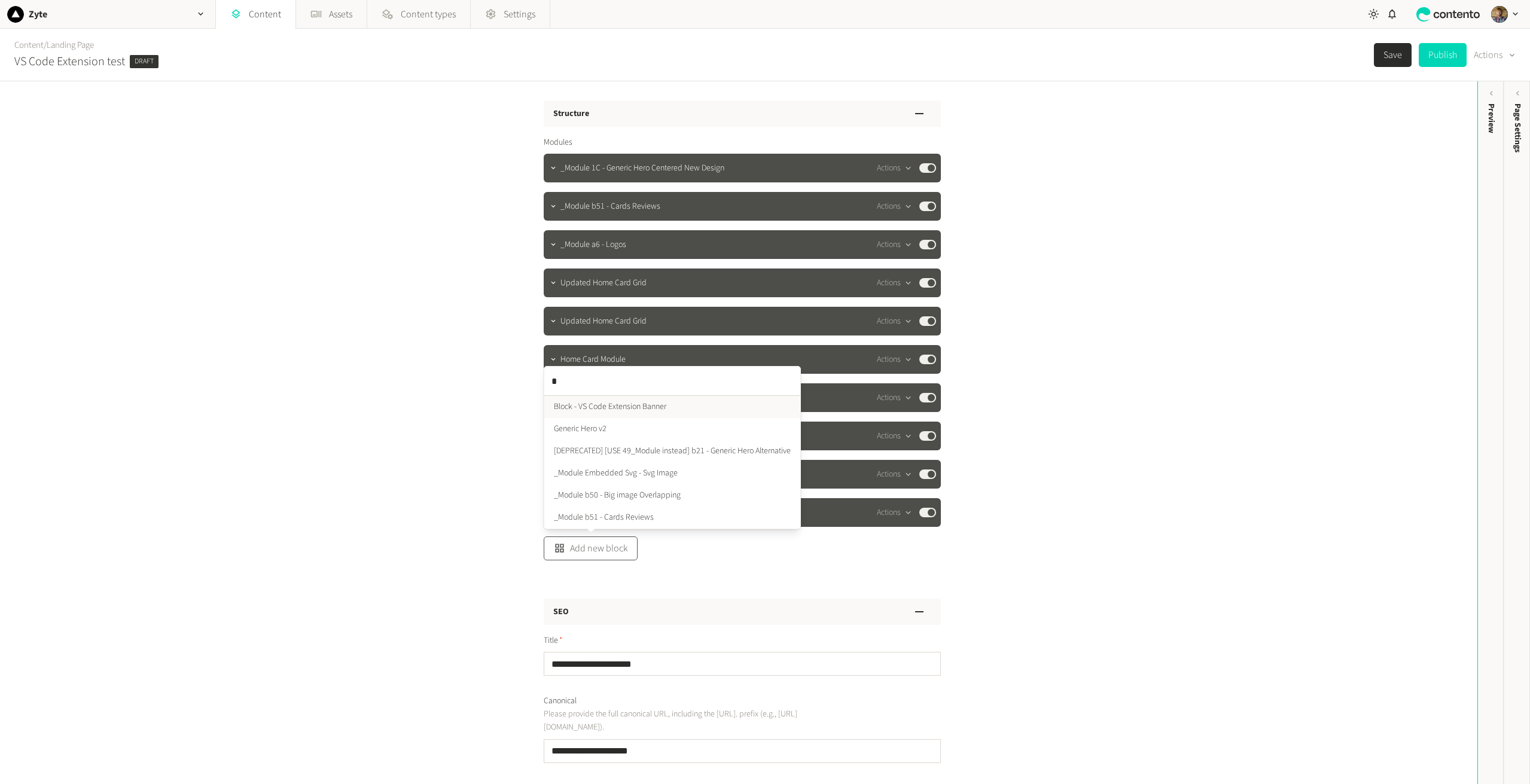
type input "**"
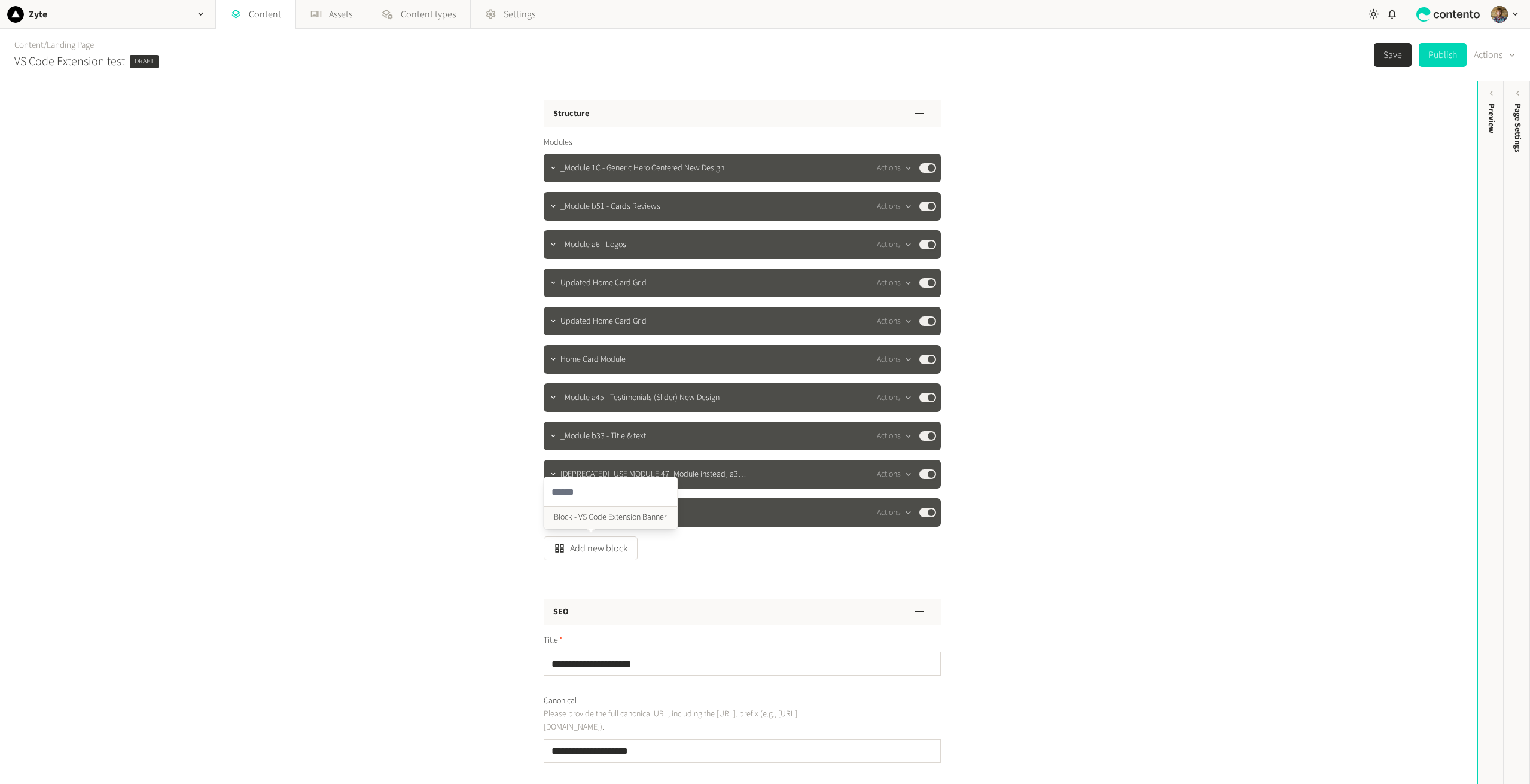
click at [622, 515] on ul "Block - VS Code Extension Banner" at bounding box center [610, 517] width 133 height 22
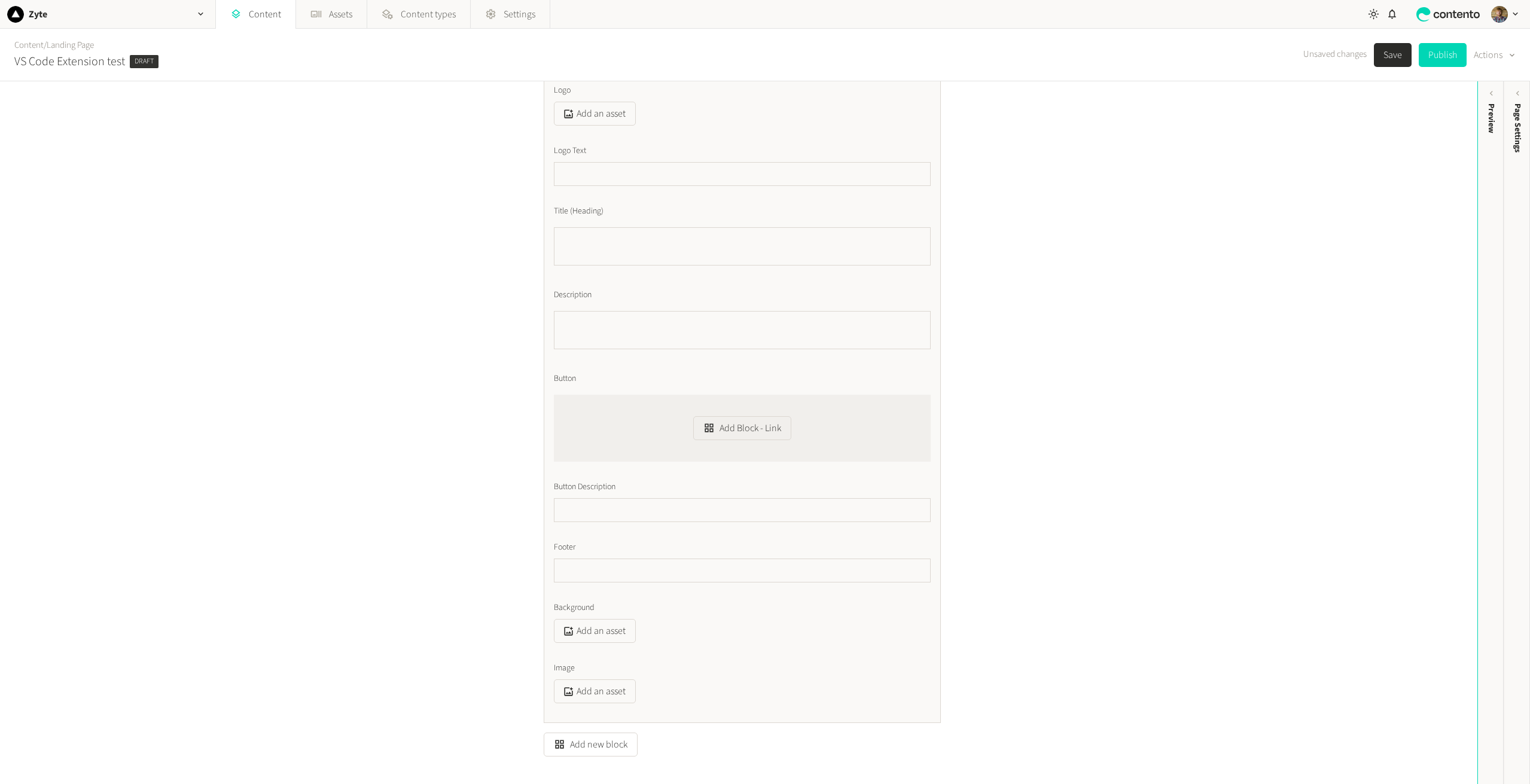
scroll to position [418, 0]
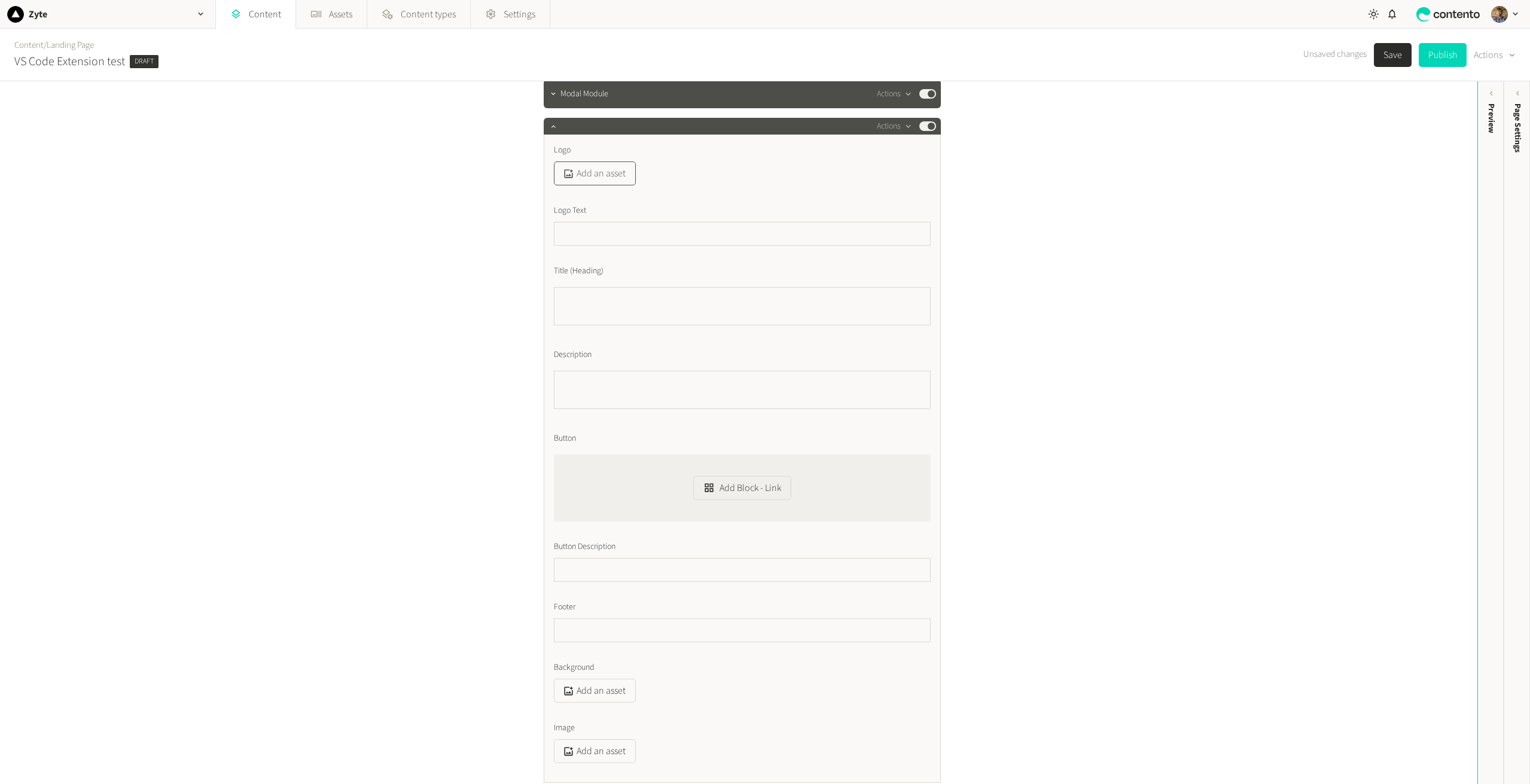
click at [610, 170] on button "Add an asset" at bounding box center [595, 174] width 82 height 24
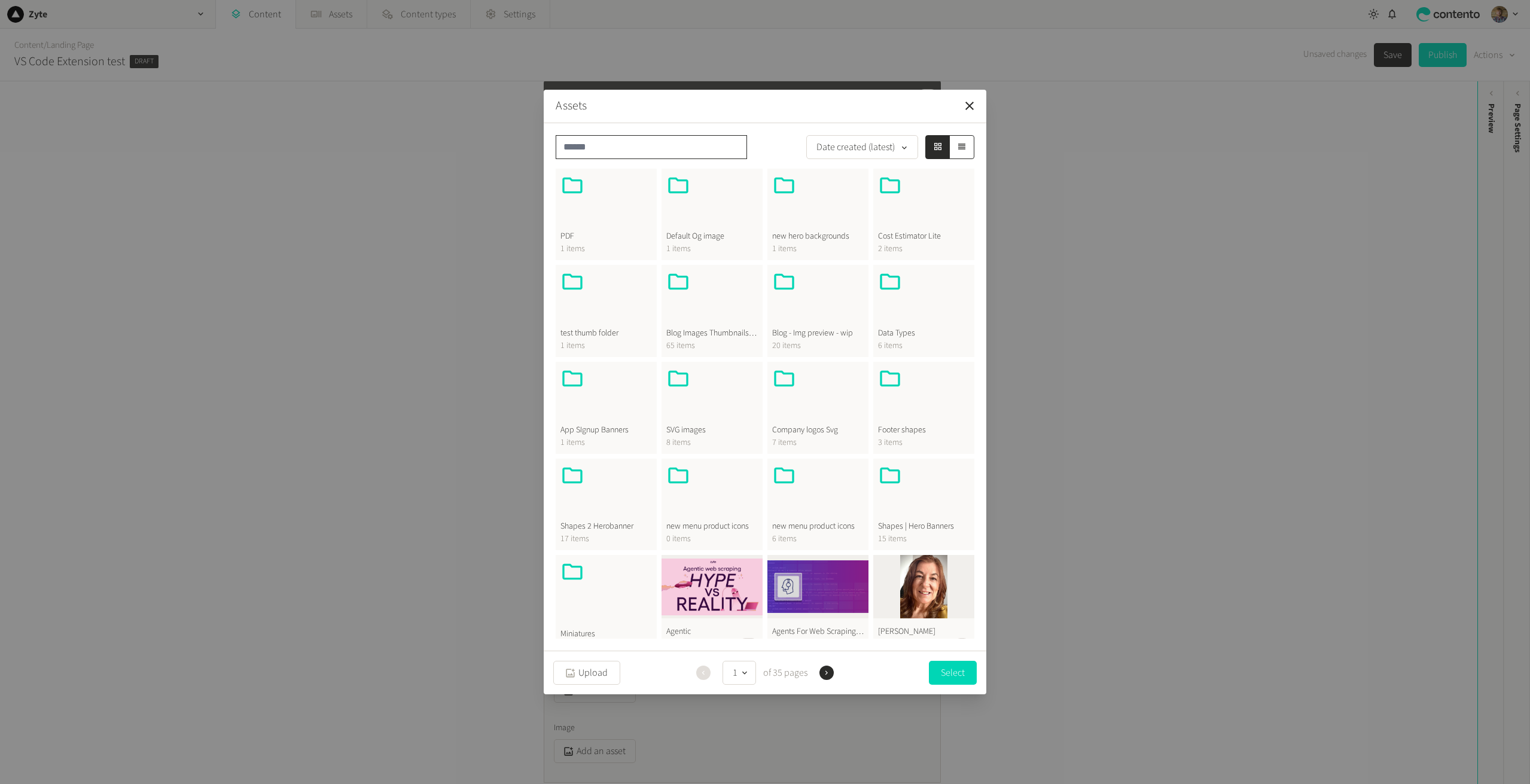
click at [630, 143] on input "text" at bounding box center [651, 147] width 191 height 24
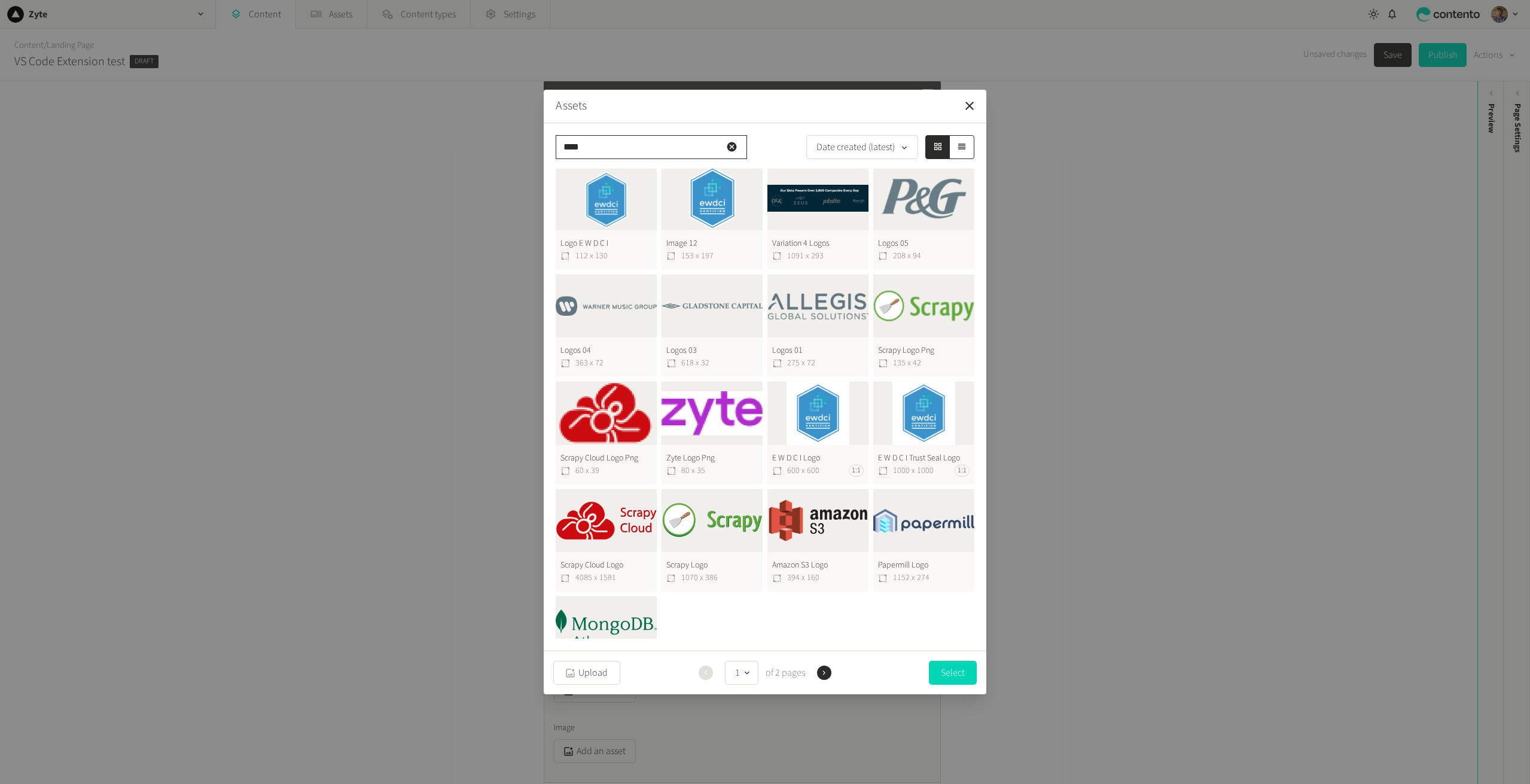
scroll to position [270, 0]
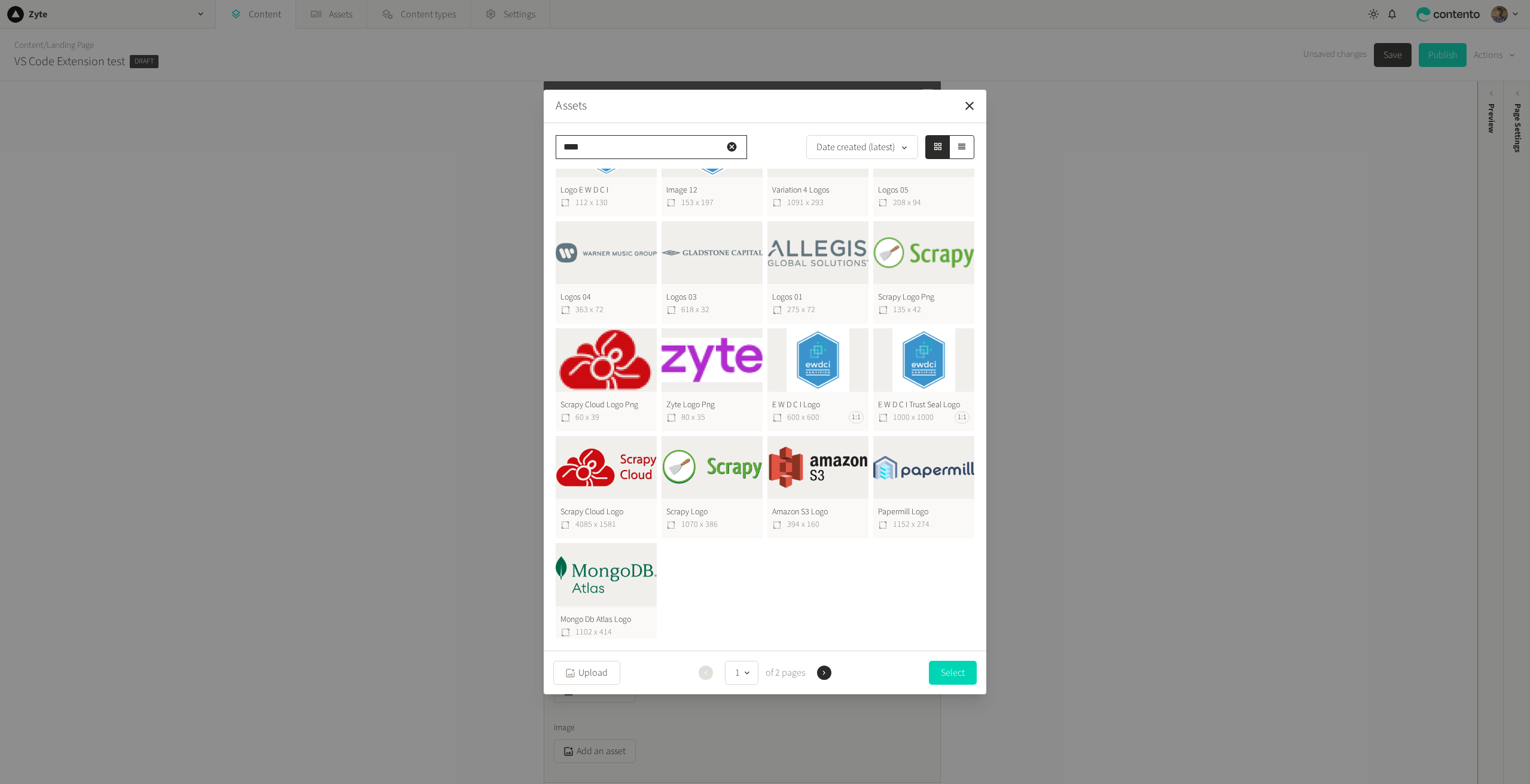
type input "****"
click at [704, 352] on button "Zyte Logo Png 80 x 35" at bounding box center [712, 379] width 101 height 103
click at [956, 676] on button "Select" at bounding box center [952, 672] width 48 height 24
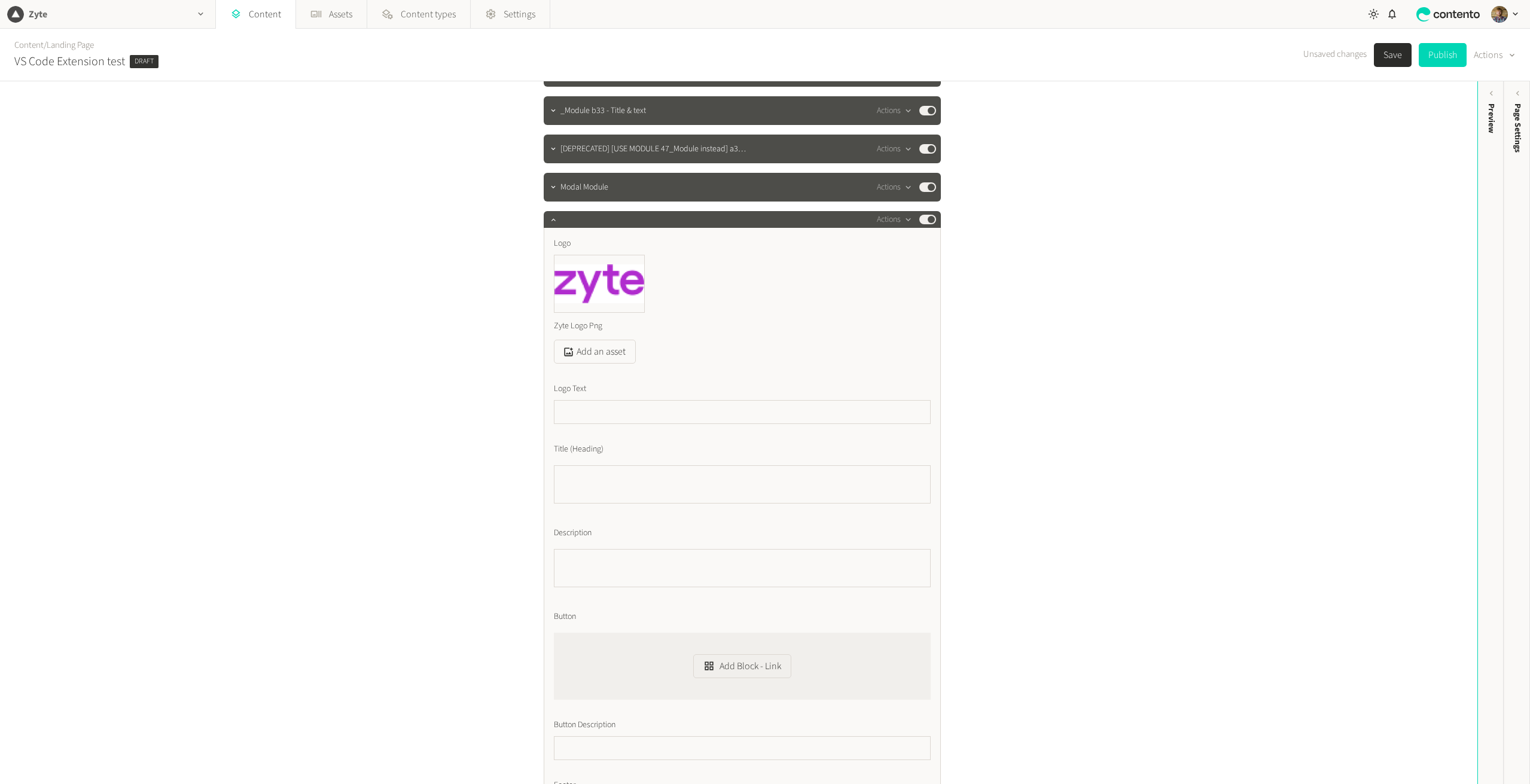
scroll to position [239, 0]
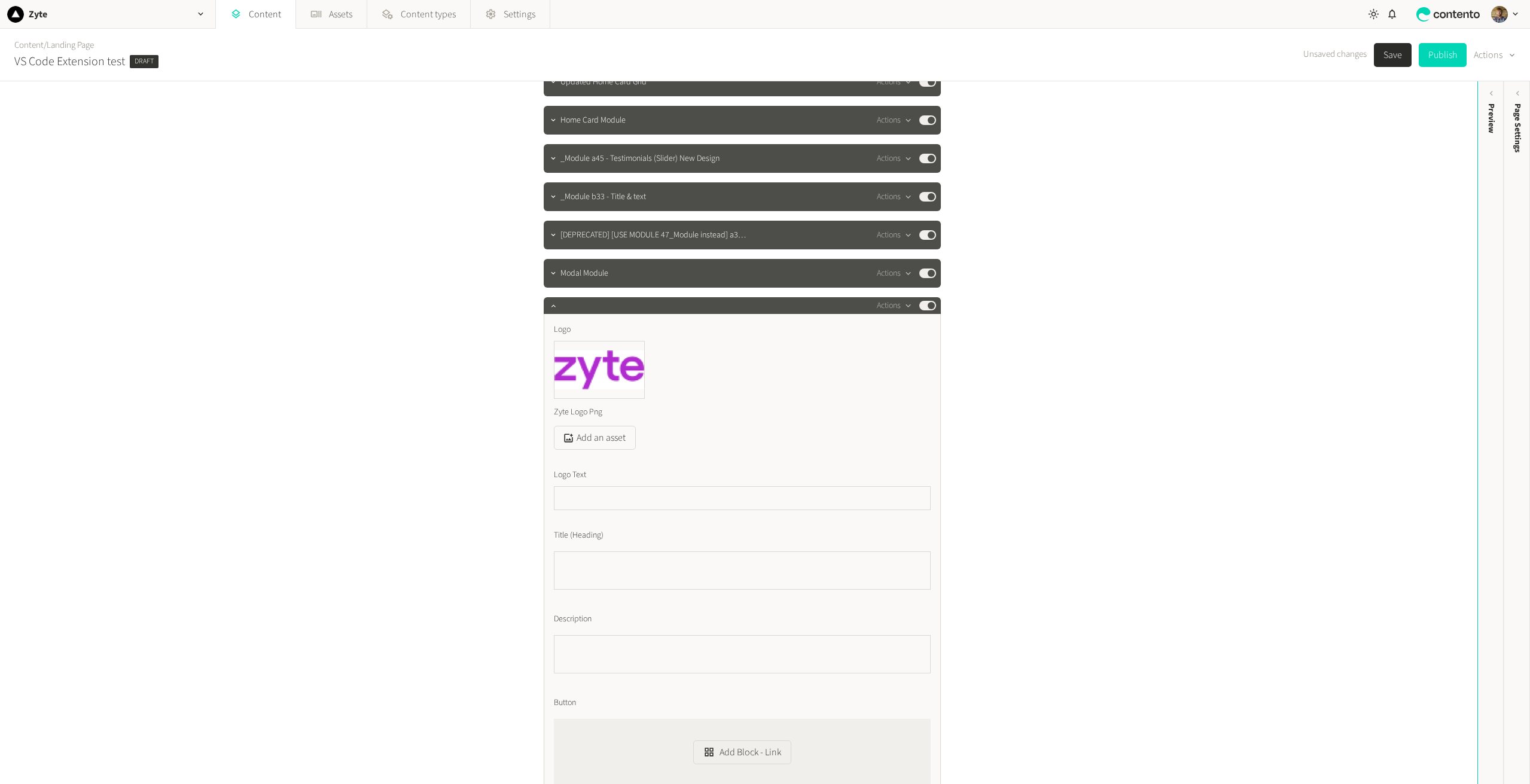
click at [1320, 203] on div "**********" at bounding box center [738, 432] width 1477 height 703
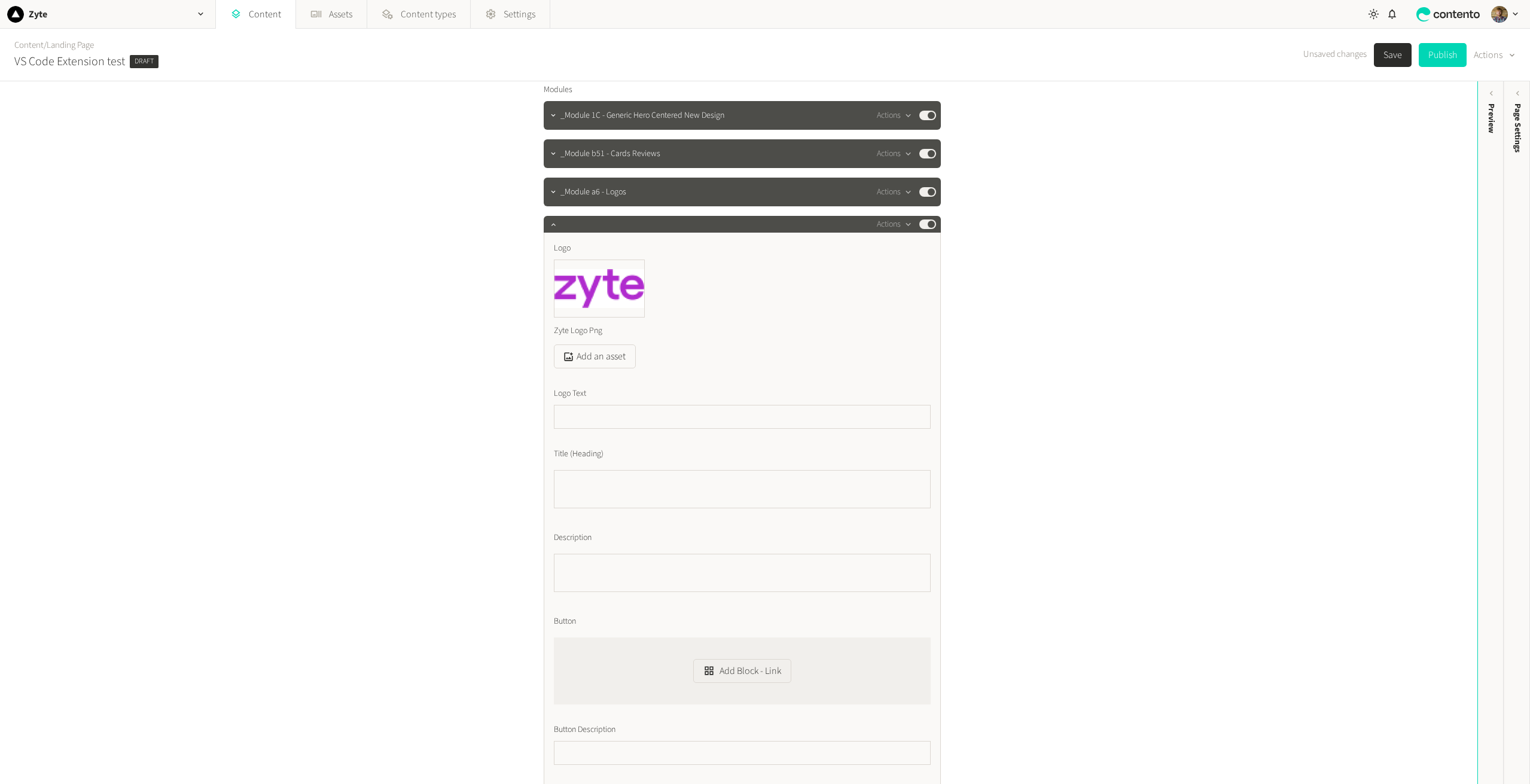
scroll to position [120, 0]
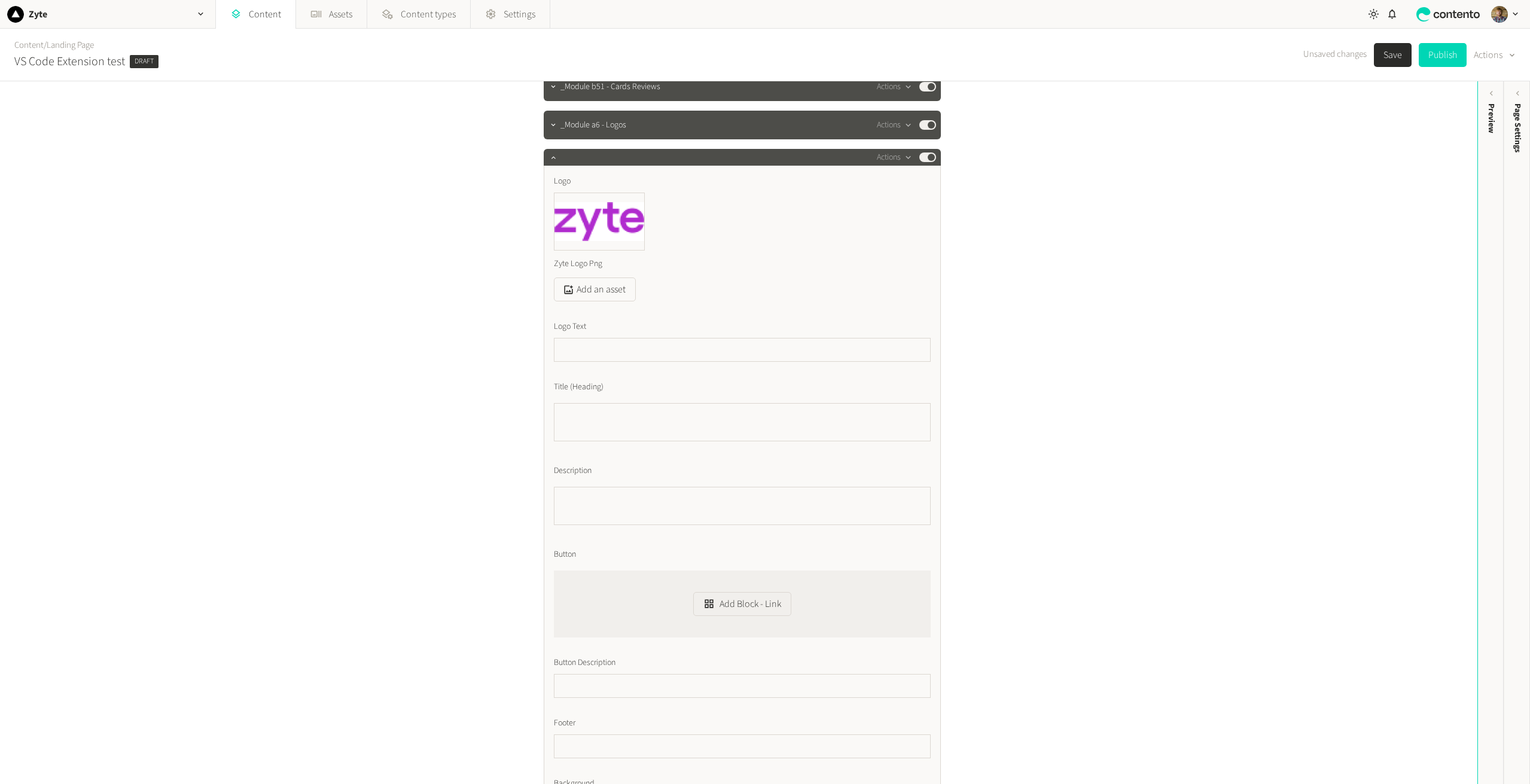
click at [1392, 56] on button "Save" at bounding box center [1392, 55] width 37 height 24
click at [372, 276] on div "**********" at bounding box center [738, 432] width 1477 height 703
click at [610, 348] on input "text" at bounding box center [742, 350] width 377 height 24
type input "**********"
click at [607, 425] on textarea "Title (Heading)" at bounding box center [742, 422] width 377 height 38
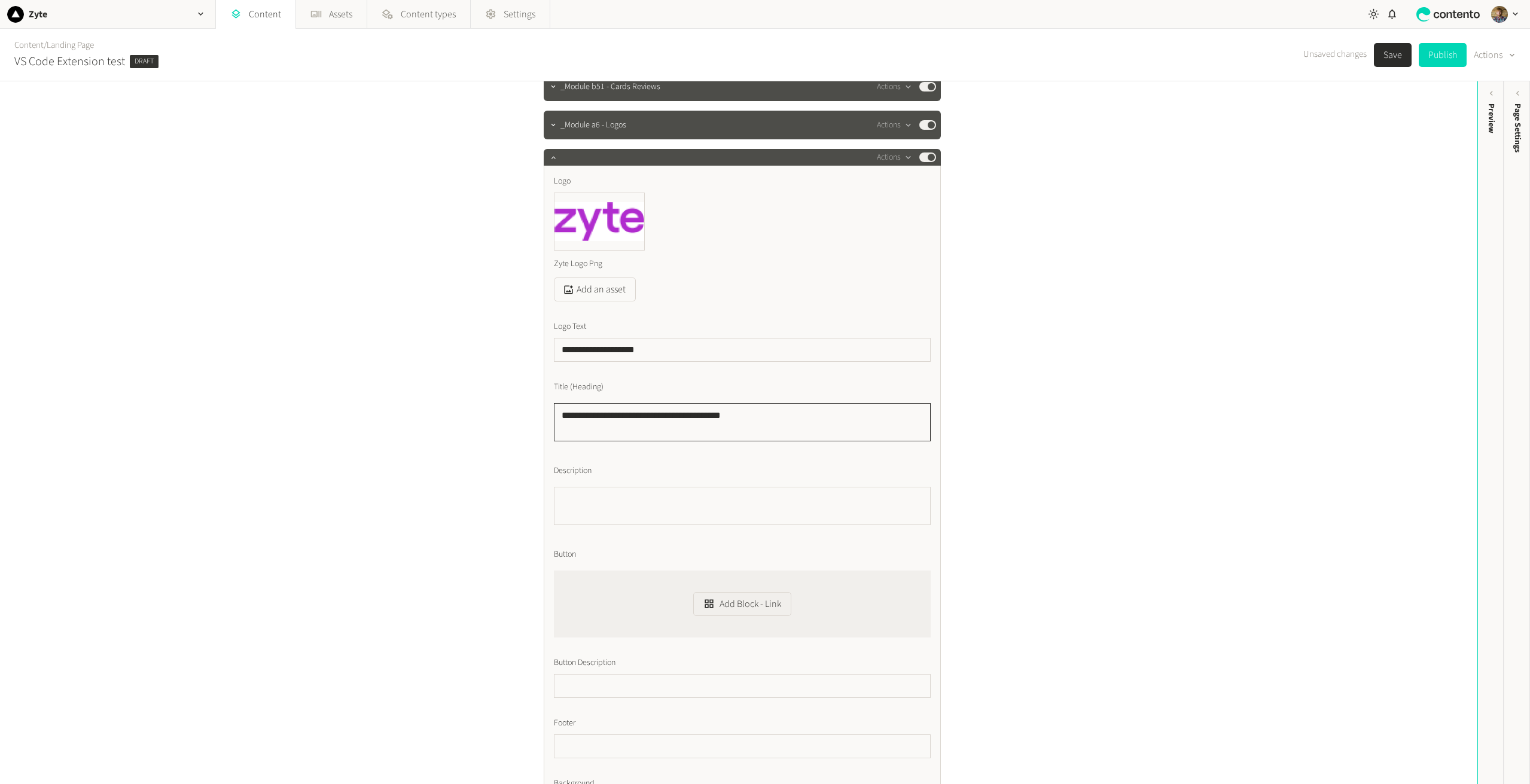
type textarea "**********"
click at [630, 495] on textarea "Description" at bounding box center [742, 506] width 377 height 38
click at [728, 498] on textarea "**********" at bounding box center [742, 506] width 377 height 38
click at [865, 503] on textarea "**********" at bounding box center [742, 506] width 377 height 38
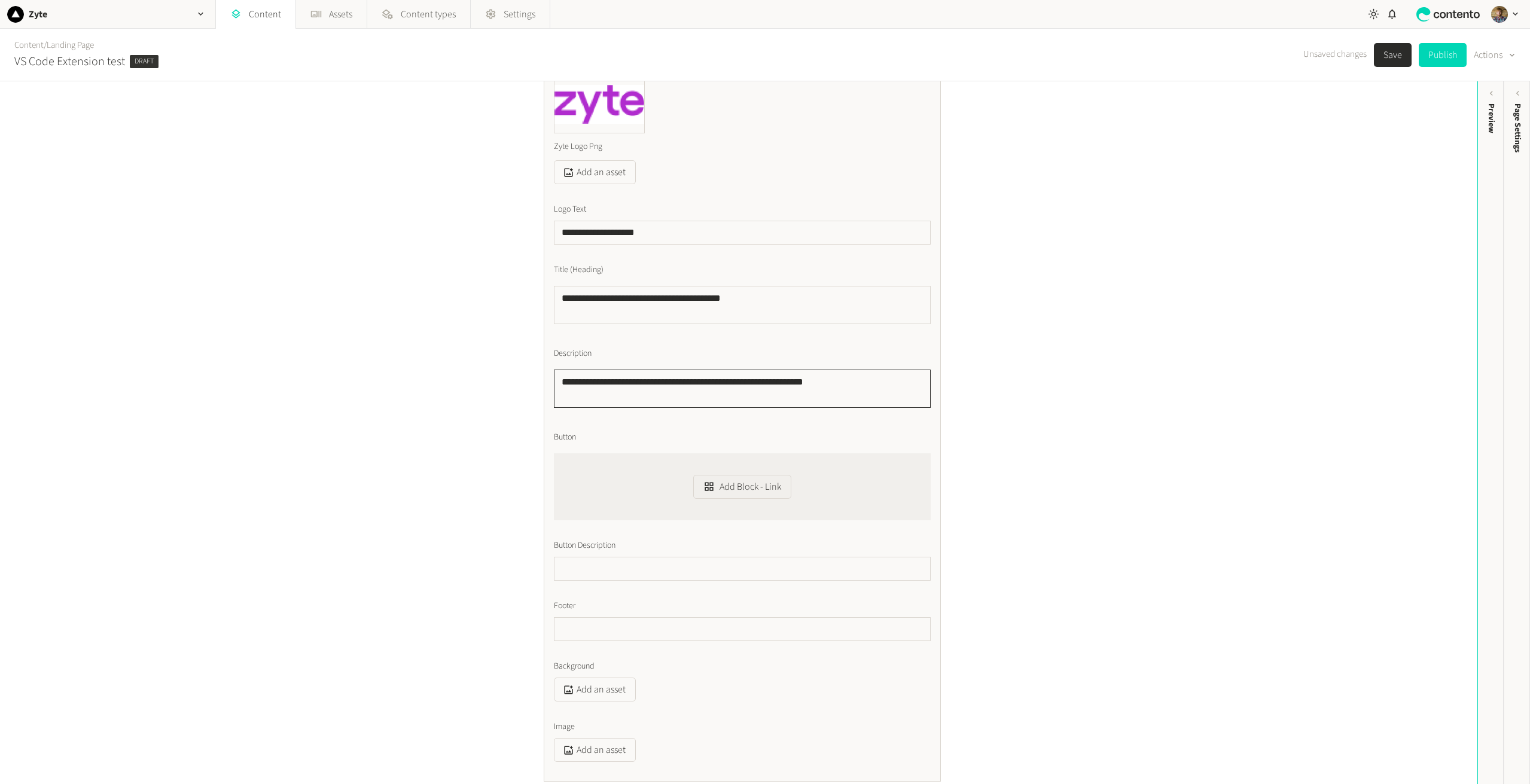
scroll to position [239, 0]
type textarea "**********"
click at [619, 557] on input "text" at bounding box center [742, 567] width 377 height 24
type input "**********"
click at [599, 630] on input "text" at bounding box center [742, 627] width 377 height 24
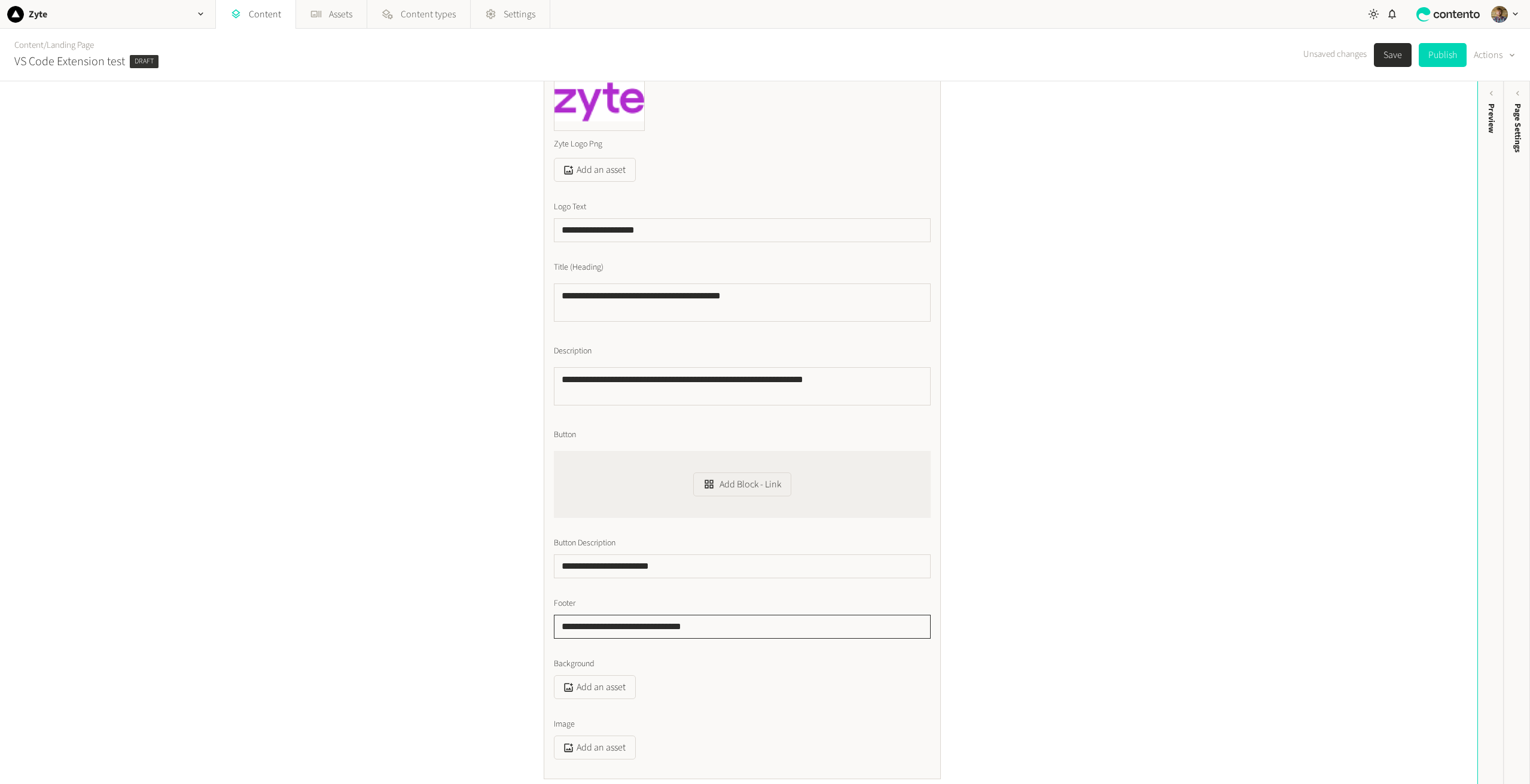
scroll to position [299, 0]
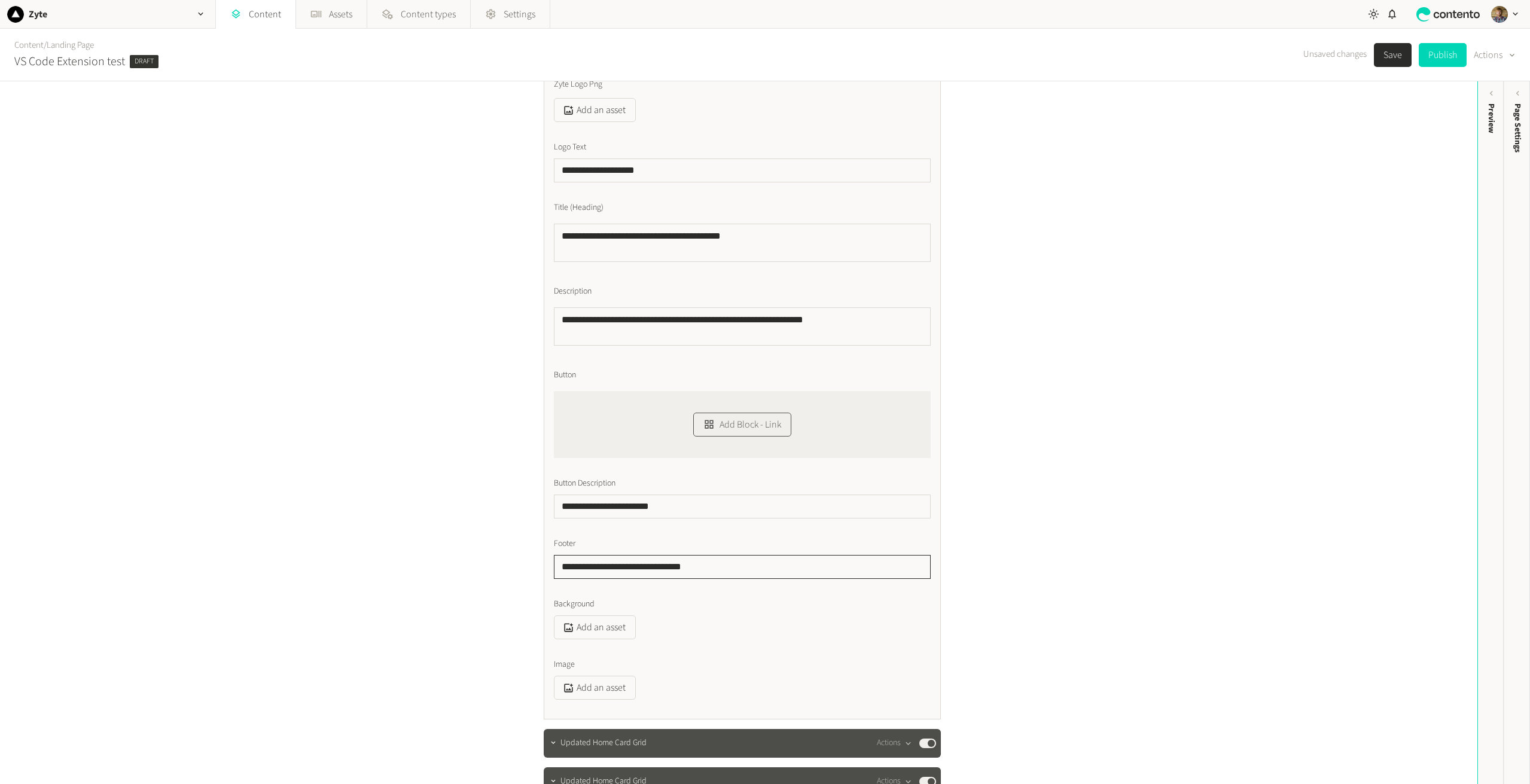
type input "**********"
click at [731, 425] on button "Add Block - Link" at bounding box center [741, 425] width 98 height 24
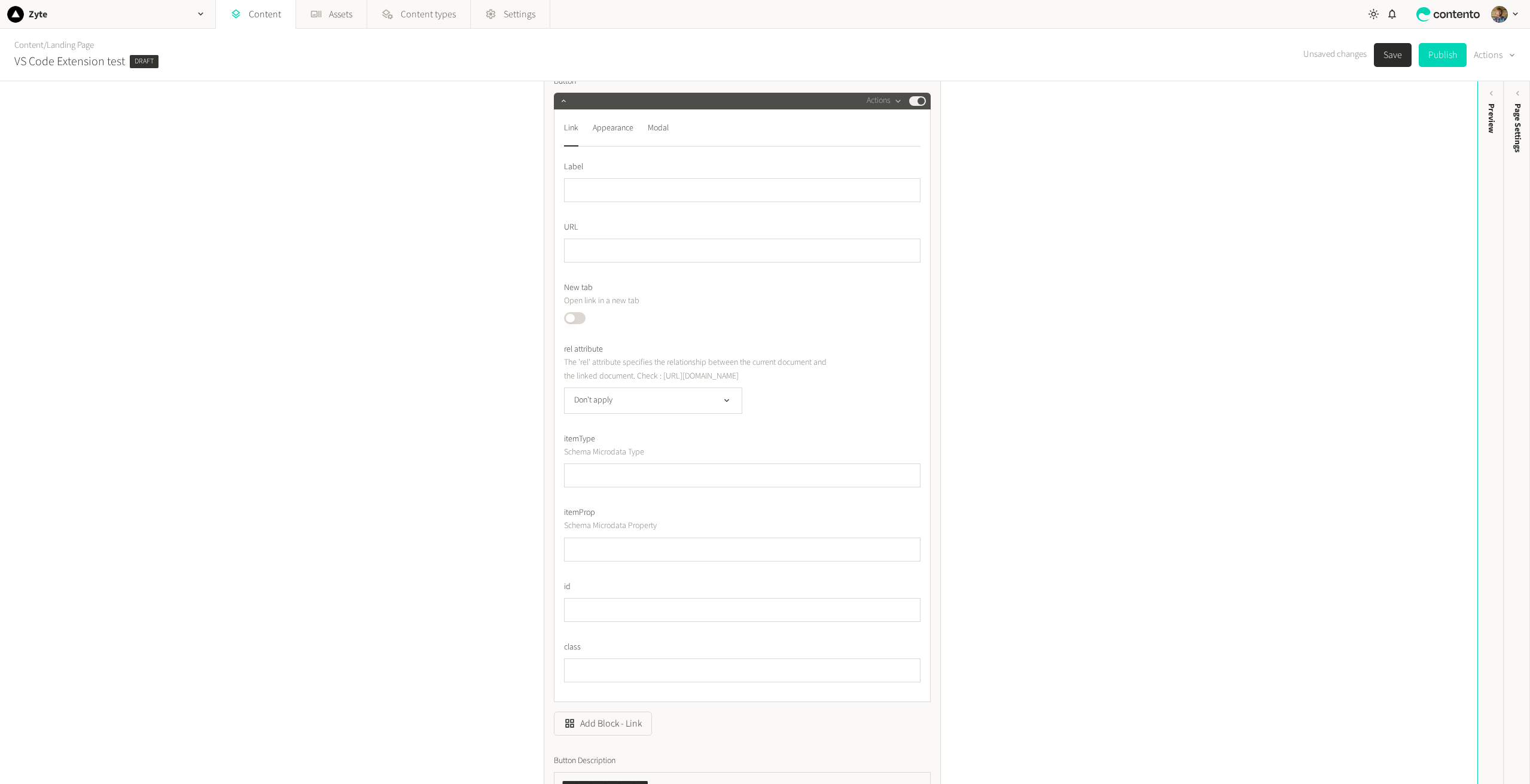
scroll to position [598, 0]
type input "****"
click at [632, 250] on input "text" at bounding box center [742, 245] width 356 height 24
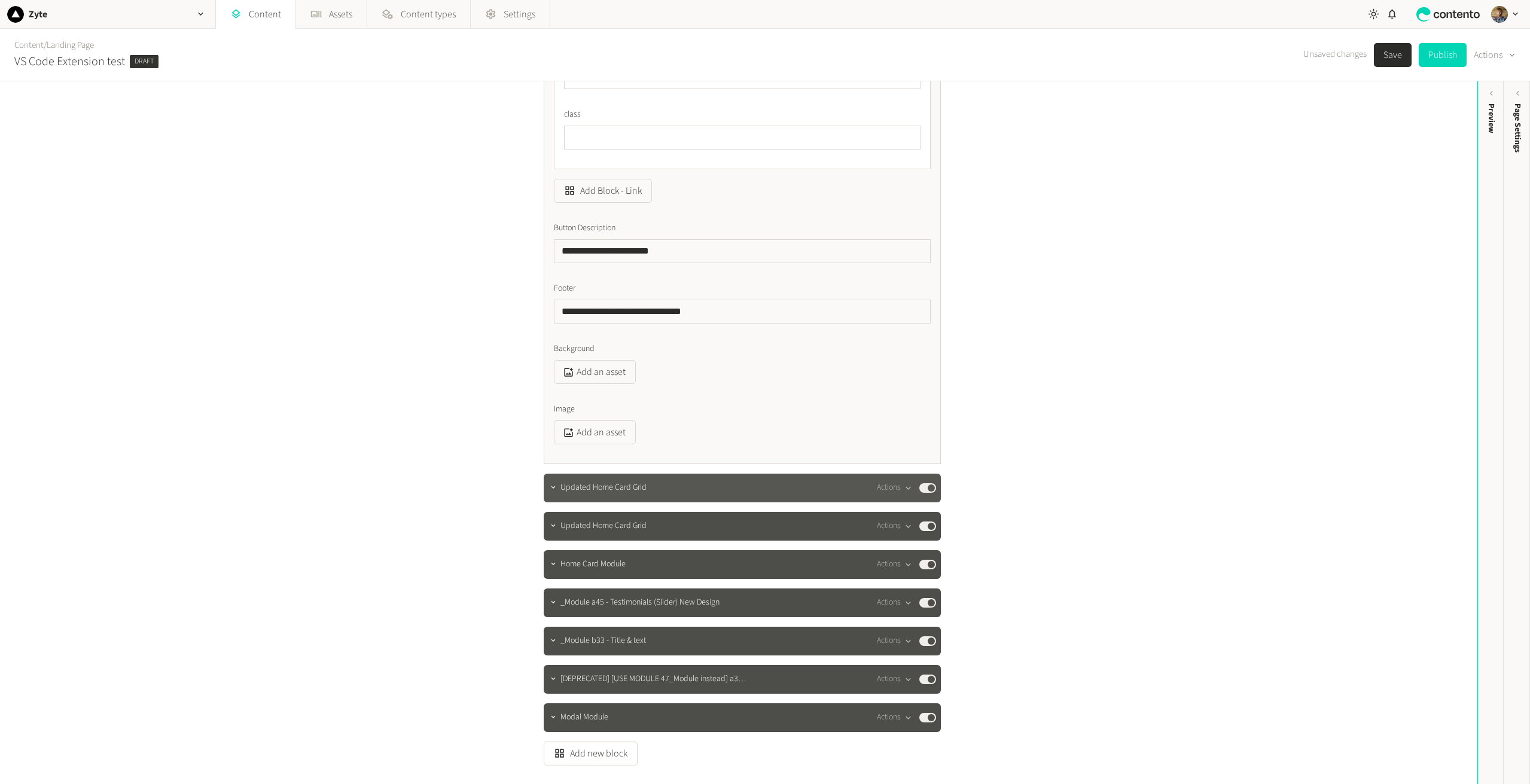
scroll to position [1136, 0]
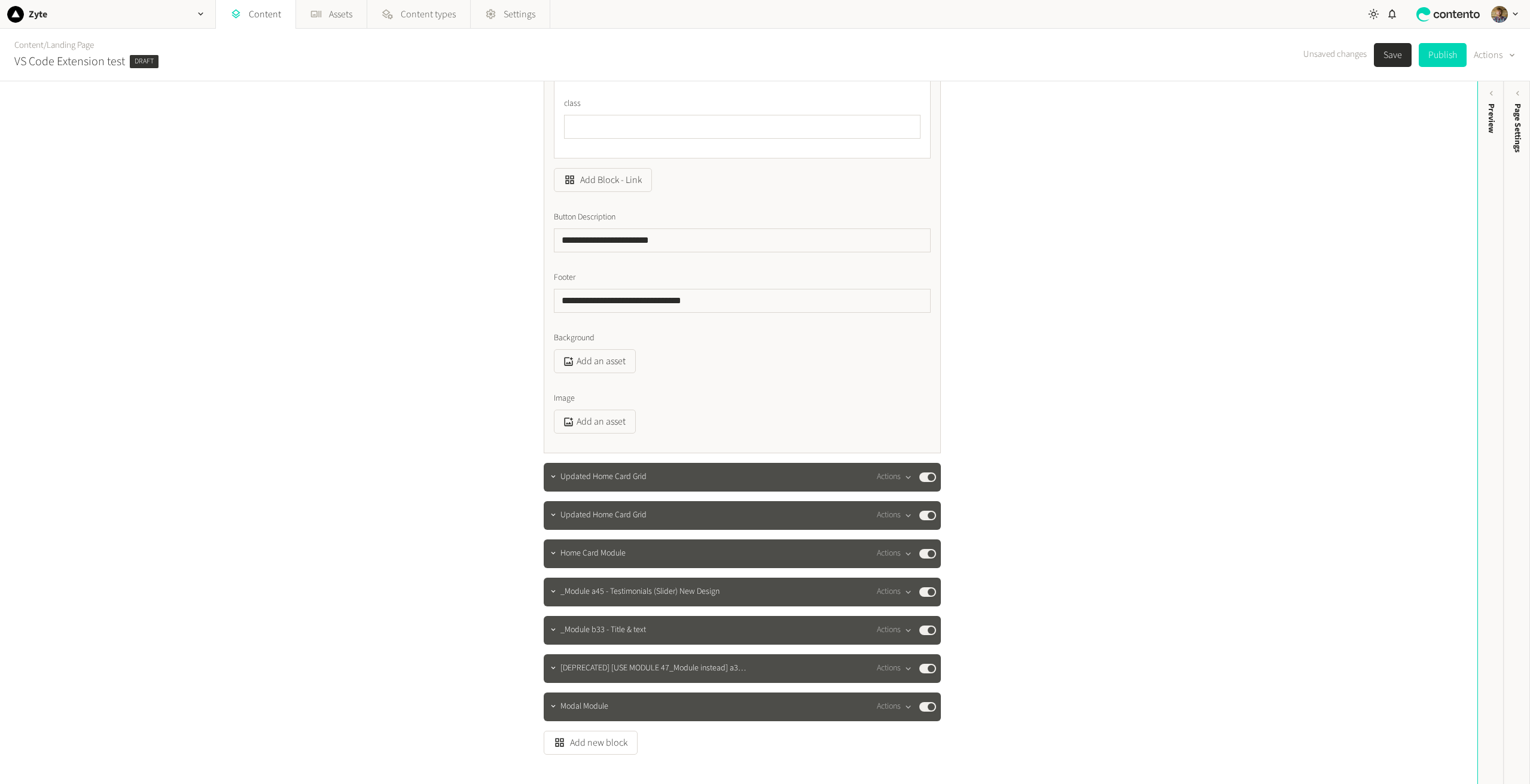
type input "**********"
click at [1390, 55] on button "Save" at bounding box center [1392, 55] width 37 height 24
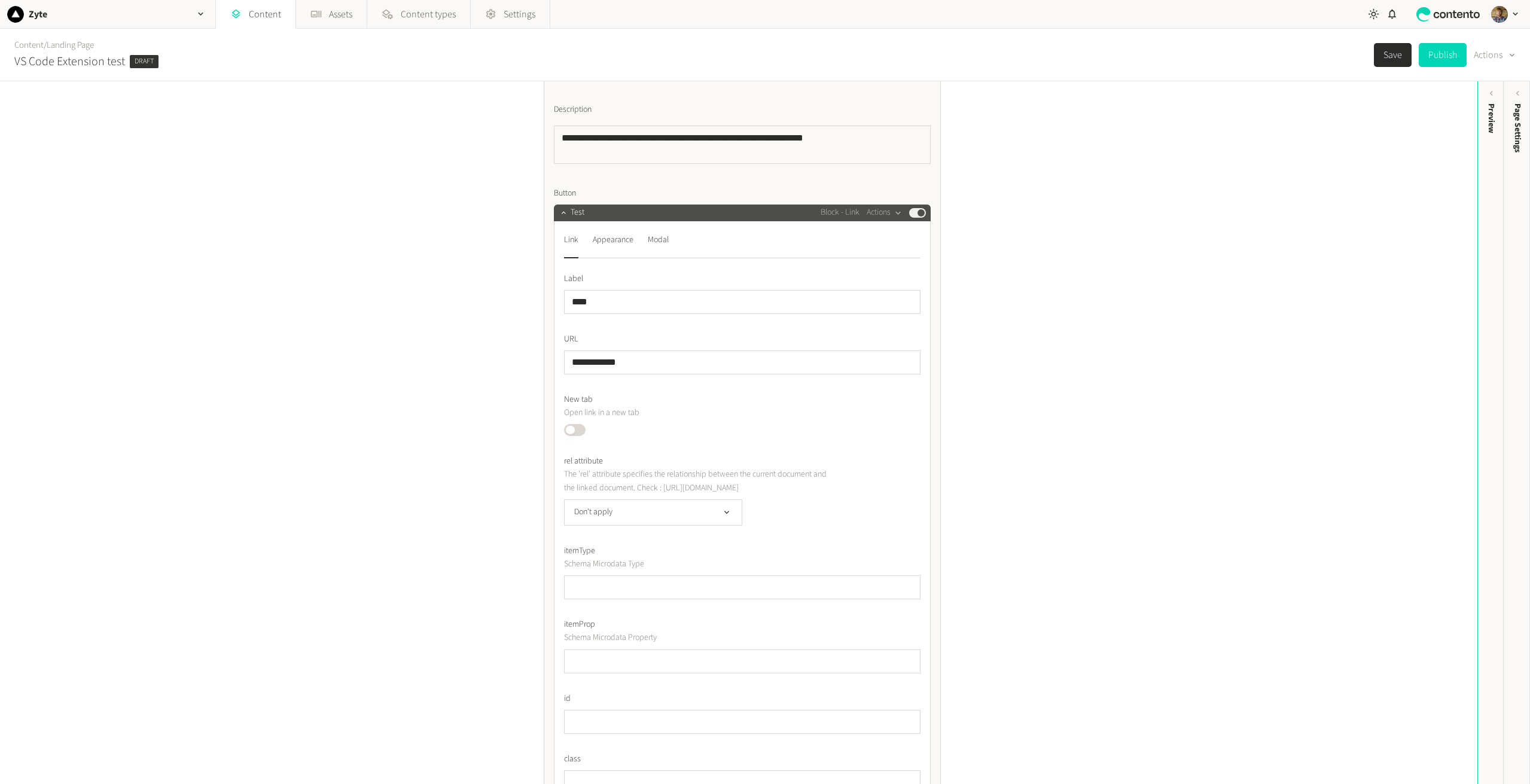
scroll to position [479, 0]
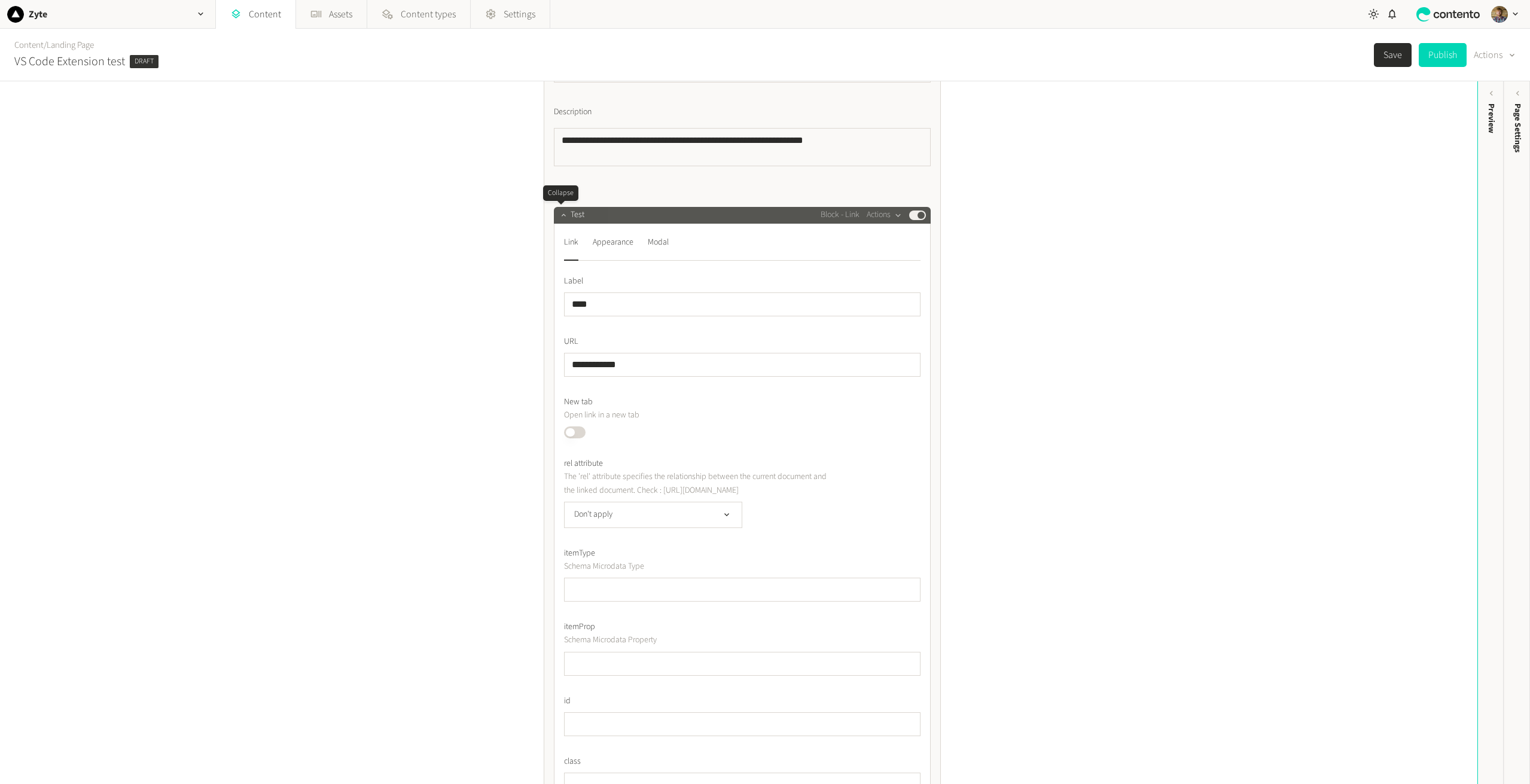
click at [558, 220] on button "button" at bounding box center [564, 214] width 15 height 15
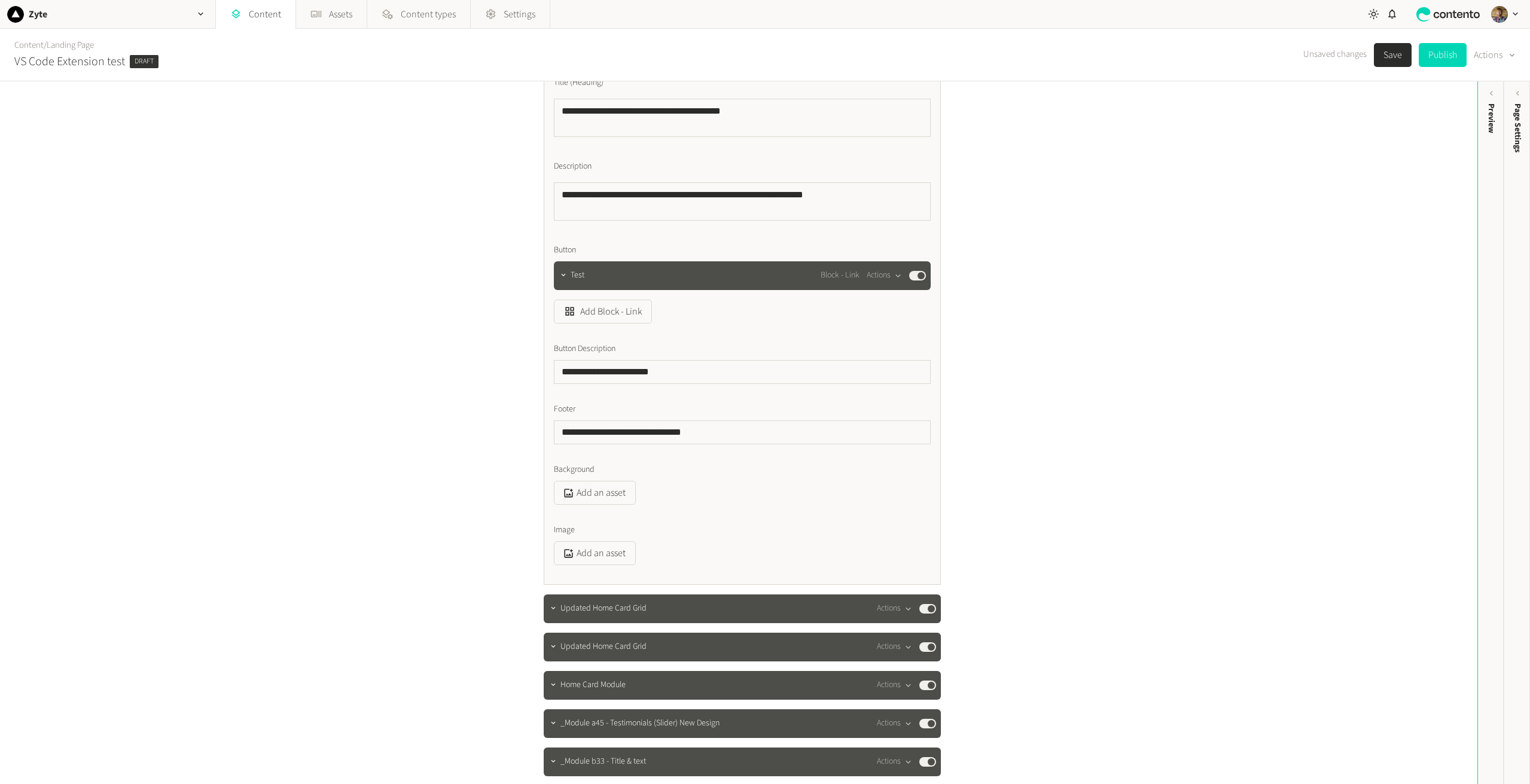
scroll to position [299, 0]
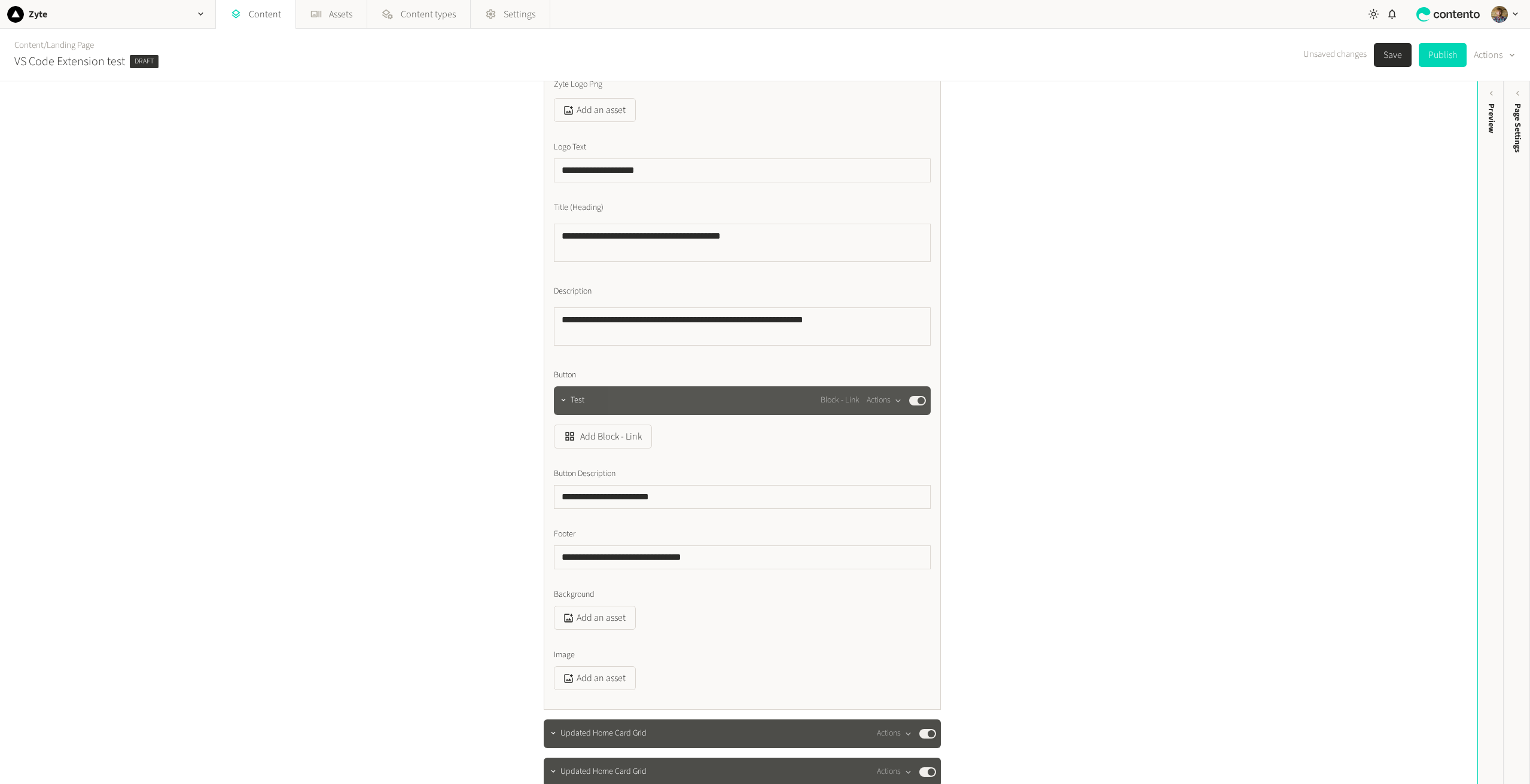
click at [919, 402] on button "Published" at bounding box center [918, 400] width 16 height 9
click at [916, 402] on button "Published" at bounding box center [918, 400] width 16 height 9
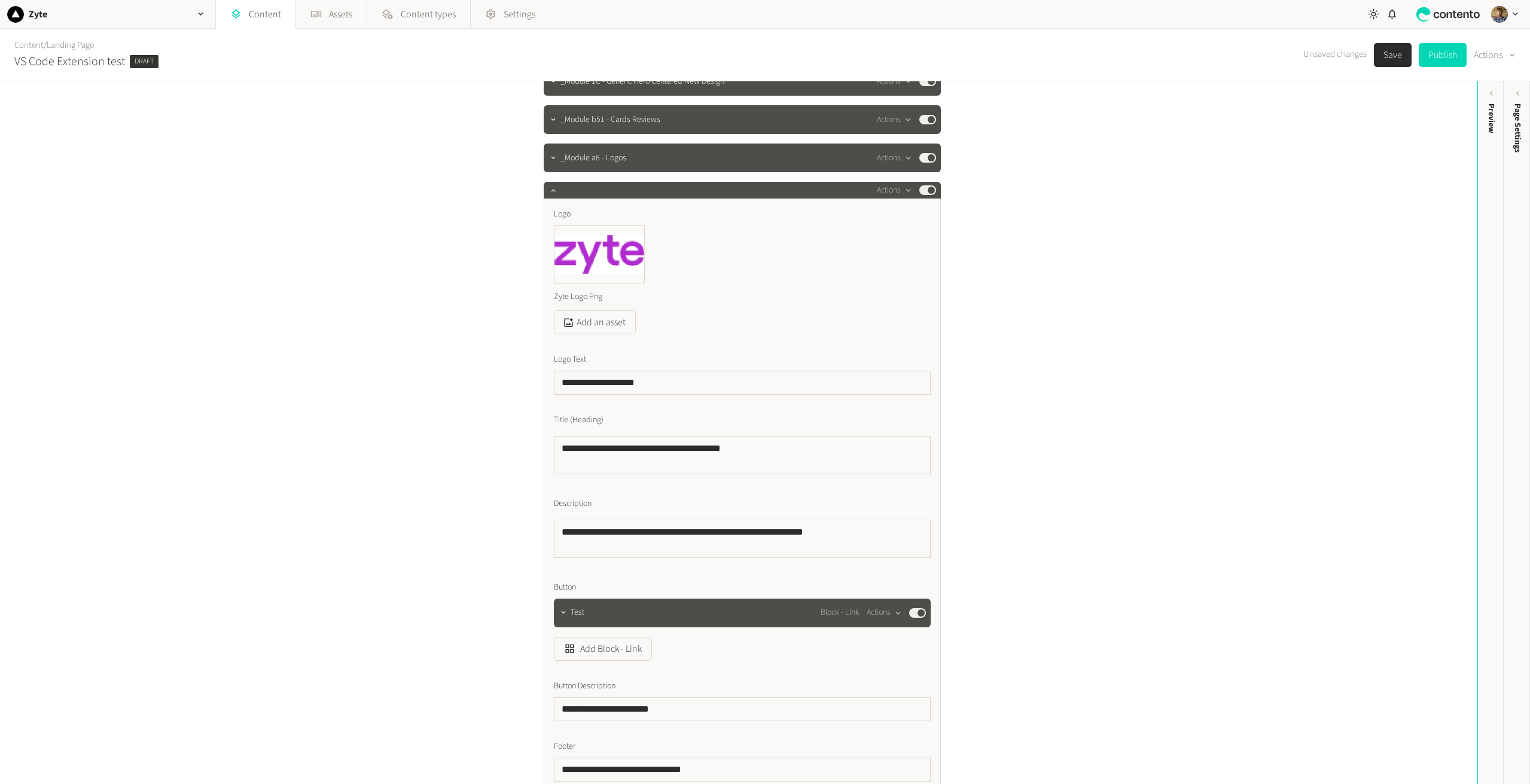
scroll to position [59, 0]
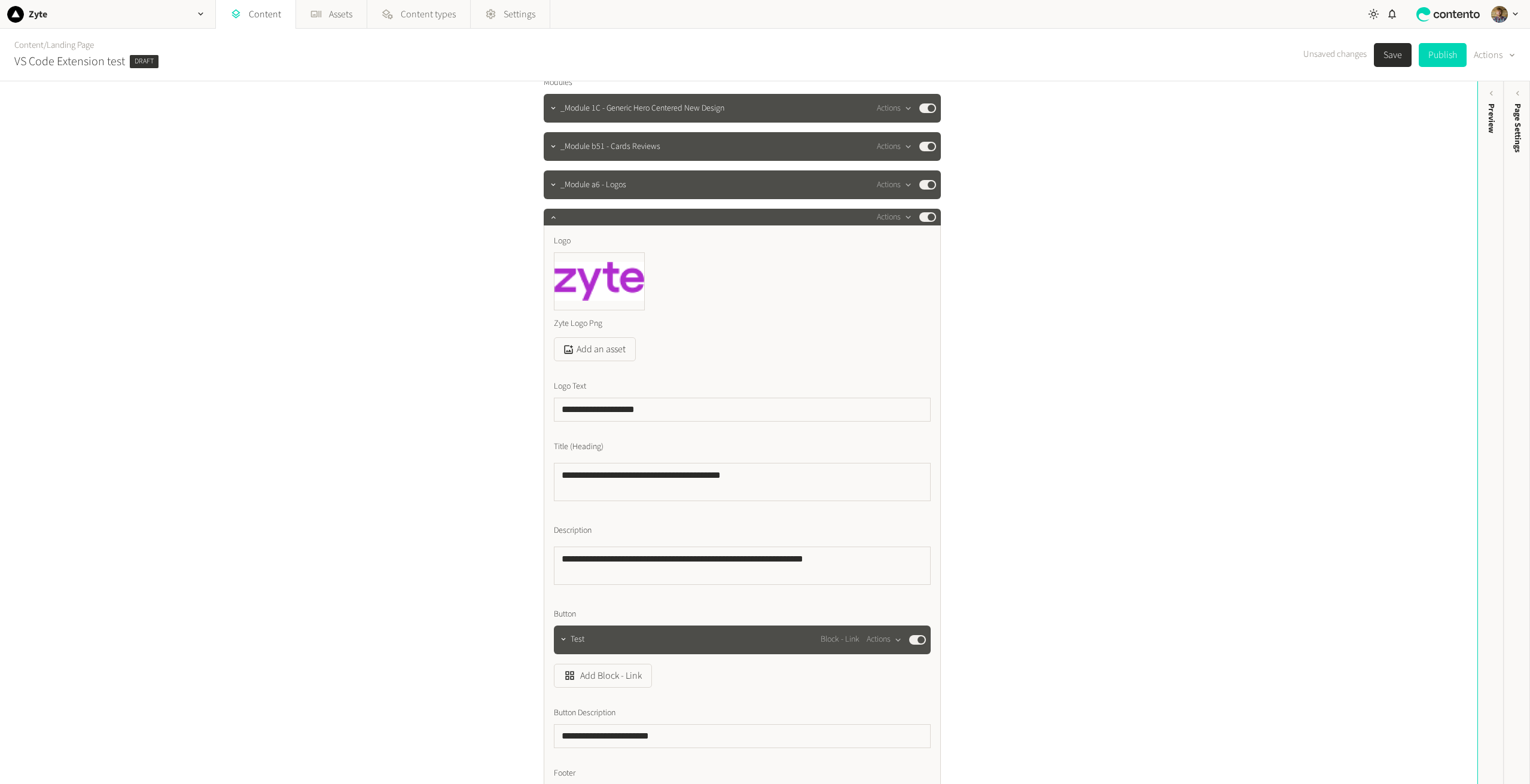
click at [1395, 50] on button "Save" at bounding box center [1392, 55] width 37 height 24
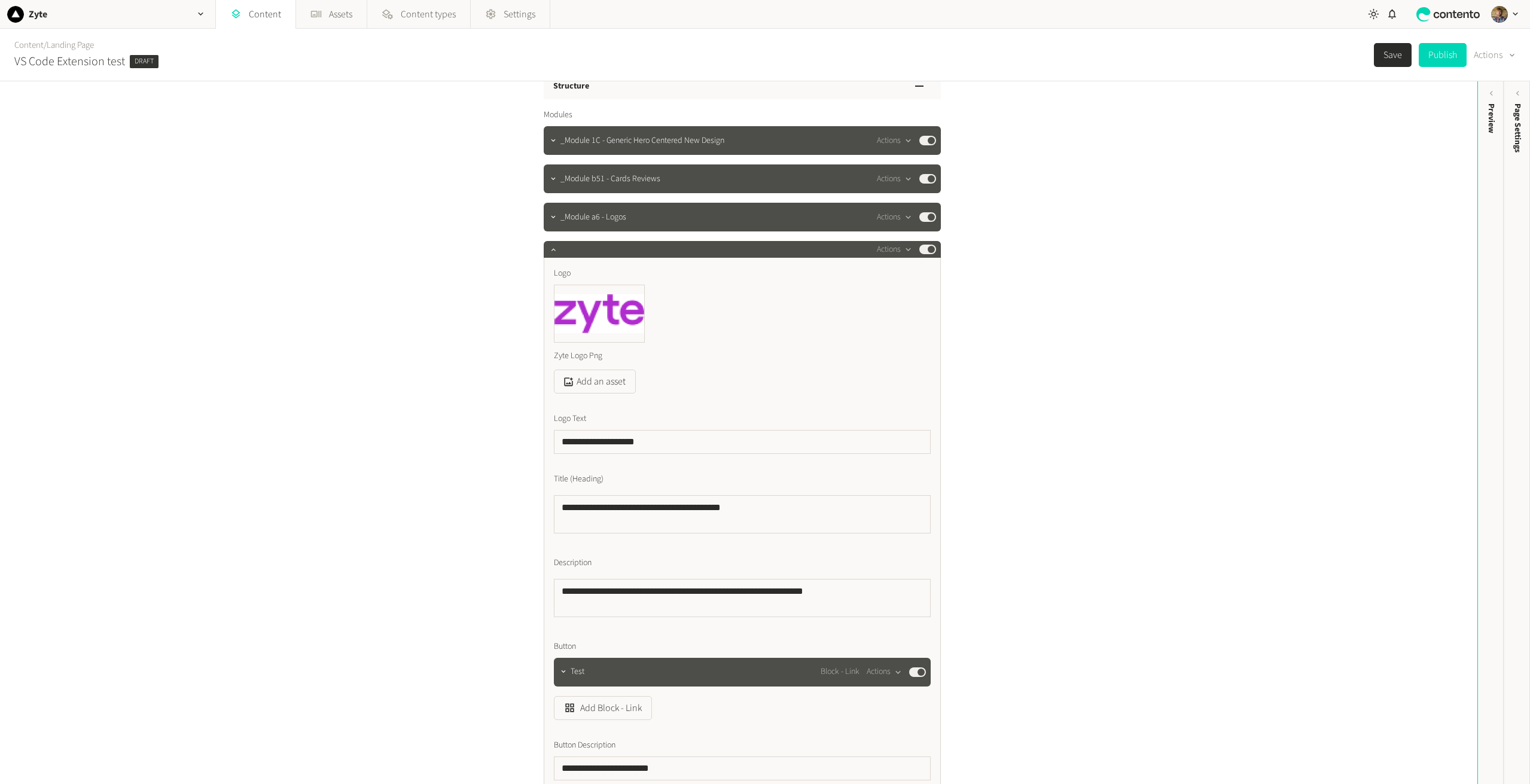
scroll to position [0, 0]
